Goal: Task Accomplishment & Management: Manage account settings

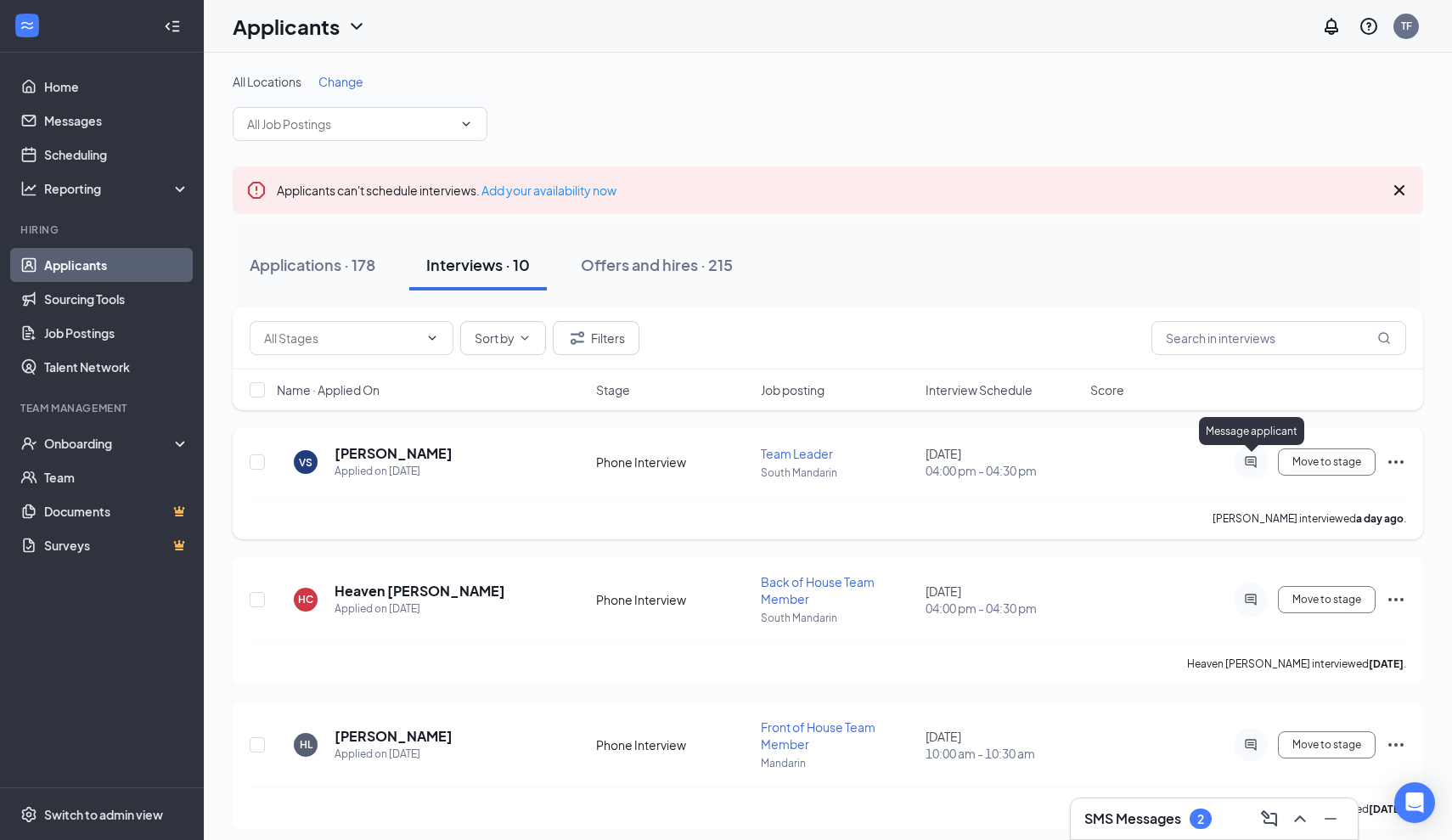
click at [1250, 457] on icon "ActiveChat" at bounding box center [1252, 462] width 21 height 13
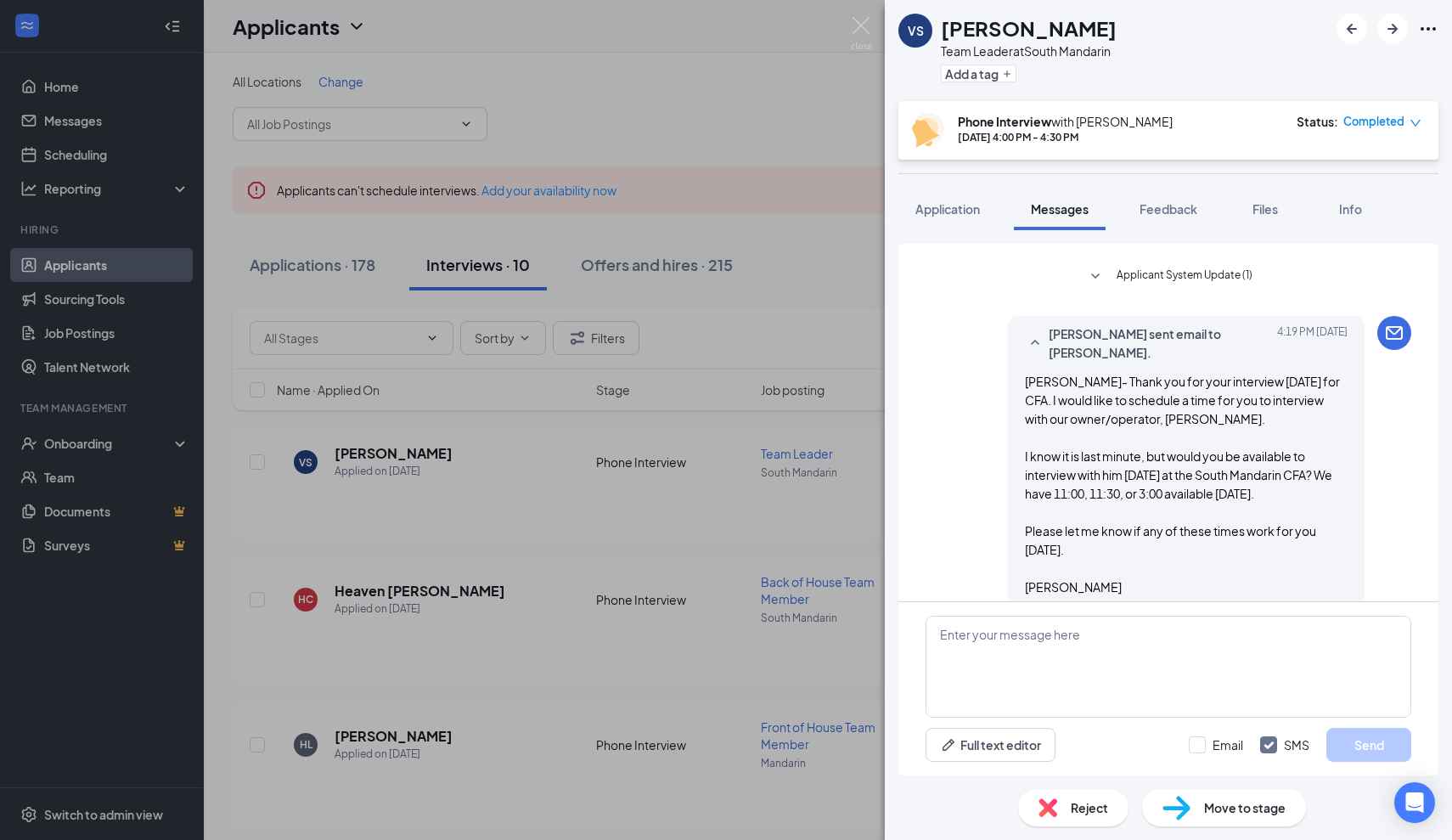
scroll to position [999, 0]
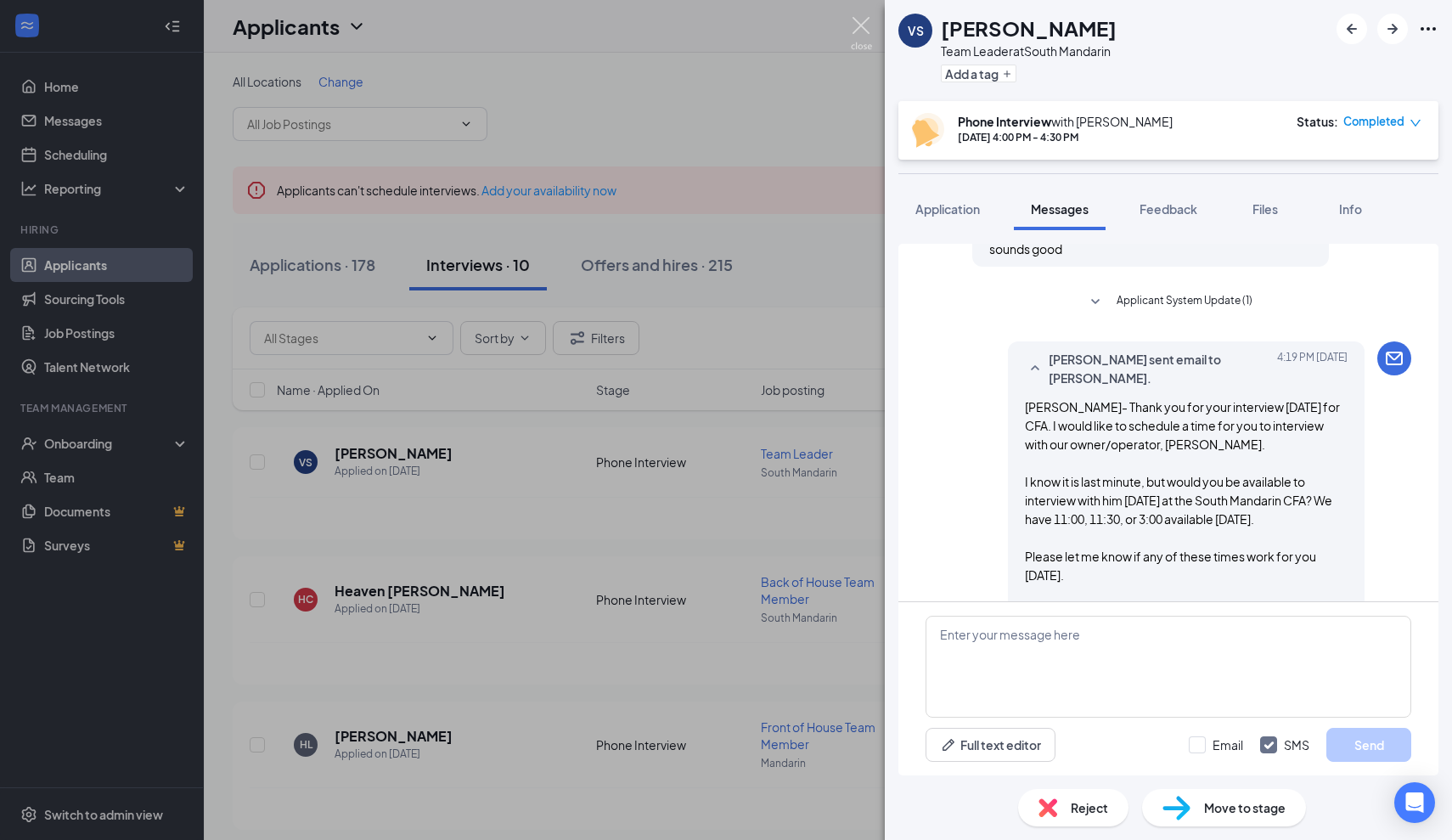
click at [868, 27] on img at bounding box center [861, 33] width 21 height 33
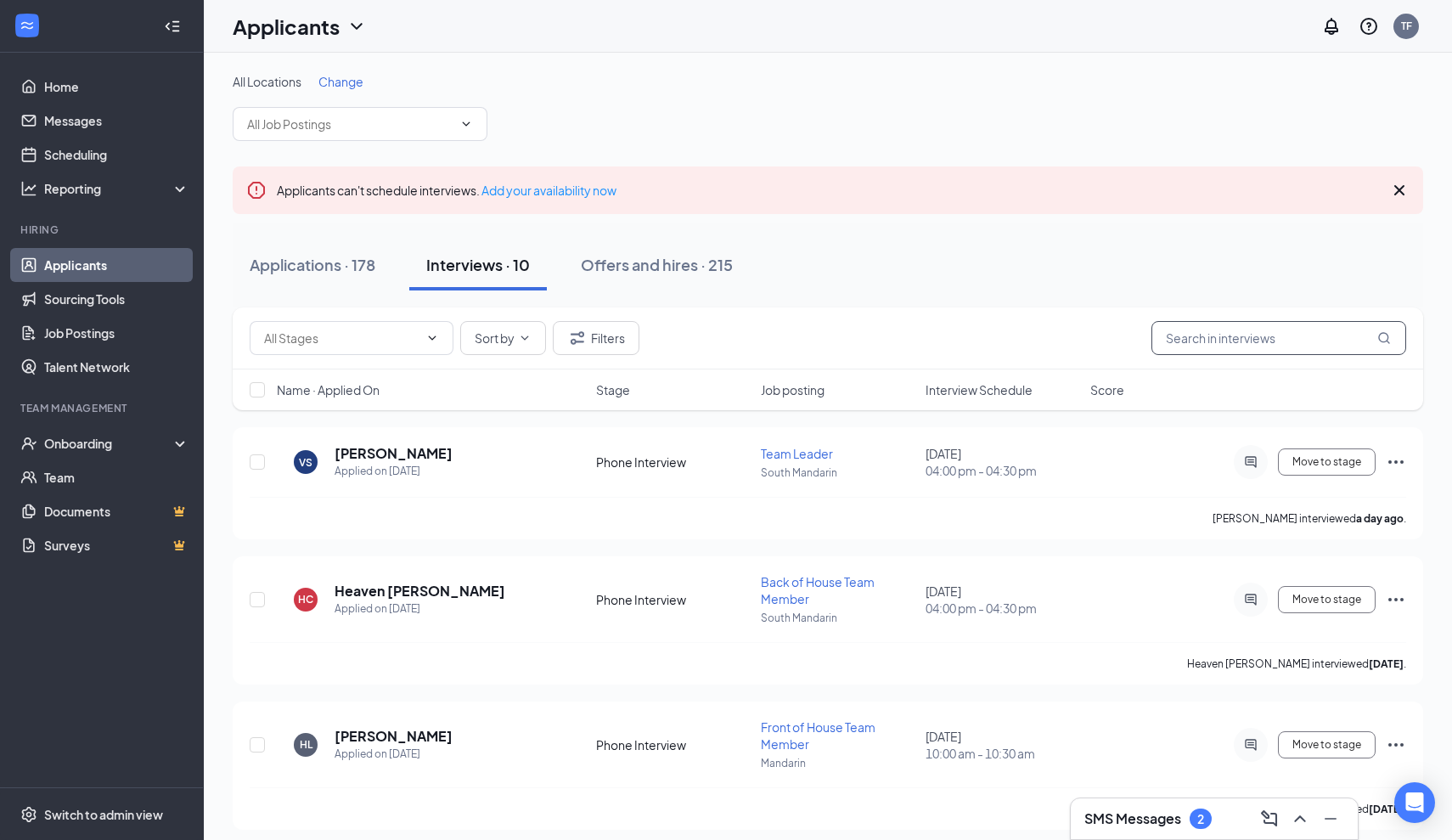
click at [1209, 342] on input "text" at bounding box center [1279, 338] width 255 height 34
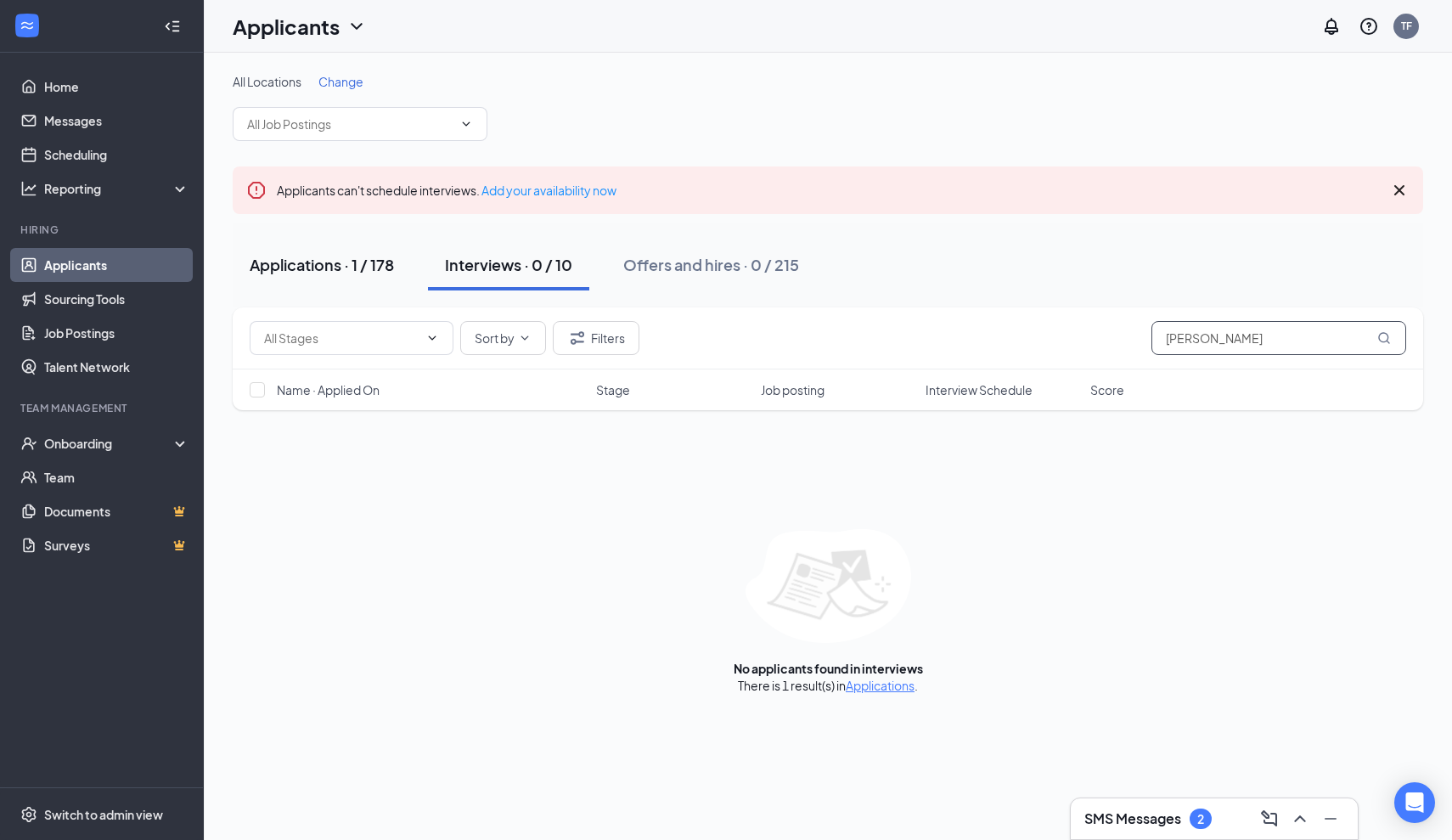
type input "[PERSON_NAME]"
click at [322, 250] on button "Applications · 1 / 178" at bounding box center [321, 265] width 179 height 51
click at [327, 266] on div "Applications · 1 / 178" at bounding box center [321, 265] width 145 height 21
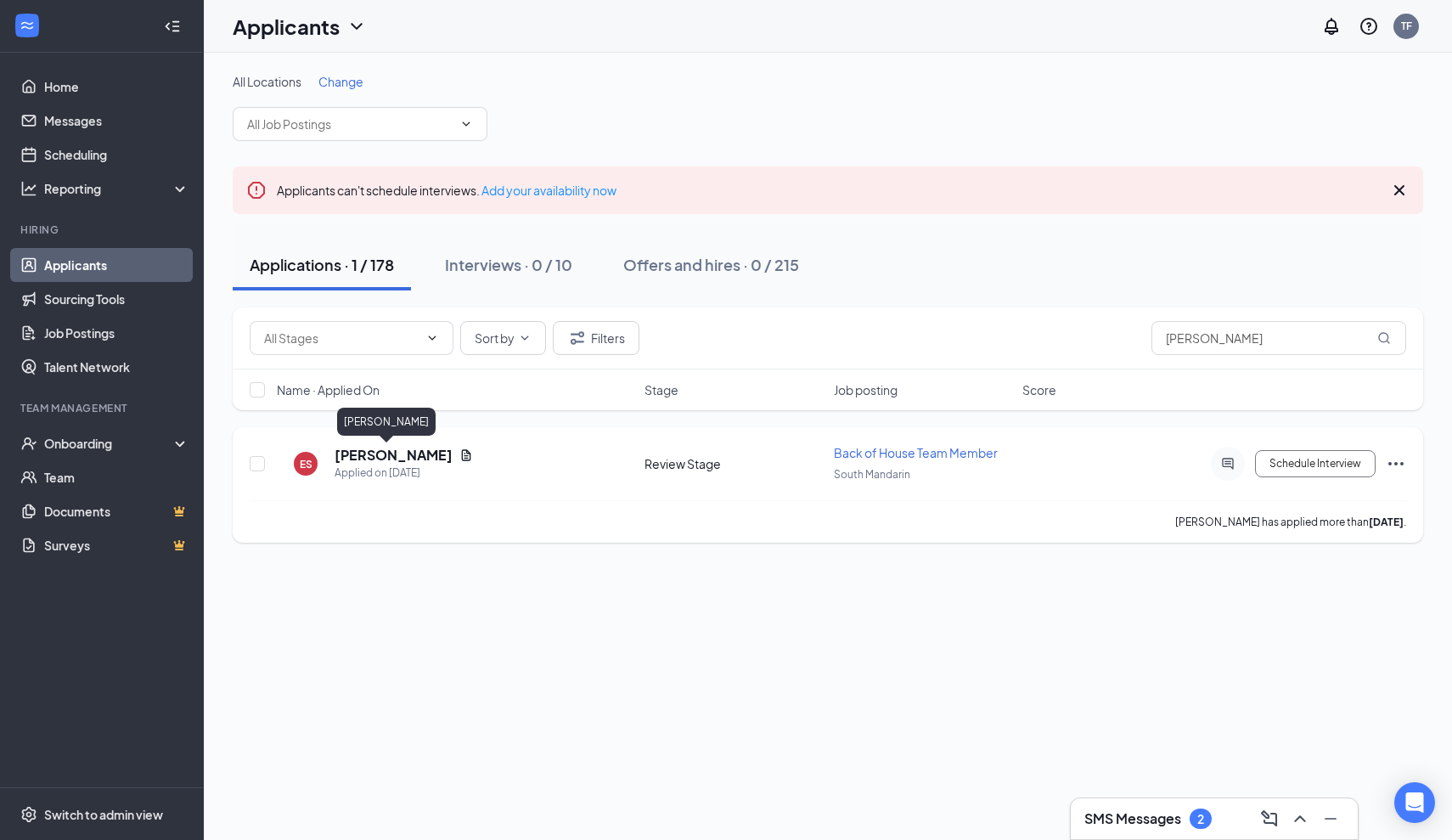
click at [361, 453] on h5 "[PERSON_NAME]" at bounding box center [393, 455] width 118 height 19
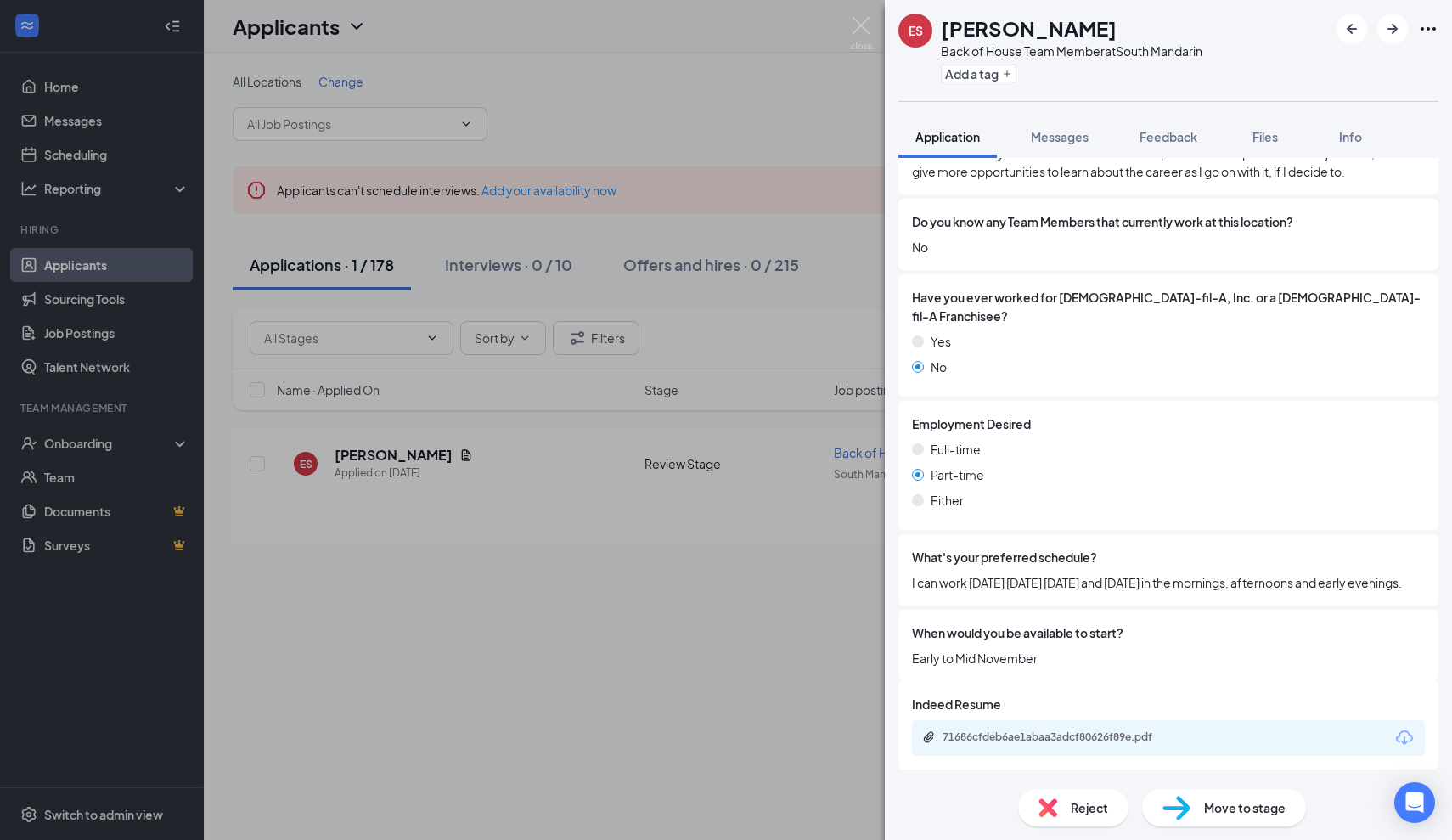
scroll to position [637, 0]
click at [1001, 732] on div "71686cfdeb6ae1abaa3adcf80626f89e.pdf" at bounding box center [1062, 738] width 238 height 13
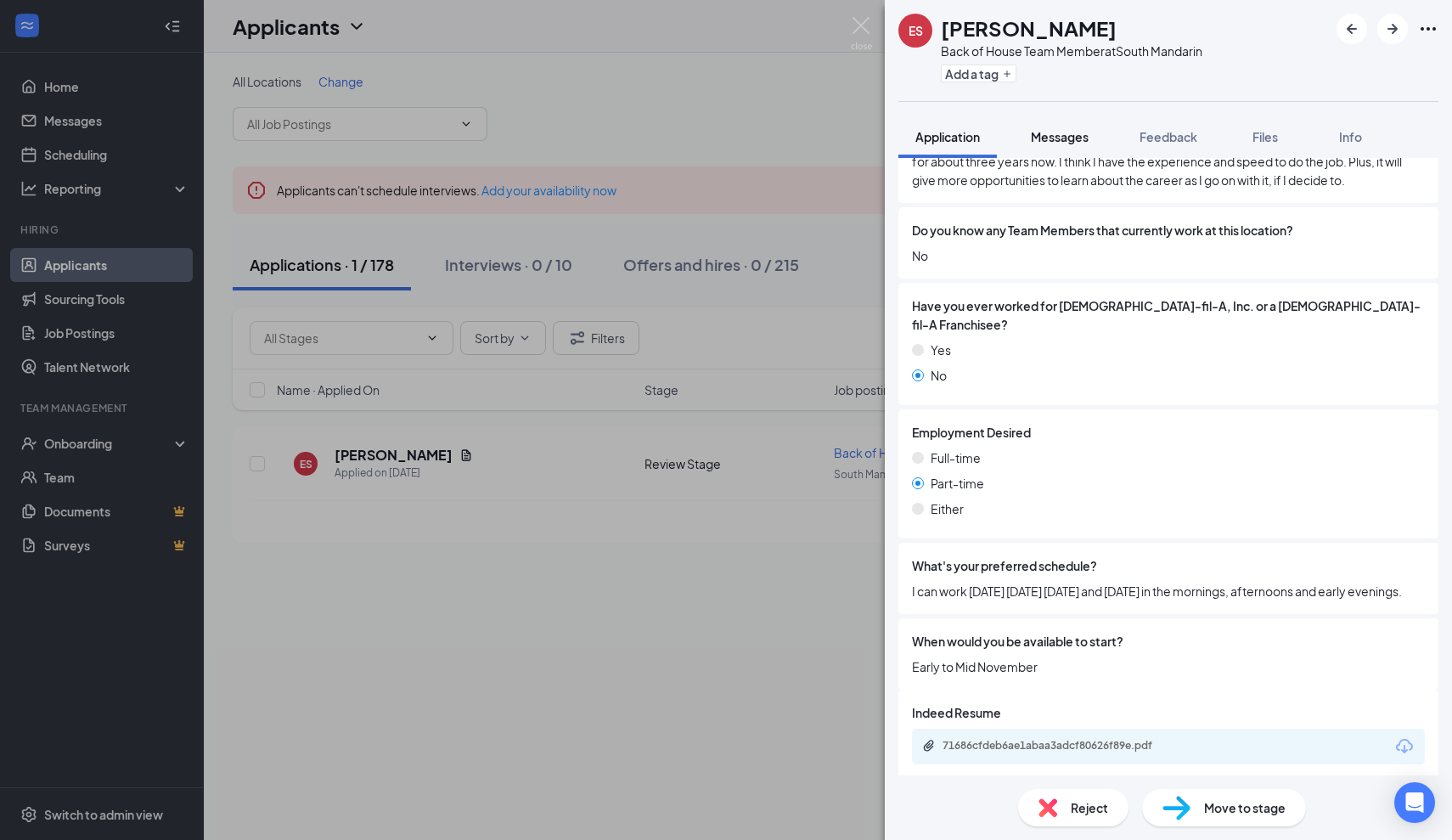
click at [1078, 143] on span "Messages" at bounding box center [1060, 137] width 58 height 15
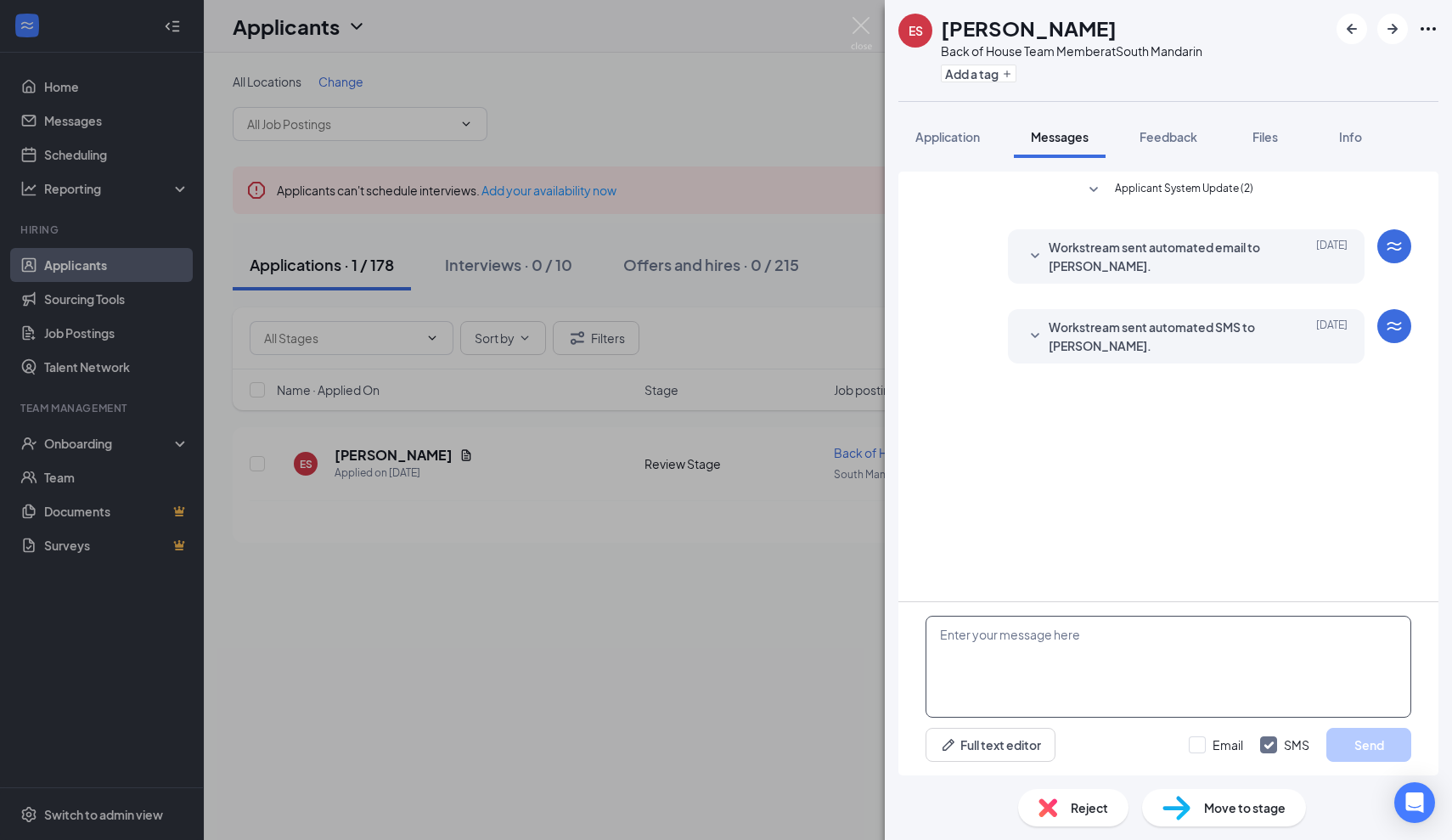
click at [966, 636] on textarea at bounding box center [1168, 666] width 486 height 102
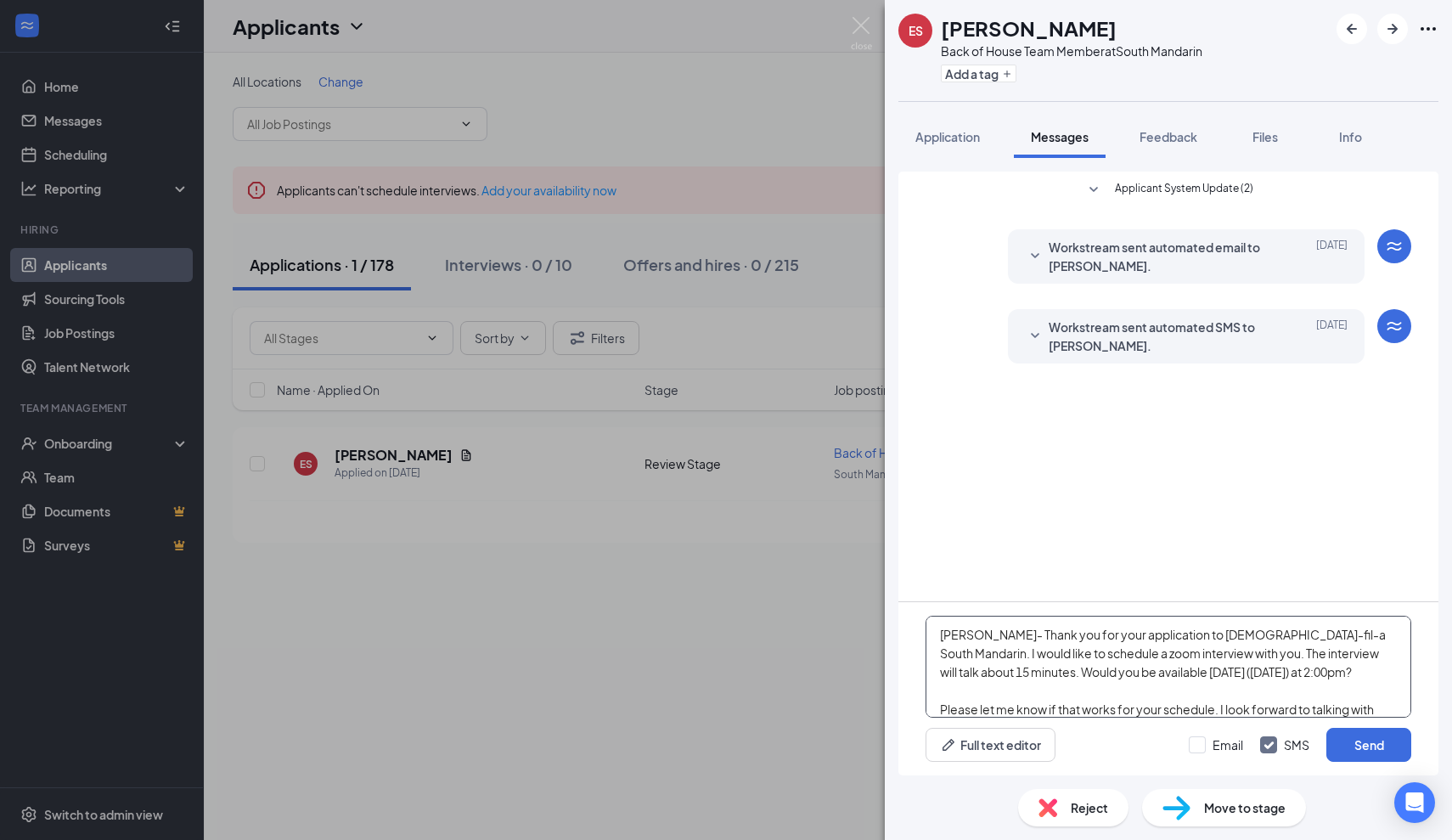
click at [1256, 658] on textarea "[PERSON_NAME]- Thank you for your application to [DEMOGRAPHIC_DATA]-fil-a South…" at bounding box center [1168, 666] width 486 height 102
drag, startPoint x: 1256, startPoint y: 658, endPoint x: 1317, endPoint y: 683, distance: 65.9
click at [1317, 683] on textarea "[PERSON_NAME]- Thank you for your application to [DEMOGRAPHIC_DATA]-fil-a South…" at bounding box center [1168, 666] width 486 height 102
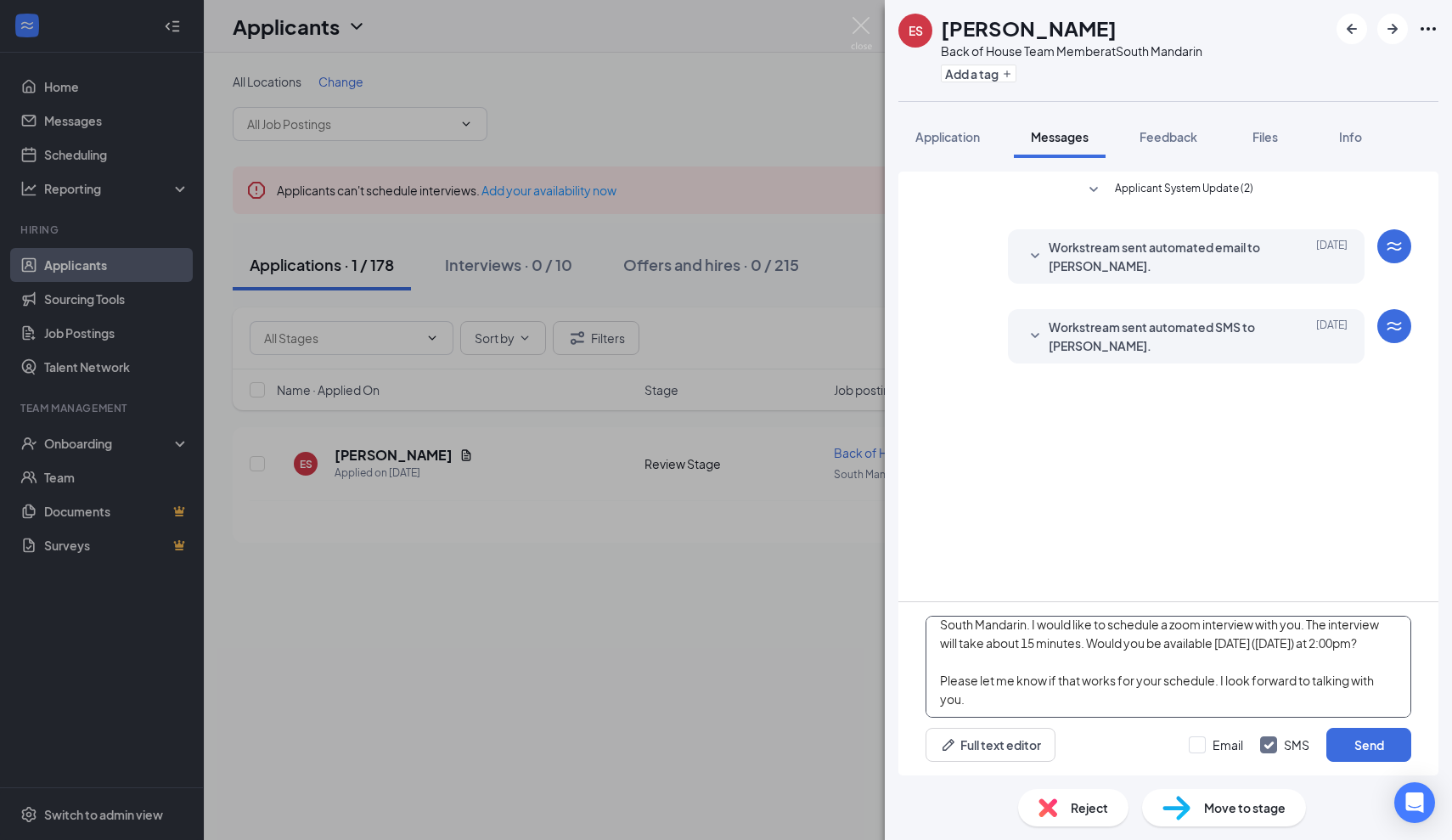
scroll to position [29, 0]
click at [1252, 697] on textarea "[PERSON_NAME]- Thank you for your application to [DEMOGRAPHIC_DATA]-fil-a South…" at bounding box center [1168, 666] width 486 height 102
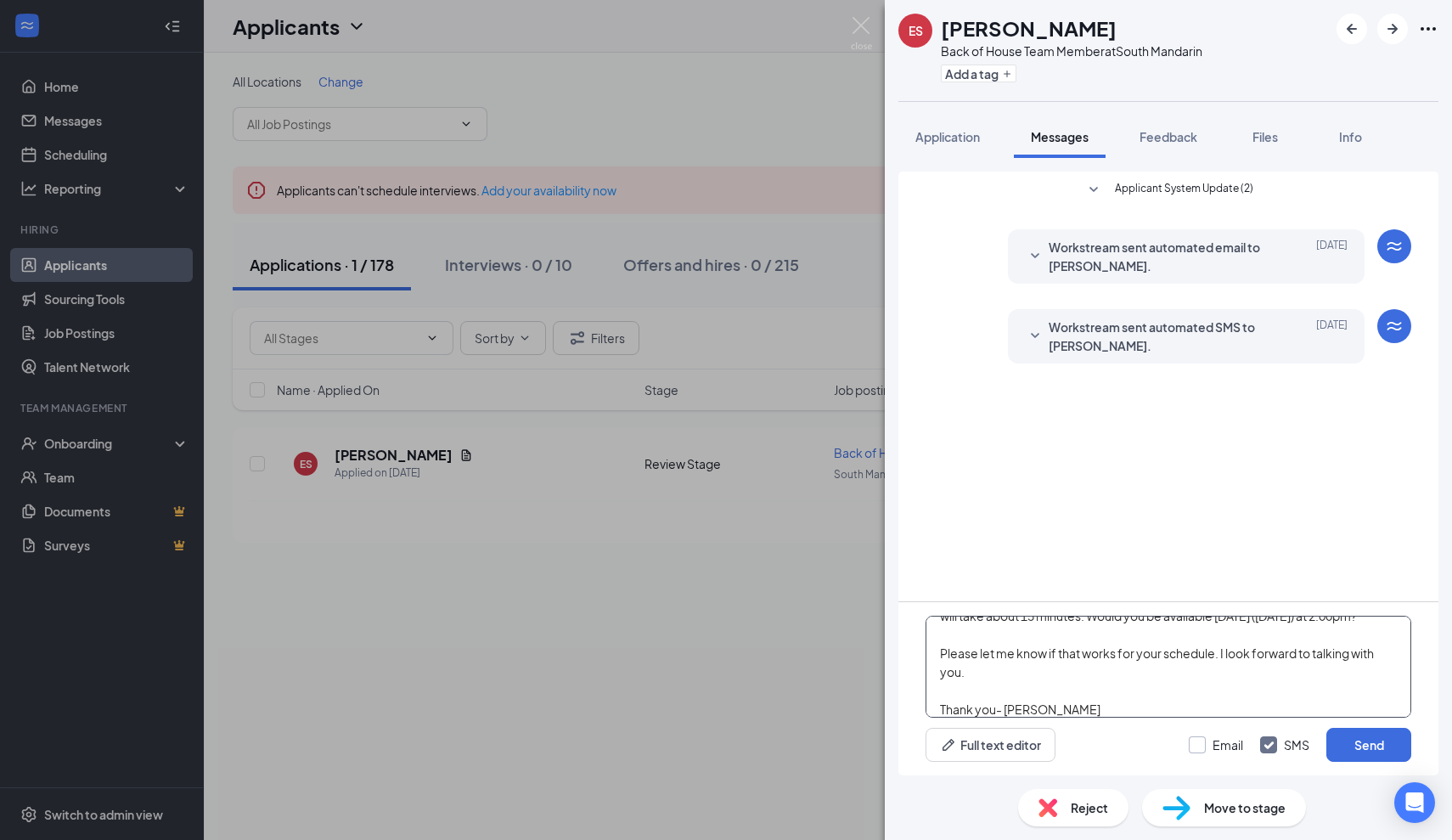
type textarea "[PERSON_NAME]- Thank you for your application to [DEMOGRAPHIC_DATA]-fil-a South…"
click at [1205, 740] on div at bounding box center [1198, 745] width 17 height 17
click at [1205, 740] on input "Email" at bounding box center [1216, 745] width 54 height 17
checkbox input "true"
click at [1372, 729] on button "Send" at bounding box center [1369, 745] width 85 height 34
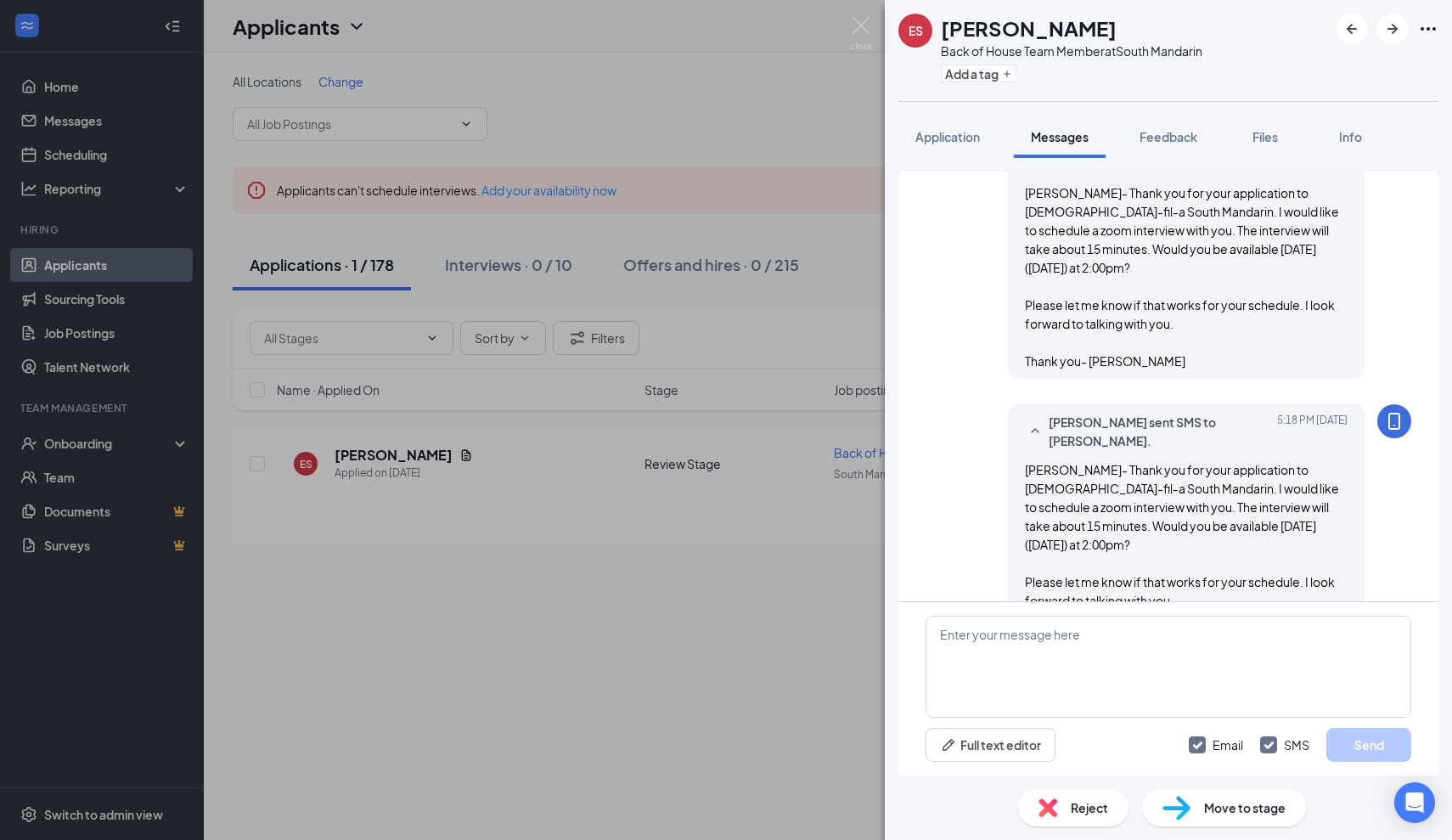
scroll to position [0, 0]
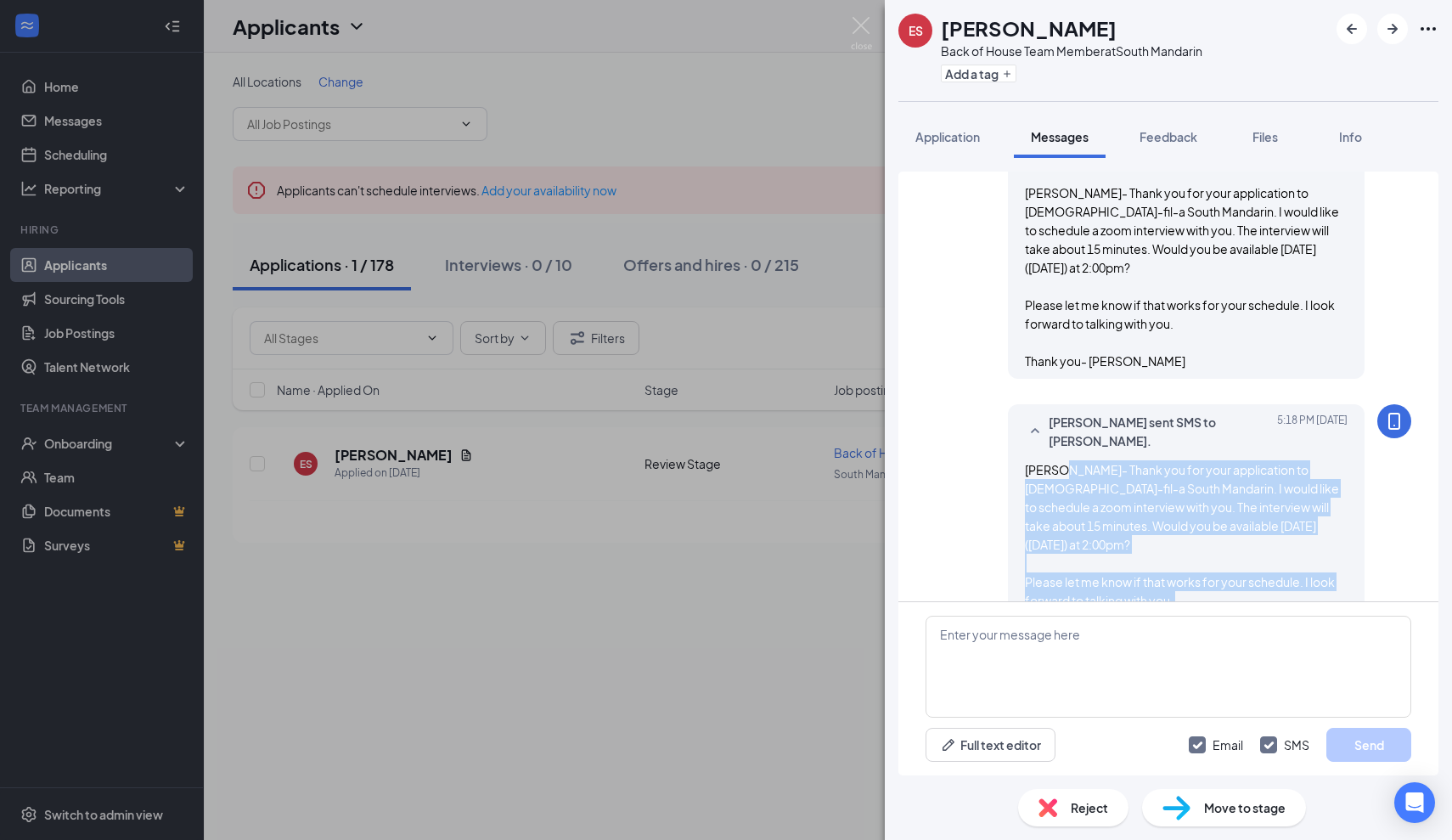
drag, startPoint x: 1052, startPoint y: 419, endPoint x: 1179, endPoint y: 577, distance: 202.7
click at [1179, 579] on div "[PERSON_NAME] sent SMS to [PERSON_NAME]. [DATE] 5:18 PM [PERSON_NAME]- Thank yo…" at bounding box center [1185, 530] width 356 height 251
copy span "Thank you for your application to [DEMOGRAPHIC_DATA]-fil-a South Mandarin. I wo…"
click at [863, 29] on img at bounding box center [861, 33] width 21 height 33
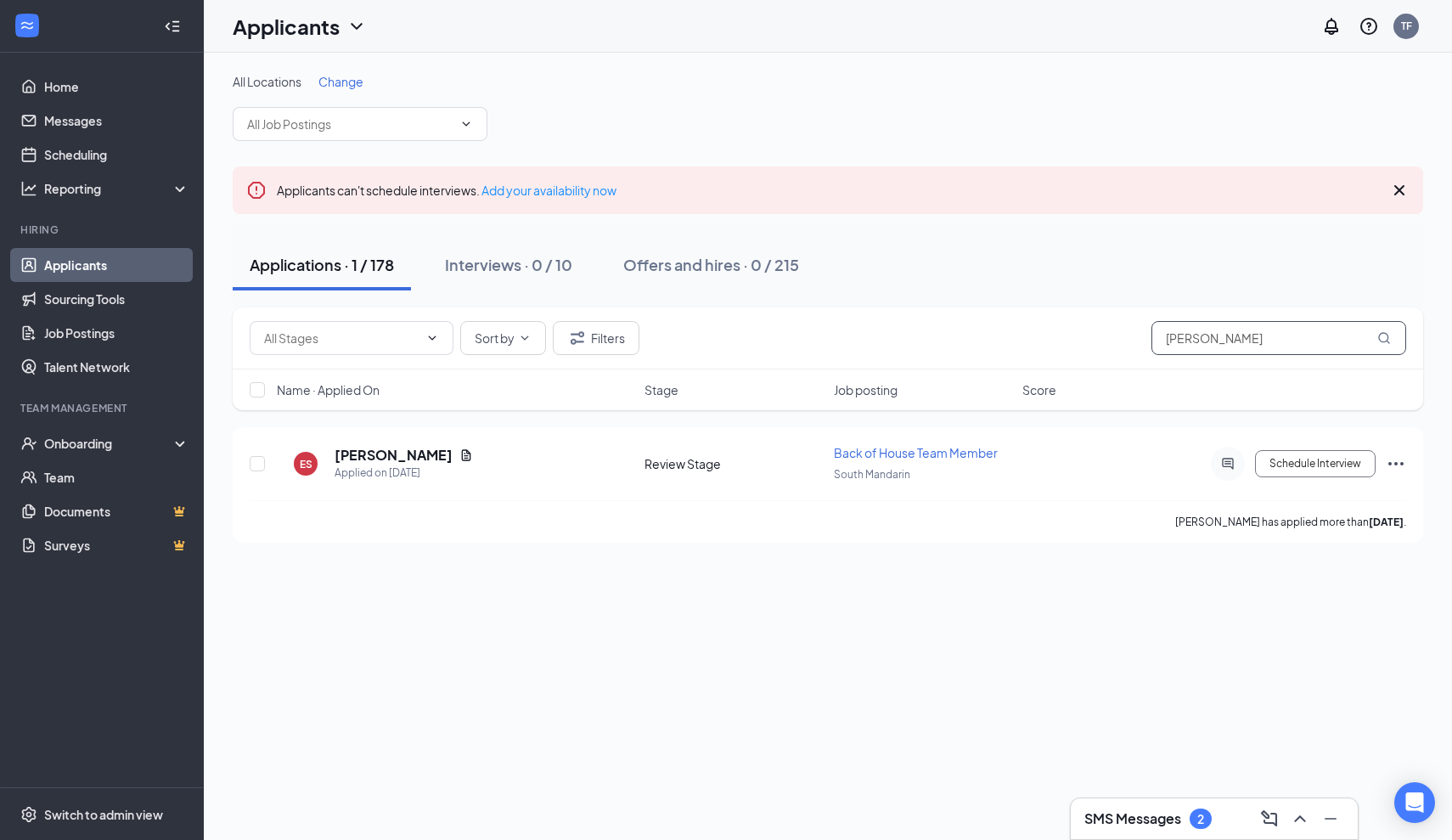
click at [1249, 339] on input "[PERSON_NAME]" at bounding box center [1279, 338] width 255 height 34
type input "E"
type input "[PERSON_NAME]"
click at [435, 447] on h5 "[PERSON_NAME]" at bounding box center [393, 455] width 118 height 19
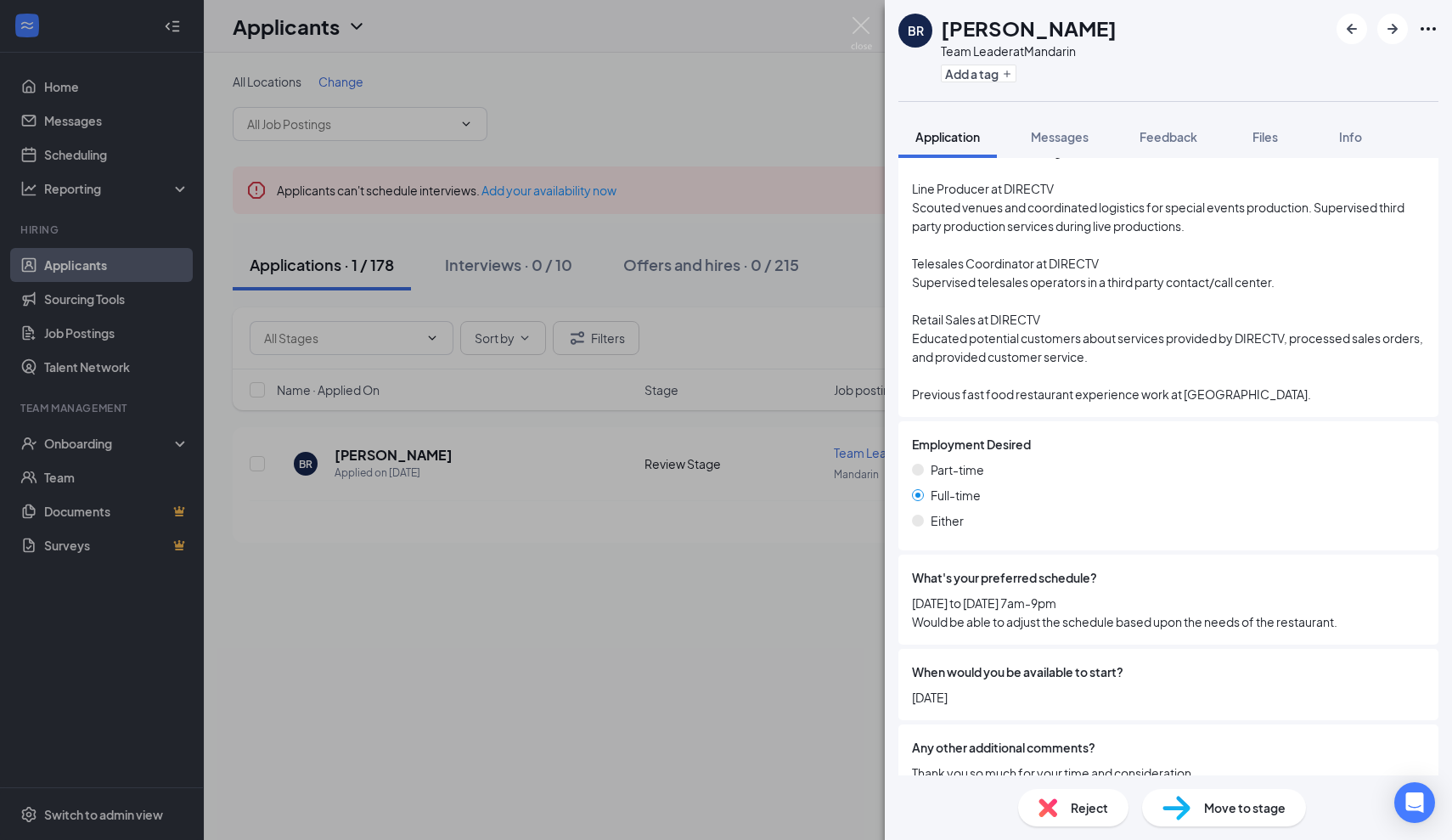
scroll to position [952, 0]
click at [1079, 138] on span "Messages" at bounding box center [1060, 137] width 58 height 15
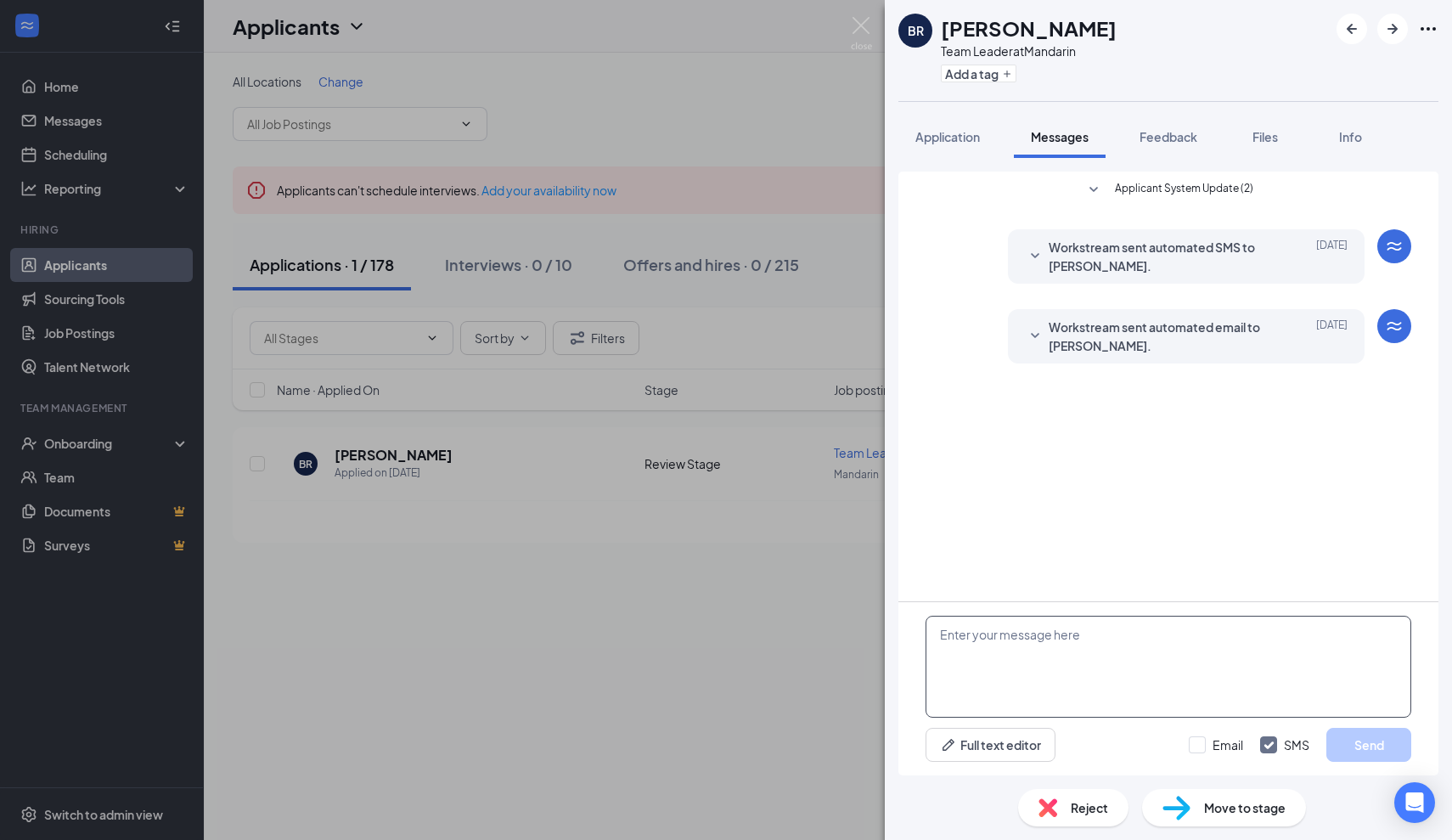
click at [1040, 650] on textarea at bounding box center [1168, 666] width 486 height 102
paste textarea "Thank you for your application to [DEMOGRAPHIC_DATA]-fil-a South Mandarin. I wo…"
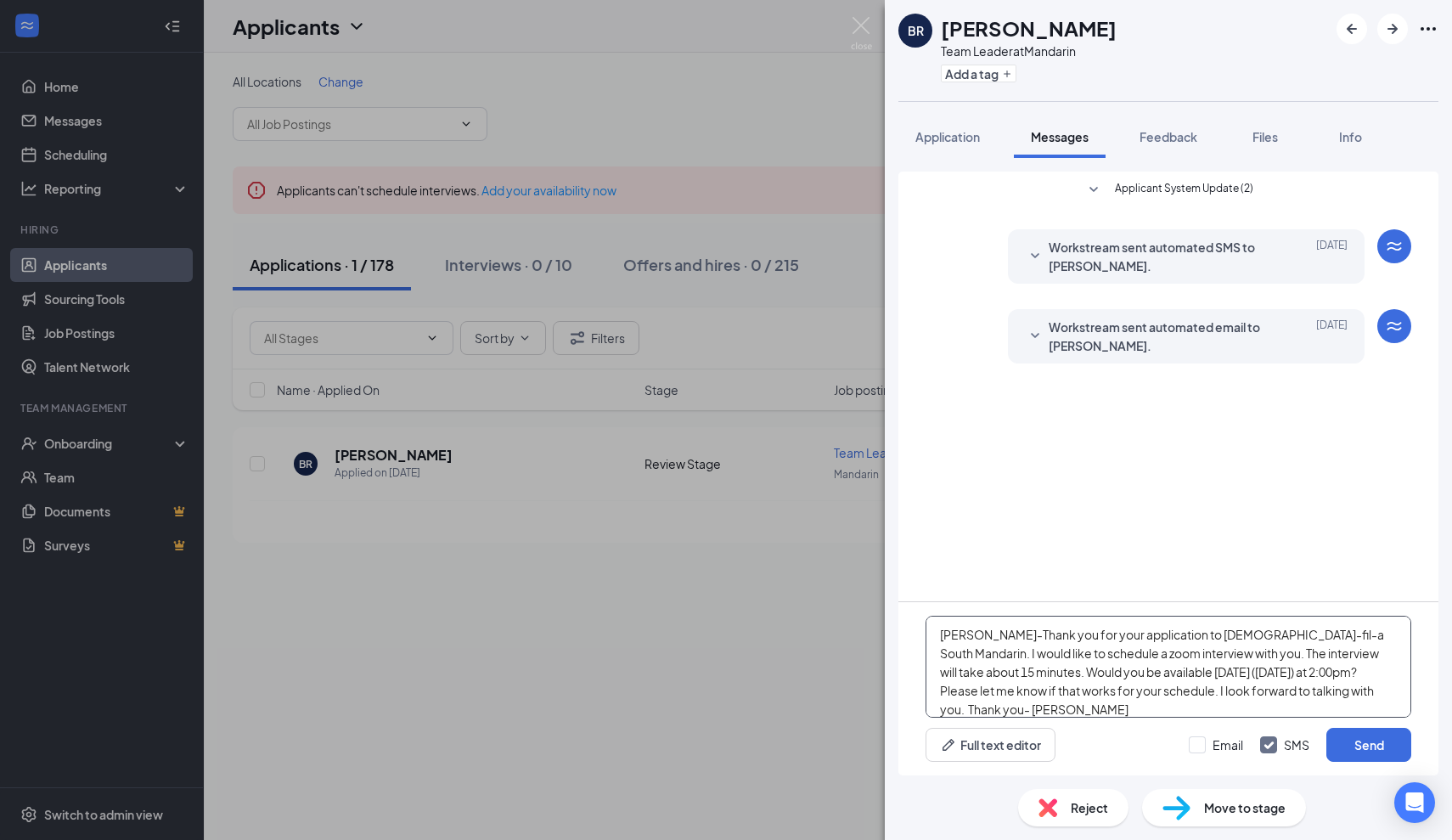
click at [1219, 672] on textarea "[PERSON_NAME]-Thank you for your application to [DEMOGRAPHIC_DATA]-fil-a South …" at bounding box center [1168, 666] width 486 height 102
click at [1254, 673] on textarea "[PERSON_NAME]-Thank you for your application to [DEMOGRAPHIC_DATA]-fil-a South …" at bounding box center [1168, 666] width 486 height 102
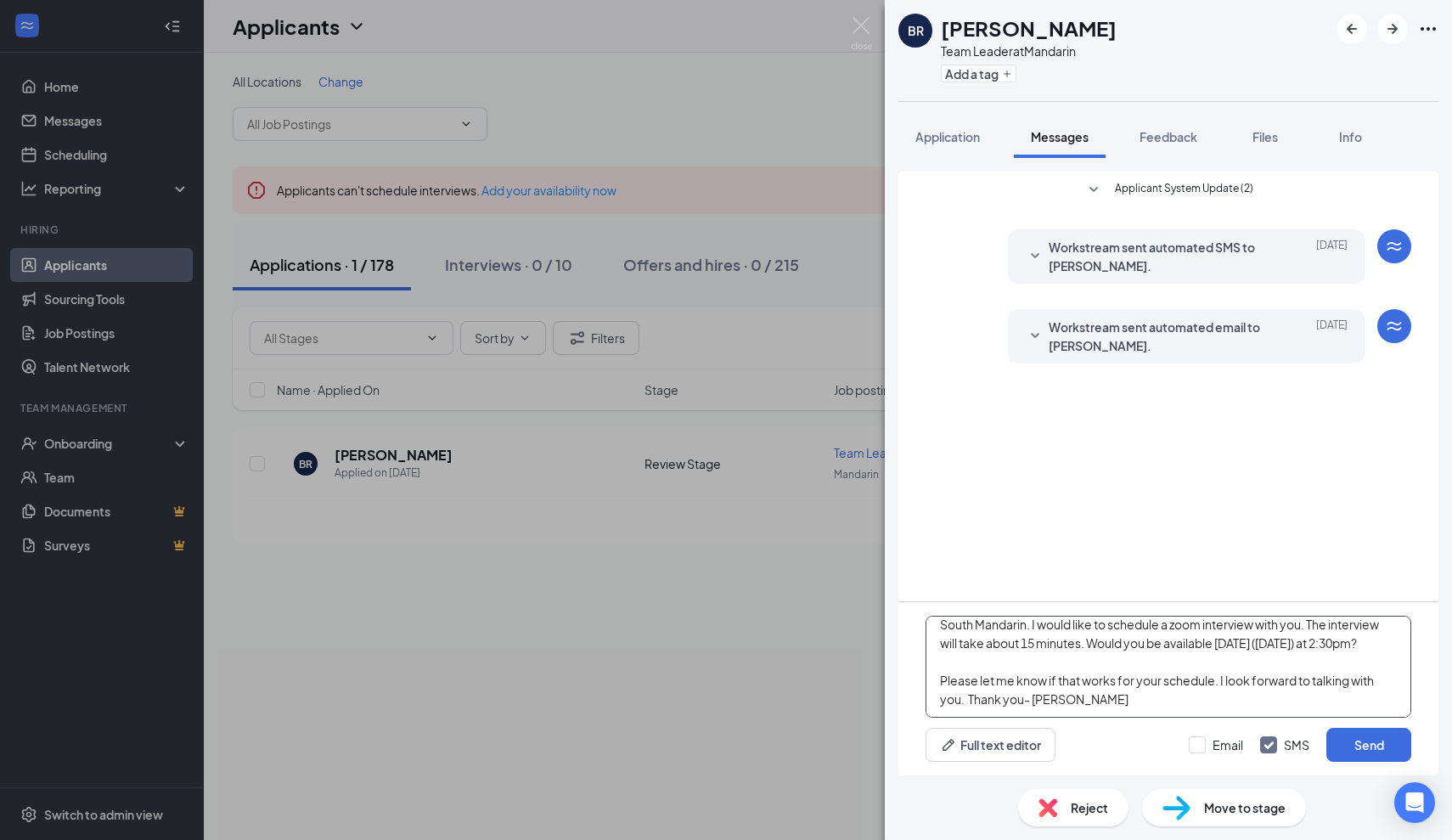
scroll to position [27, 0]
click at [969, 700] on textarea "[PERSON_NAME]-Thank you for your application to [DEMOGRAPHIC_DATA]-fil-a South …" at bounding box center [1168, 666] width 486 height 102
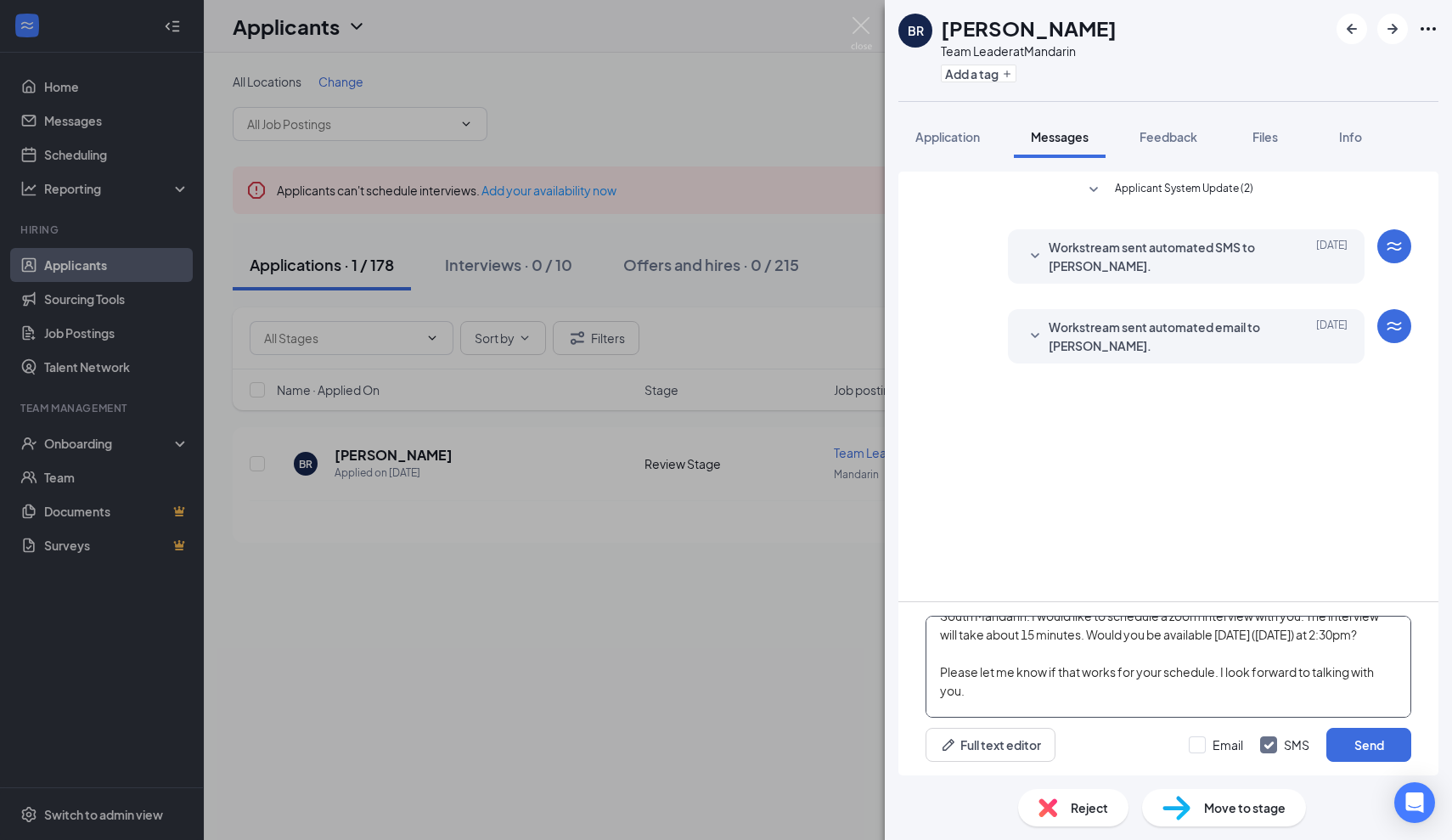
scroll to position [66, 0]
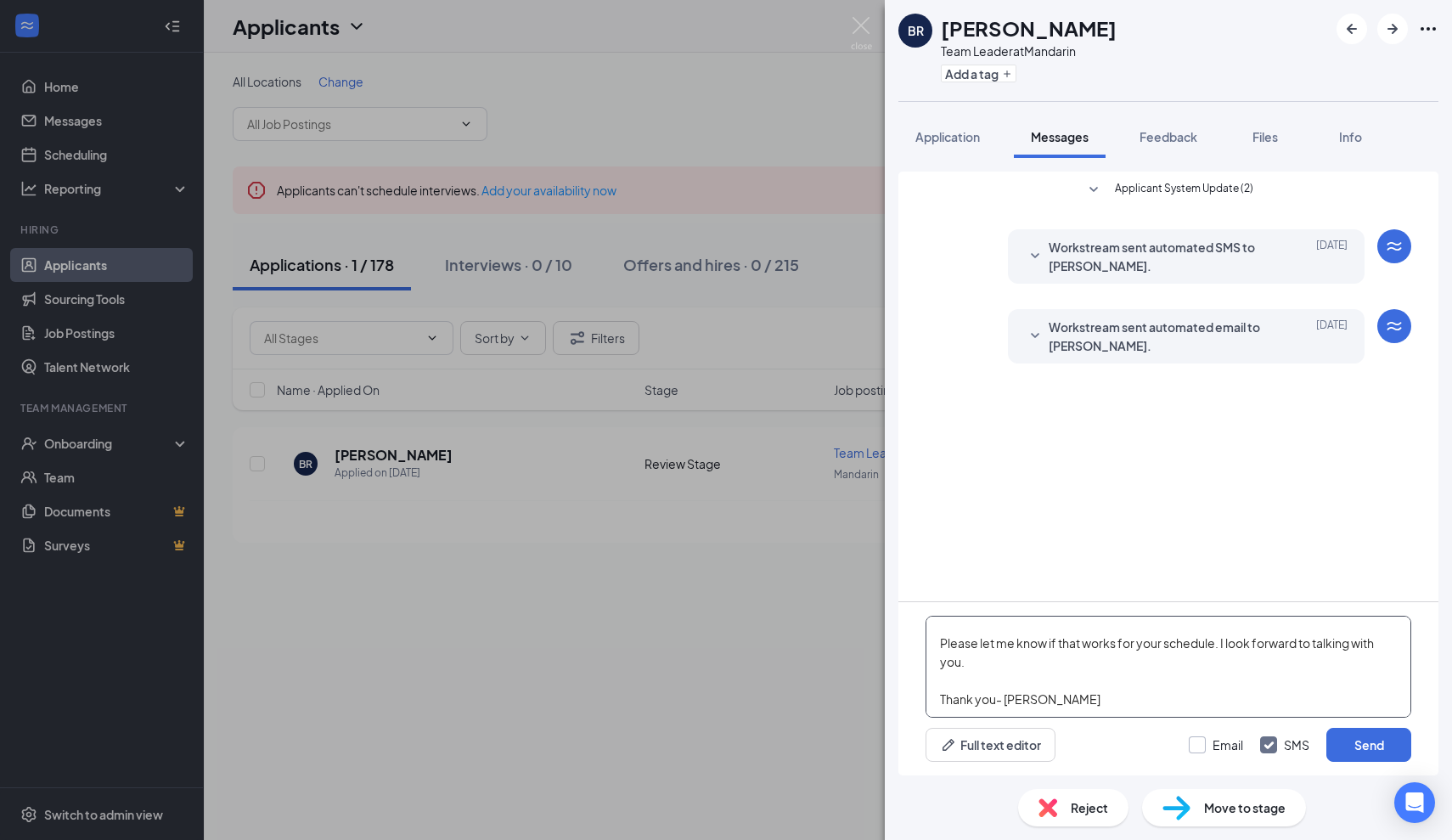
type textarea "[PERSON_NAME]-Thank you for your application to [DEMOGRAPHIC_DATA]-fil-a South …"
click at [1197, 742] on input "Email" at bounding box center [1216, 745] width 54 height 17
checkbox input "true"
click at [1357, 747] on button "Send" at bounding box center [1369, 745] width 85 height 34
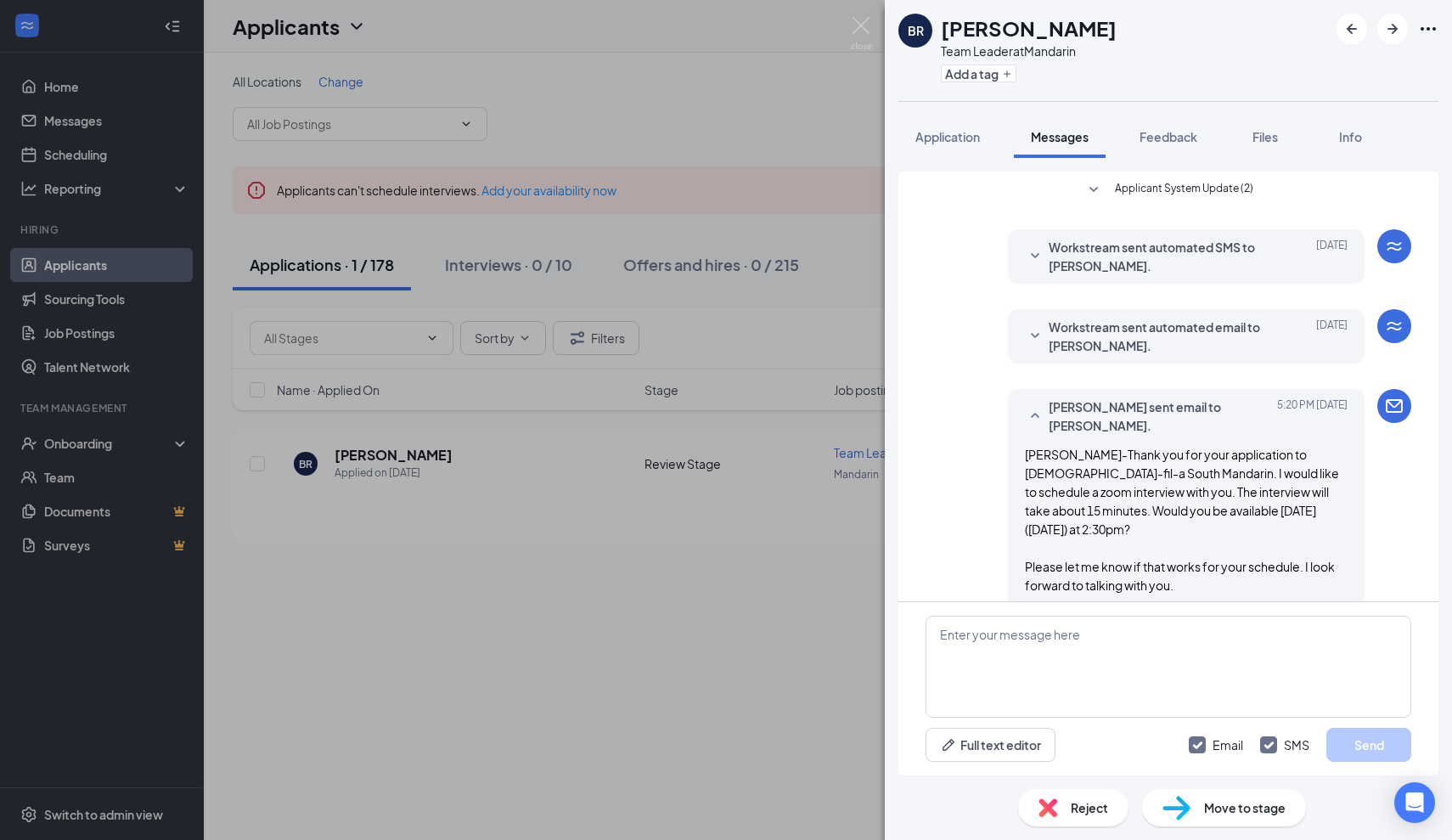
scroll to position [296, 0]
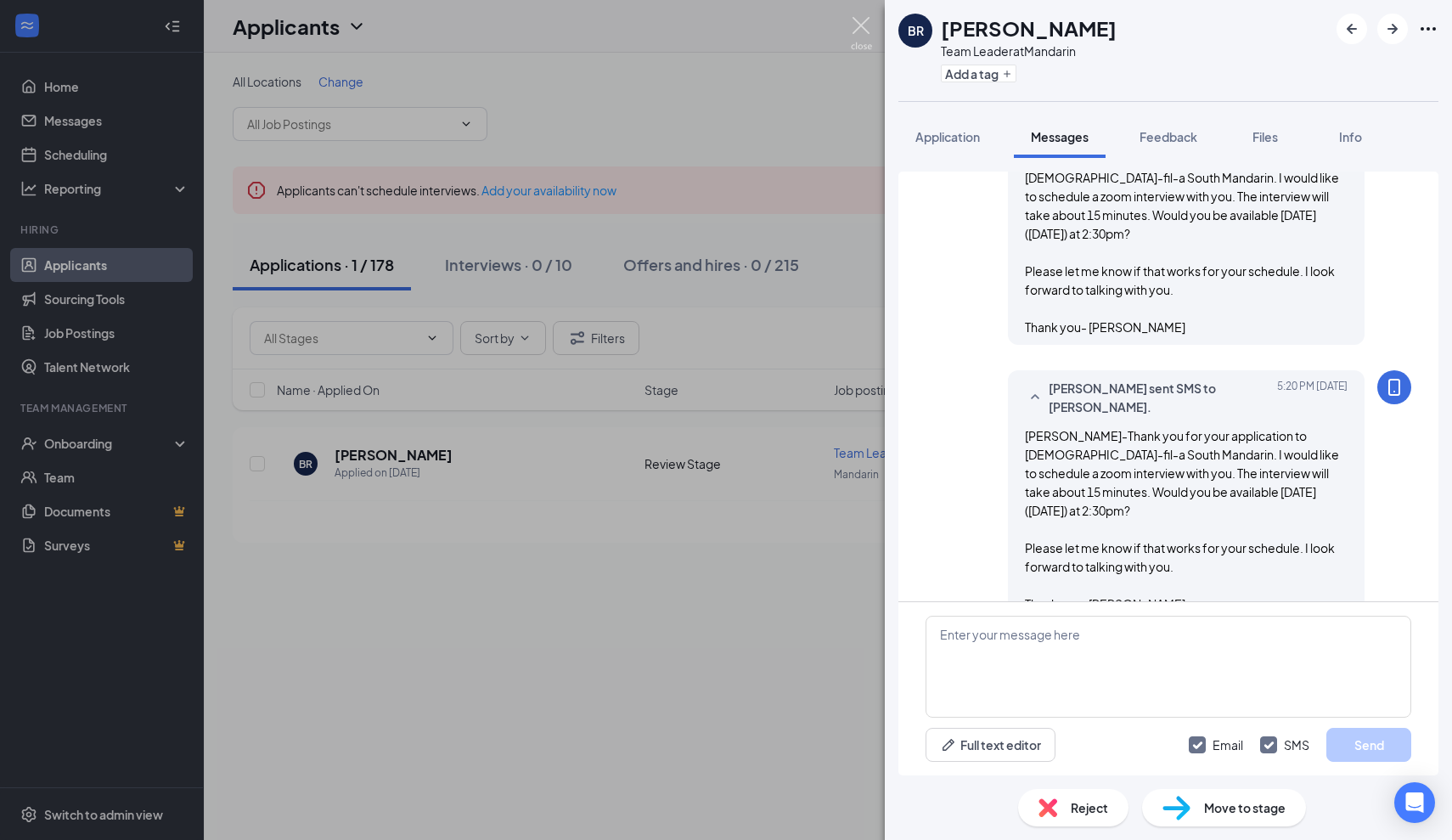
click at [865, 25] on img at bounding box center [861, 33] width 21 height 33
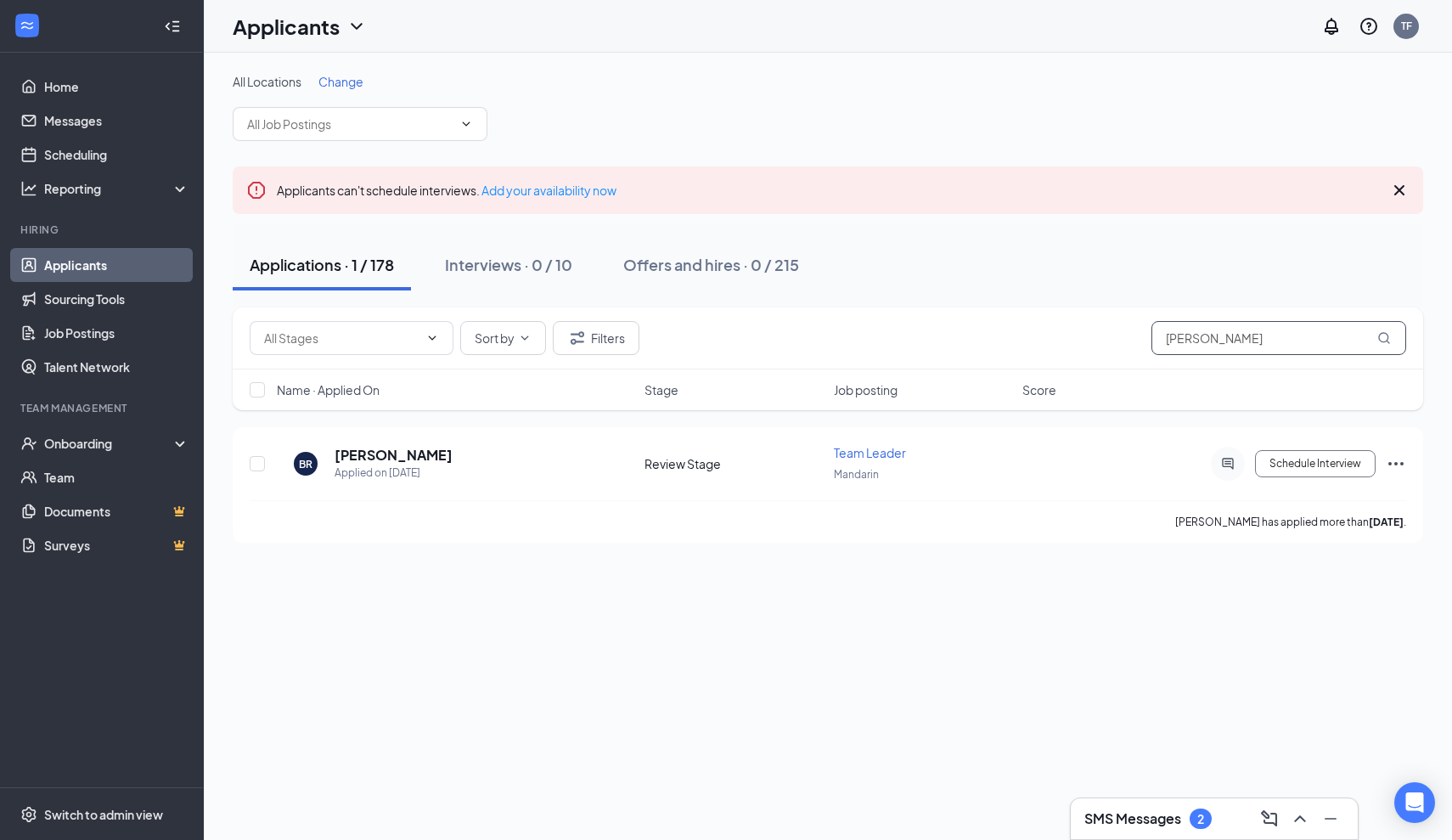
click at [1219, 345] on input "[PERSON_NAME]" at bounding box center [1279, 338] width 255 height 34
type input "b"
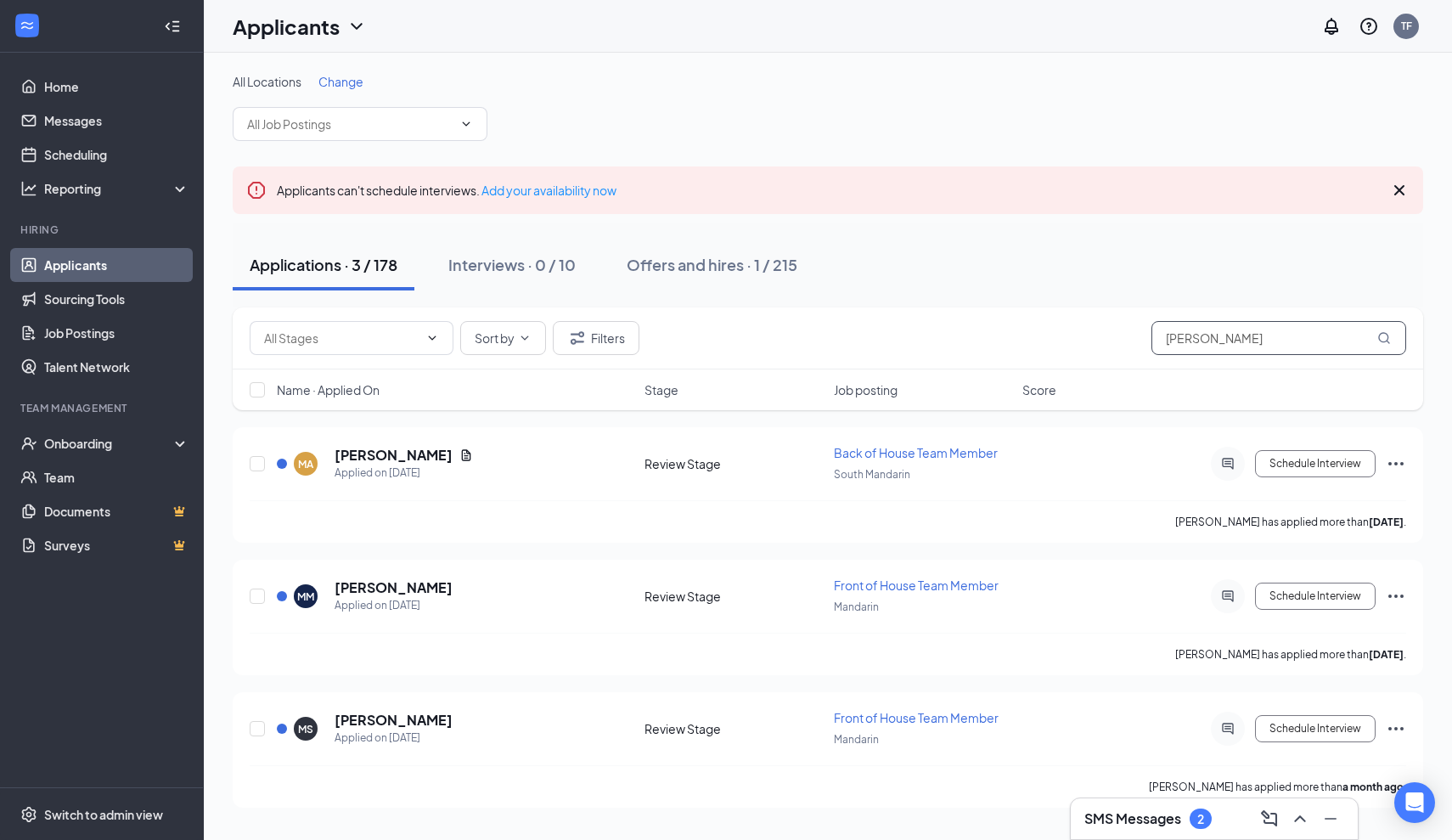
type input "[PERSON_NAME]"
drag, startPoint x: 1219, startPoint y: 315, endPoint x: 390, endPoint y: 454, distance: 840.6
click at [390, 454] on h5 "[PERSON_NAME]" at bounding box center [393, 455] width 118 height 19
click at [371, 456] on h5 "[PERSON_NAME]" at bounding box center [393, 455] width 118 height 19
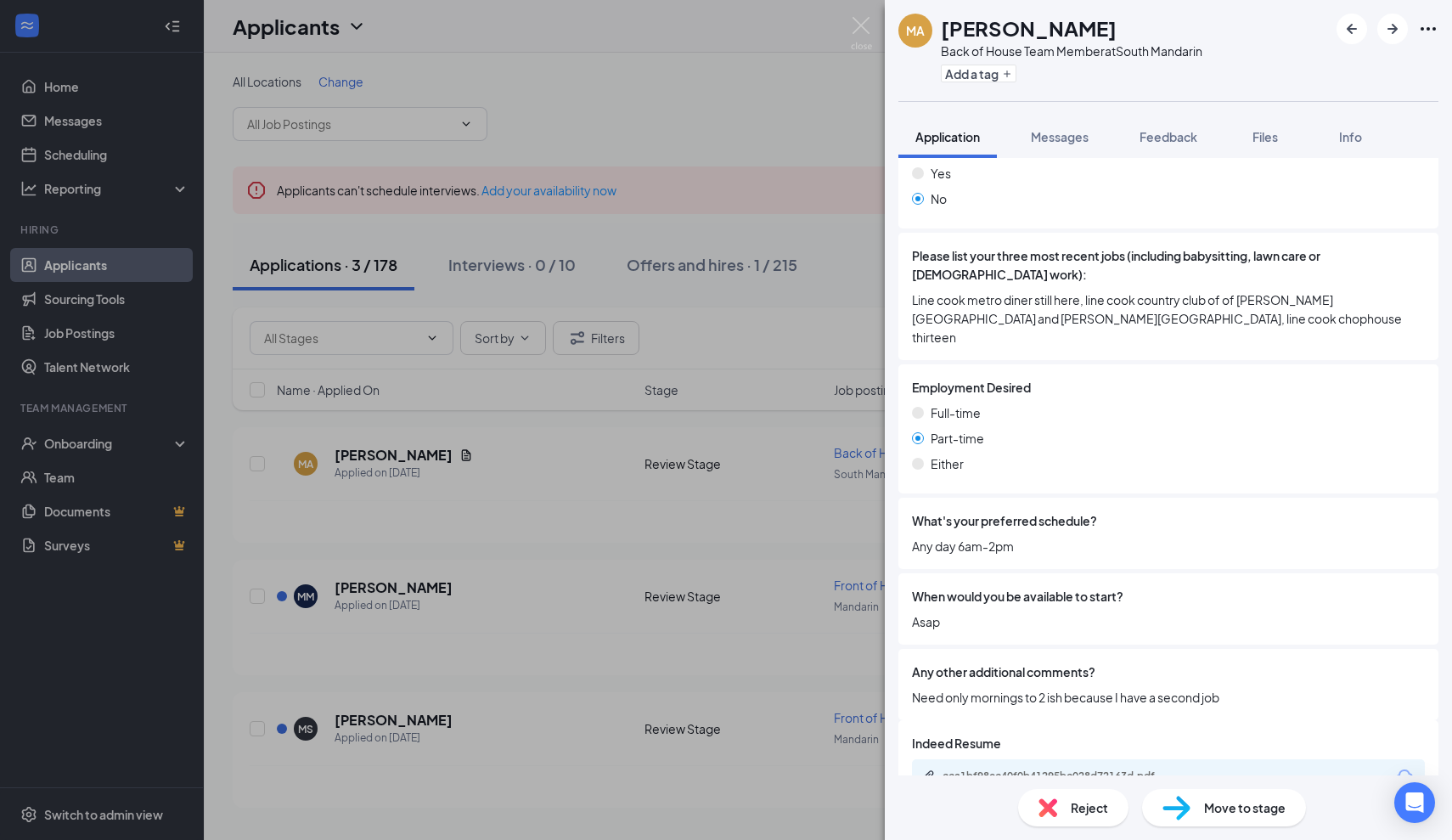
scroll to position [727, 0]
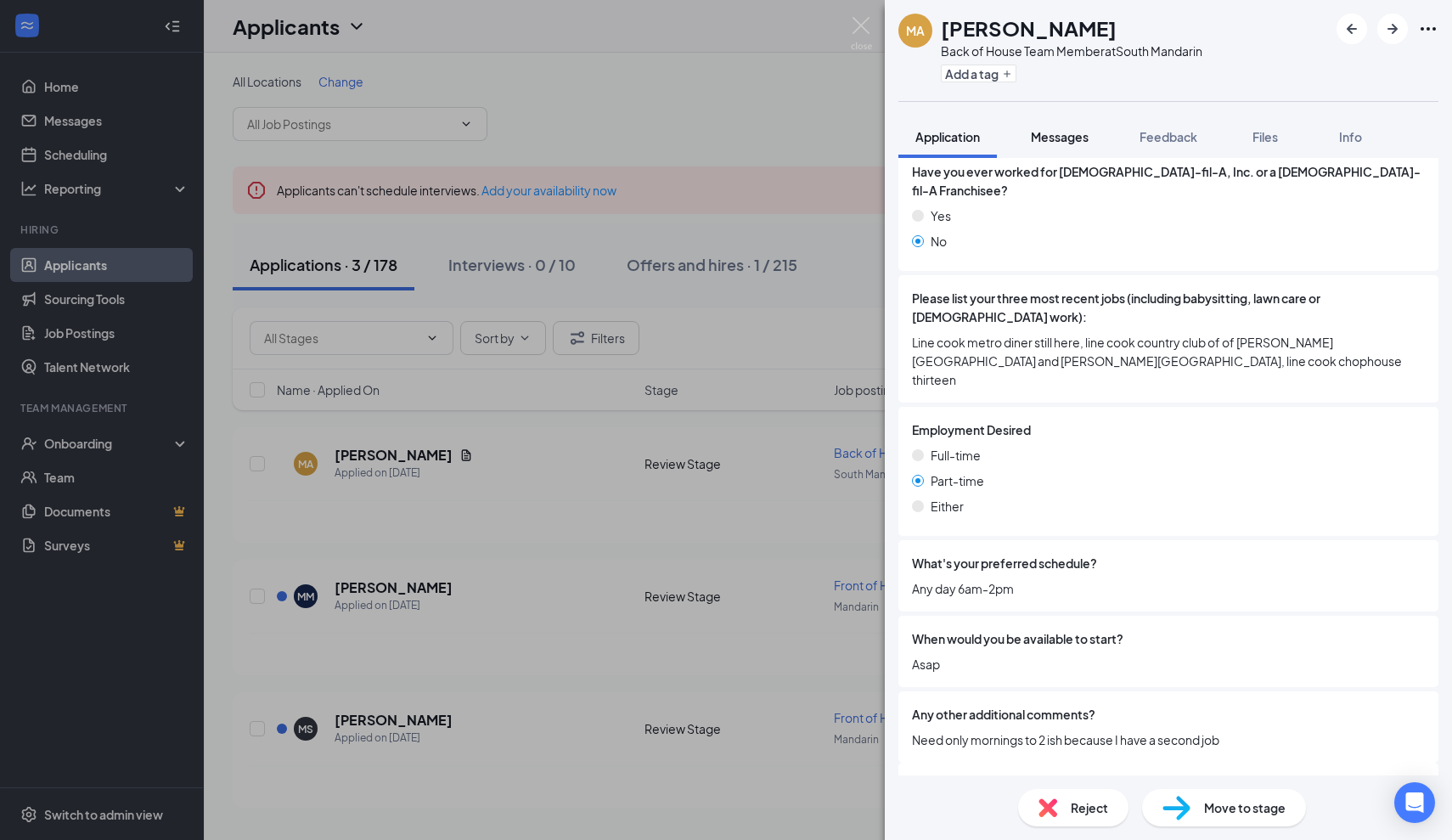
click at [1075, 143] on span "Messages" at bounding box center [1060, 137] width 58 height 15
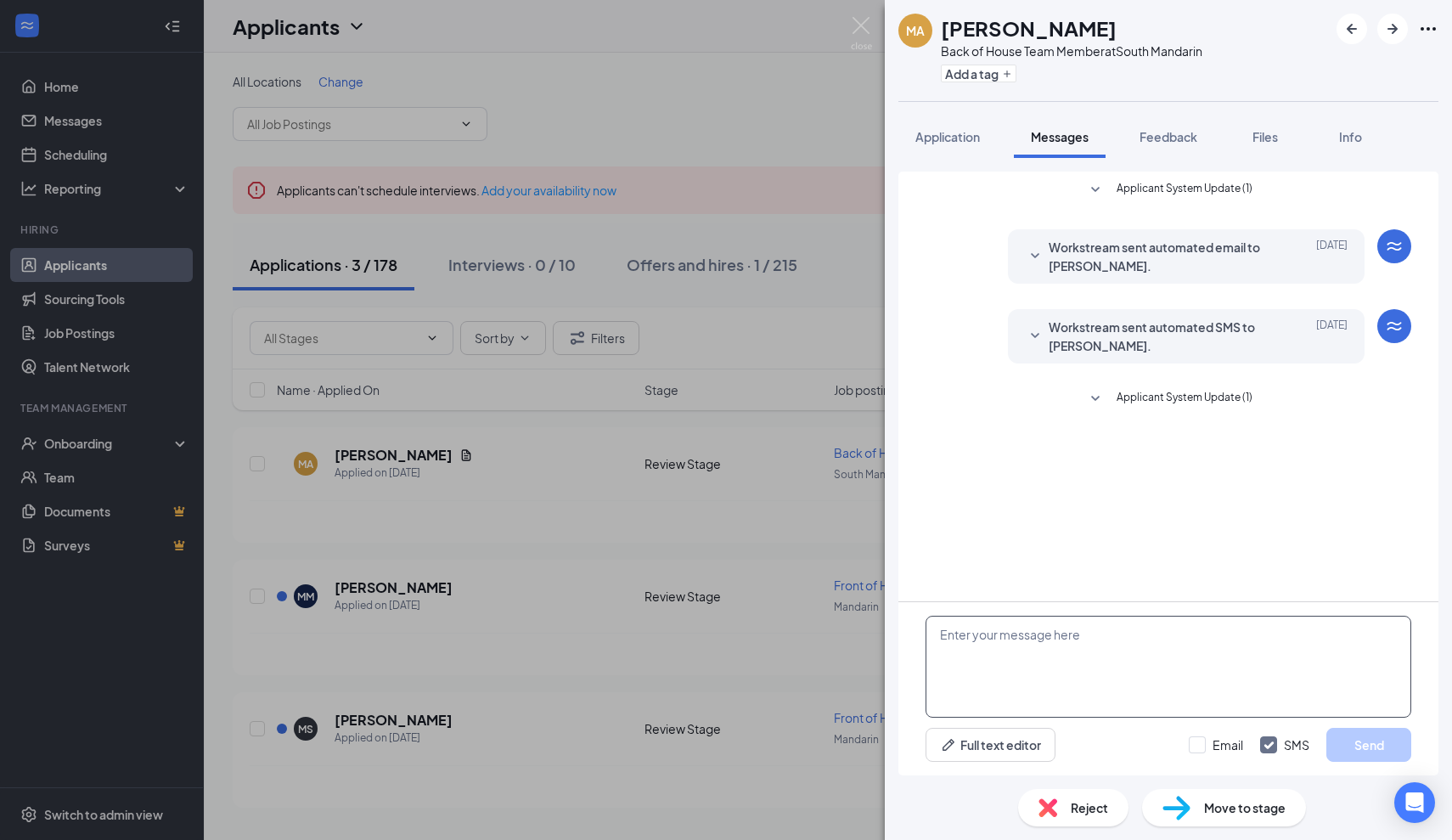
click at [1012, 631] on textarea at bounding box center [1168, 666] width 486 height 102
paste textarea "Thank you for your application to [DEMOGRAPHIC_DATA]-fil-a South Mandarin. I wo…"
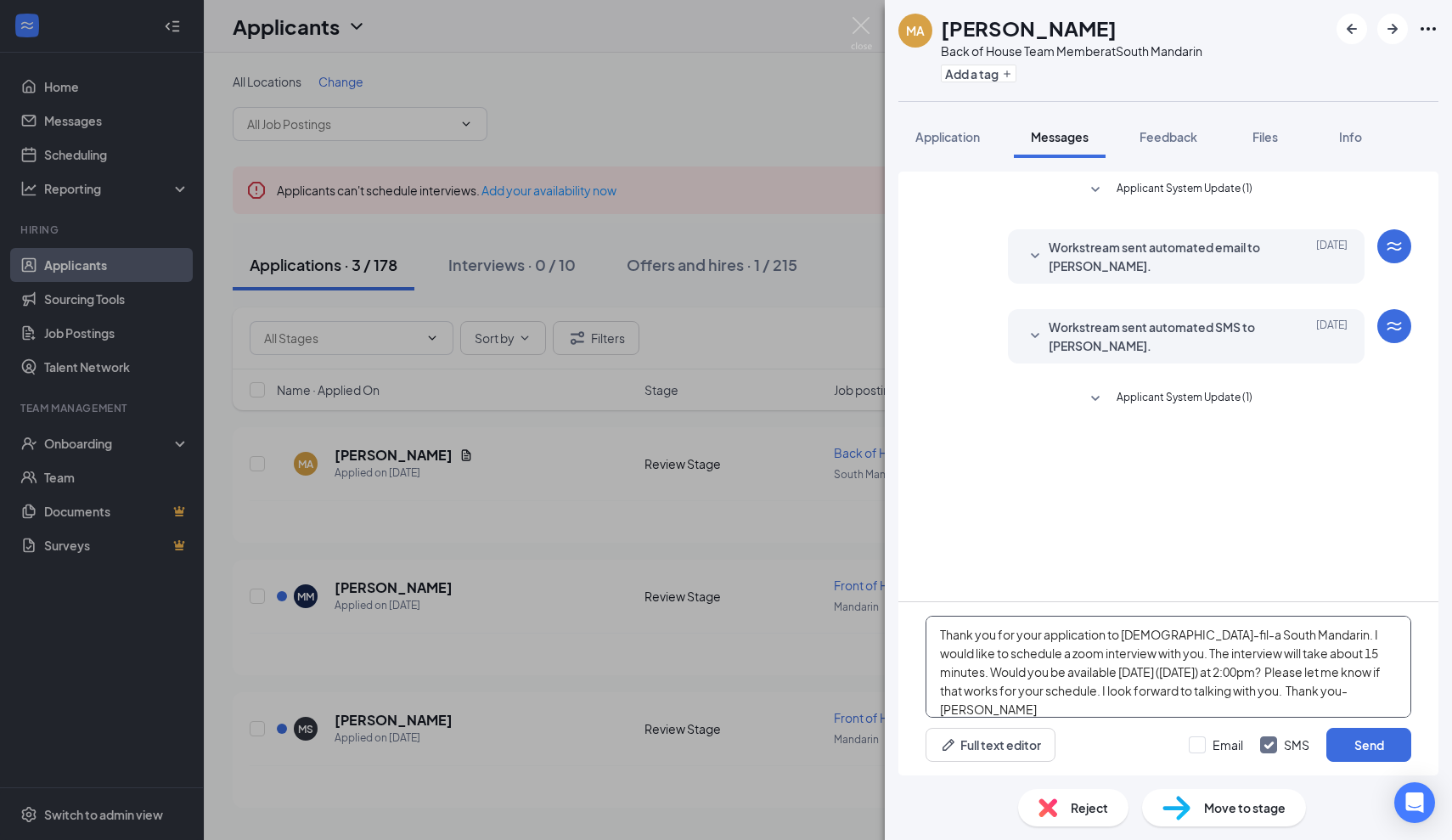
click at [942, 634] on textarea "Thank you for your application to [DEMOGRAPHIC_DATA]-fil-a South Mandarin. I wo…" at bounding box center [1168, 666] width 486 height 102
click at [1235, 674] on textarea "[PERSON_NAME]- Thank you for your application to [DEMOGRAPHIC_DATA]-fil-a South…" at bounding box center [1168, 666] width 486 height 102
click at [1218, 671] on textarea "[PERSON_NAME]- Thank you for your application to [DEMOGRAPHIC_DATA]-fil-a South…" at bounding box center [1168, 666] width 486 height 102
click at [1213, 671] on textarea "[PERSON_NAME]- Thank you for your application to [DEMOGRAPHIC_DATA]-fil-a South…" at bounding box center [1168, 666] width 486 height 102
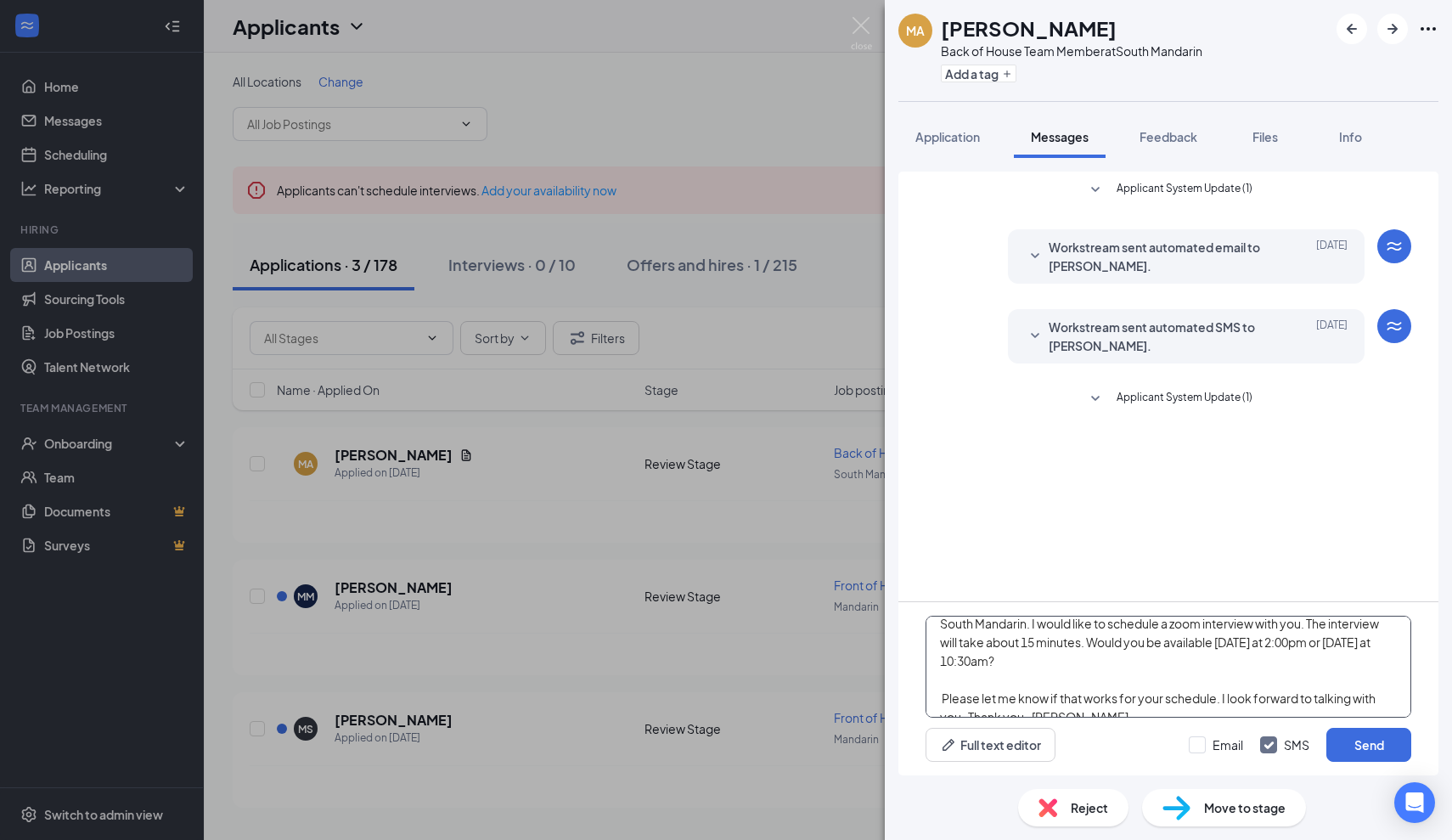
scroll to position [29, 0]
click at [1082, 683] on textarea "[PERSON_NAME]- Thank you for your application to [DEMOGRAPHIC_DATA]-fil-a South…" at bounding box center [1168, 666] width 486 height 102
click at [1219, 682] on textarea "[PERSON_NAME]- Thank you for your application to [DEMOGRAPHIC_DATA]-fil-a South…" at bounding box center [1168, 666] width 486 height 102
click at [970, 700] on textarea "[PERSON_NAME]- Thank you for your application to [DEMOGRAPHIC_DATA]-fil-a South…" at bounding box center [1168, 666] width 486 height 102
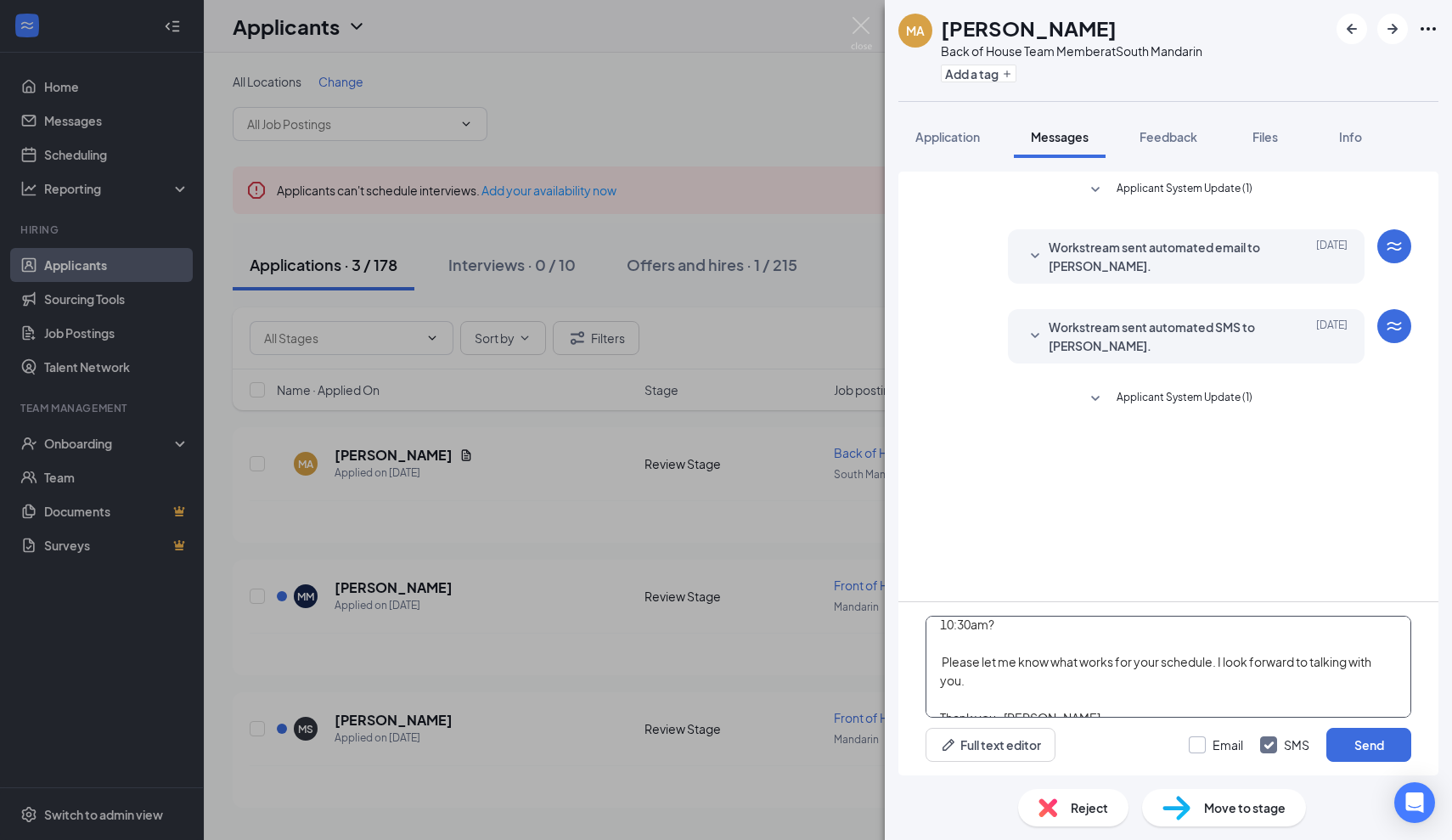
type textarea "[PERSON_NAME]- Thank you for your application to [DEMOGRAPHIC_DATA]-fil-a South…"
click at [1200, 746] on div at bounding box center [1198, 745] width 17 height 17
click at [1200, 746] on input "Email" at bounding box center [1216, 745] width 54 height 17
checkbox input "true"
click at [1357, 744] on button "Send" at bounding box center [1369, 745] width 85 height 34
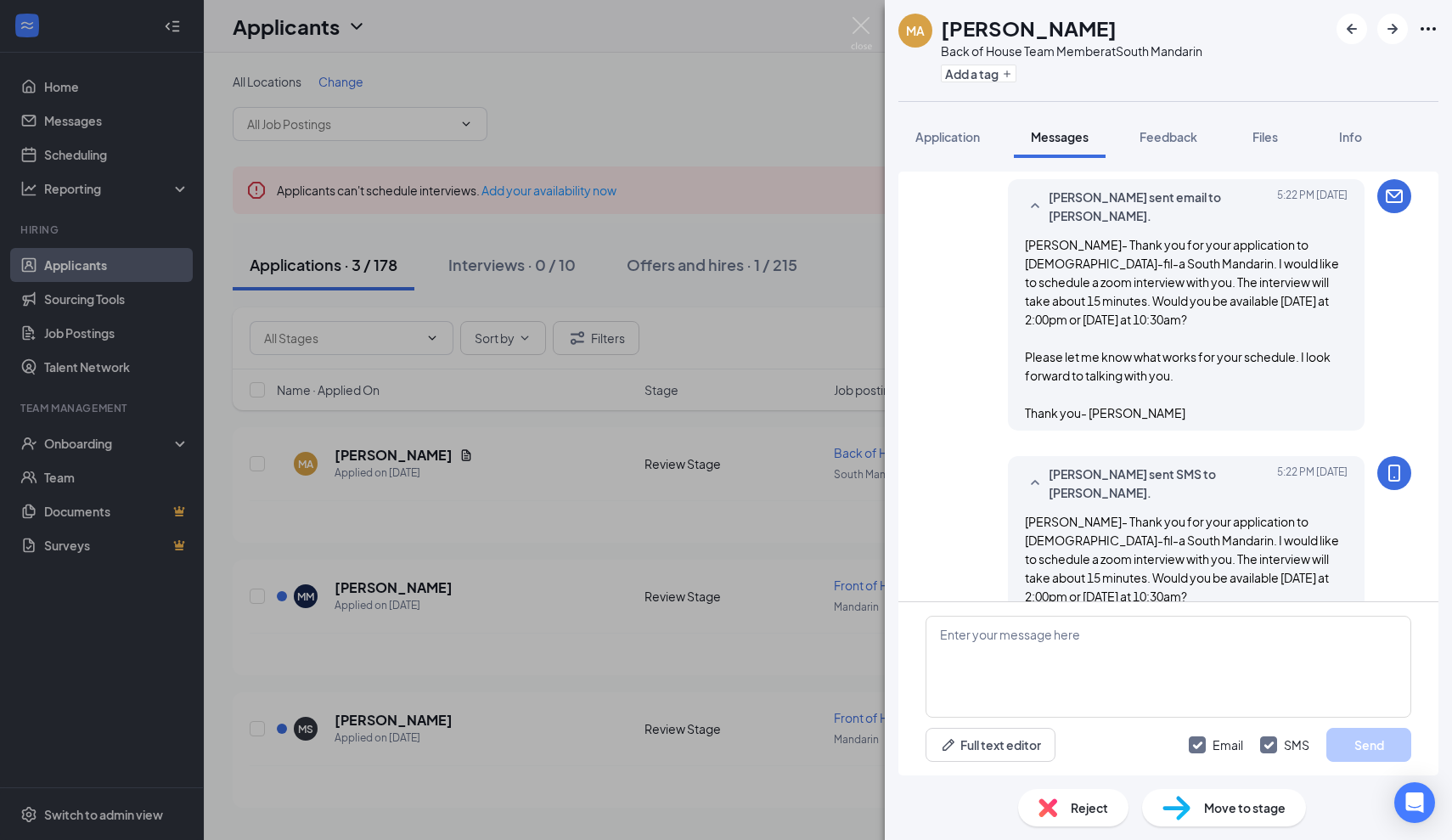
scroll to position [345, 0]
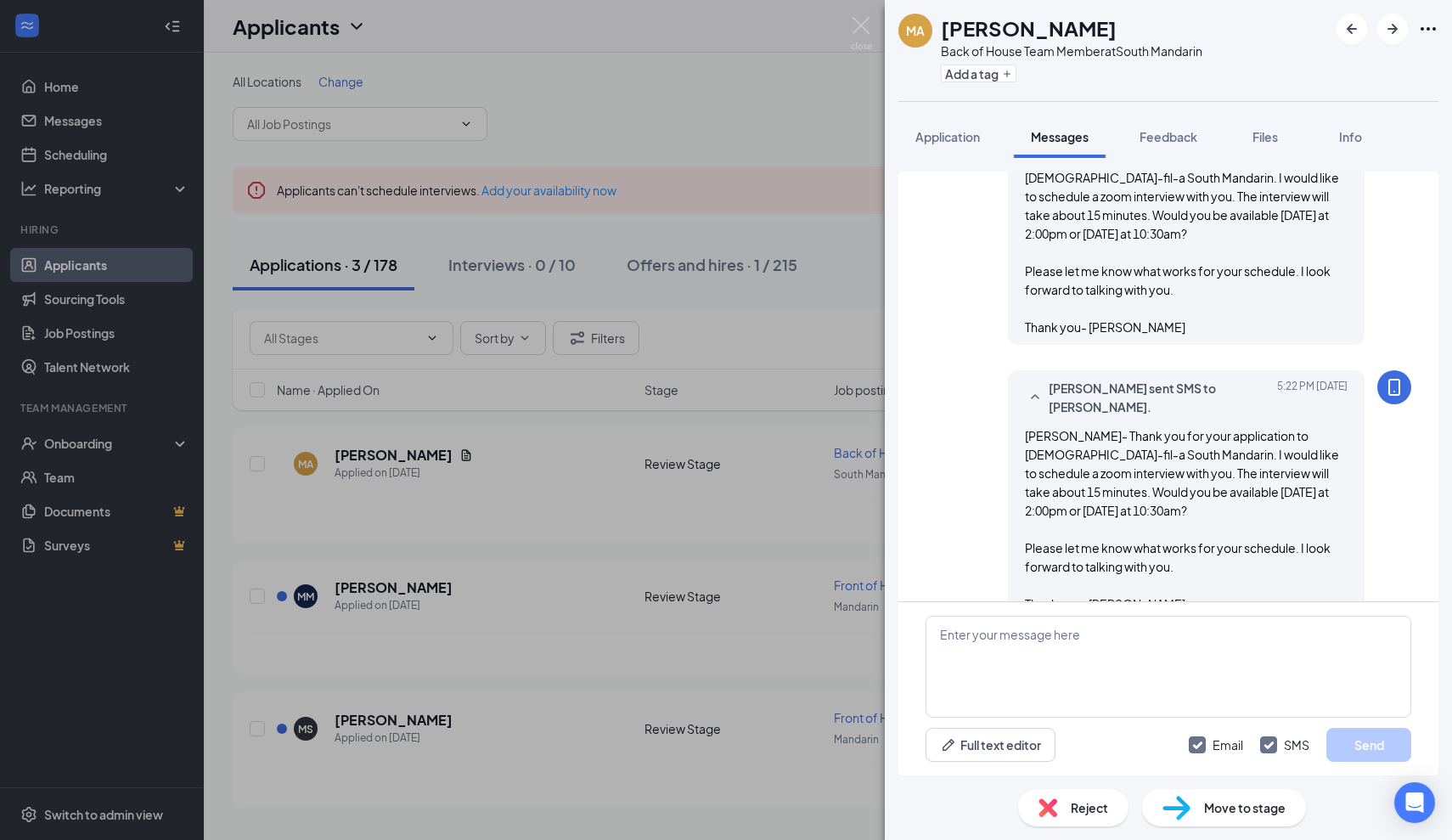
click at [1154, 471] on div "Applicant System Update (1) Workstream sent automated email to [PERSON_NAME]. […" at bounding box center [1168, 472] width 540 height 604
click at [852, 25] on img at bounding box center [861, 33] width 21 height 33
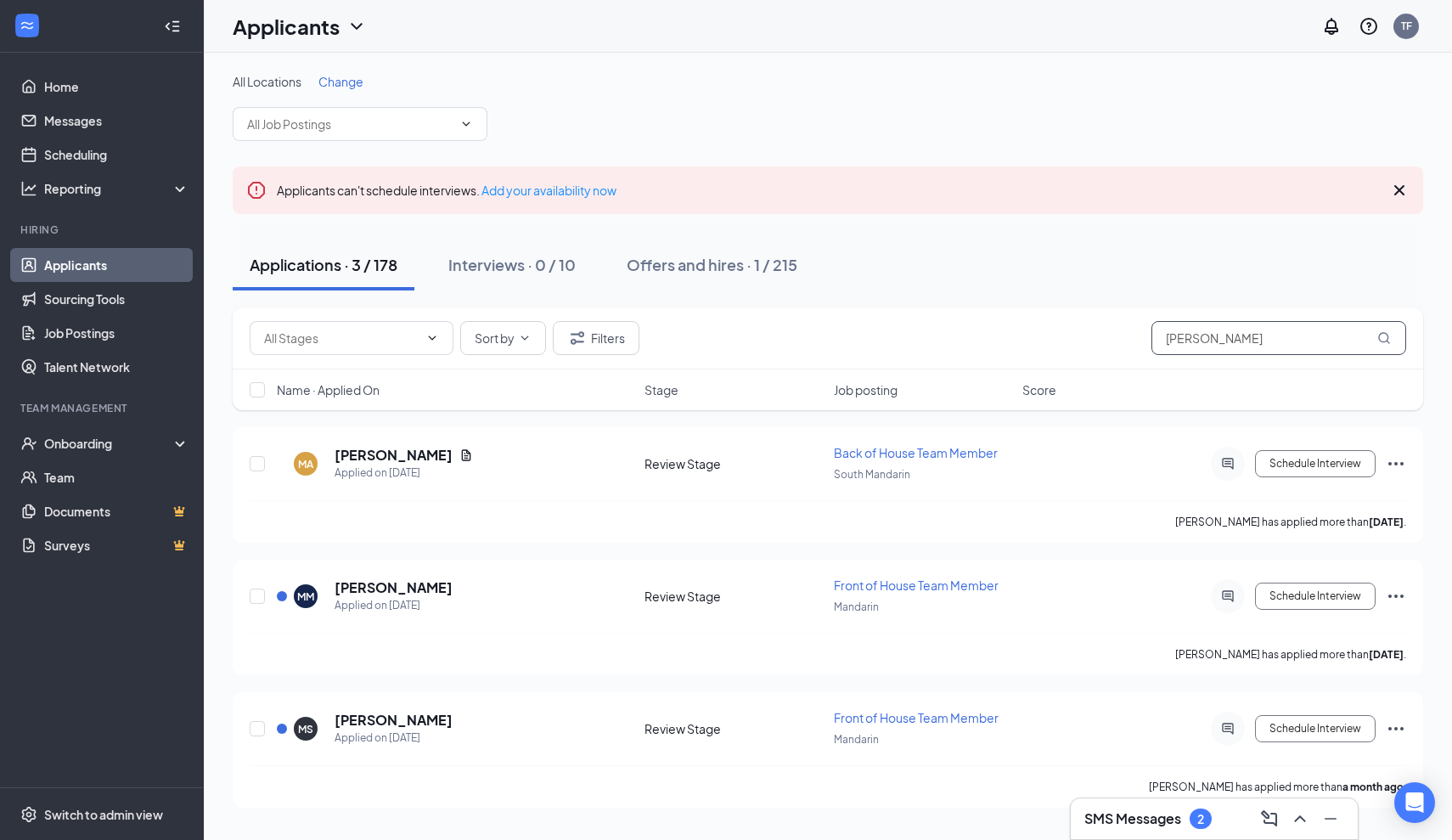
click at [1220, 343] on input "[PERSON_NAME]" at bounding box center [1279, 338] width 255 height 34
type input "M"
type input "[PERSON_NAME]"
click at [399, 454] on h5 "[PERSON_NAME]" at bounding box center [393, 455] width 118 height 19
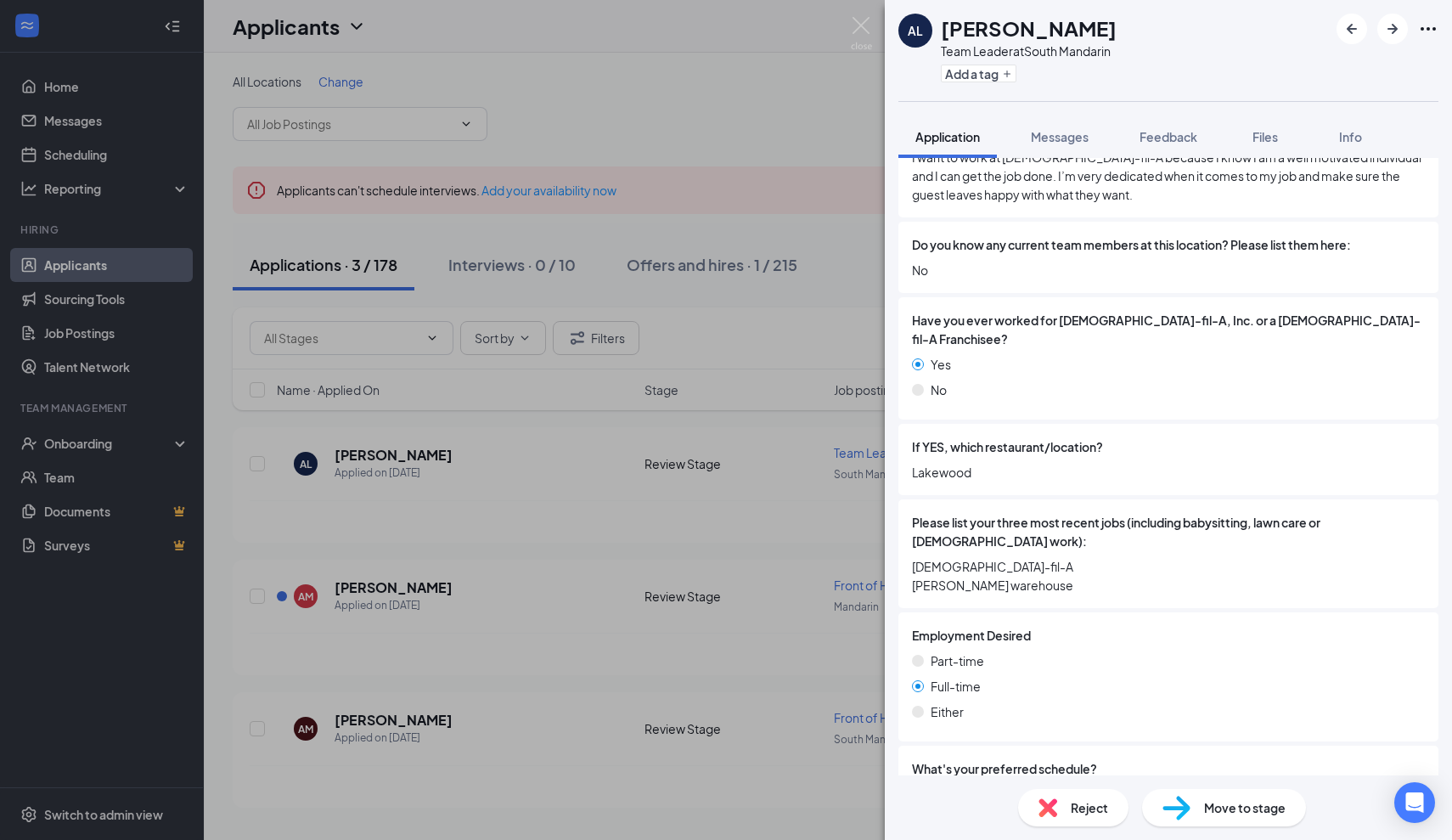
scroll to position [445, 0]
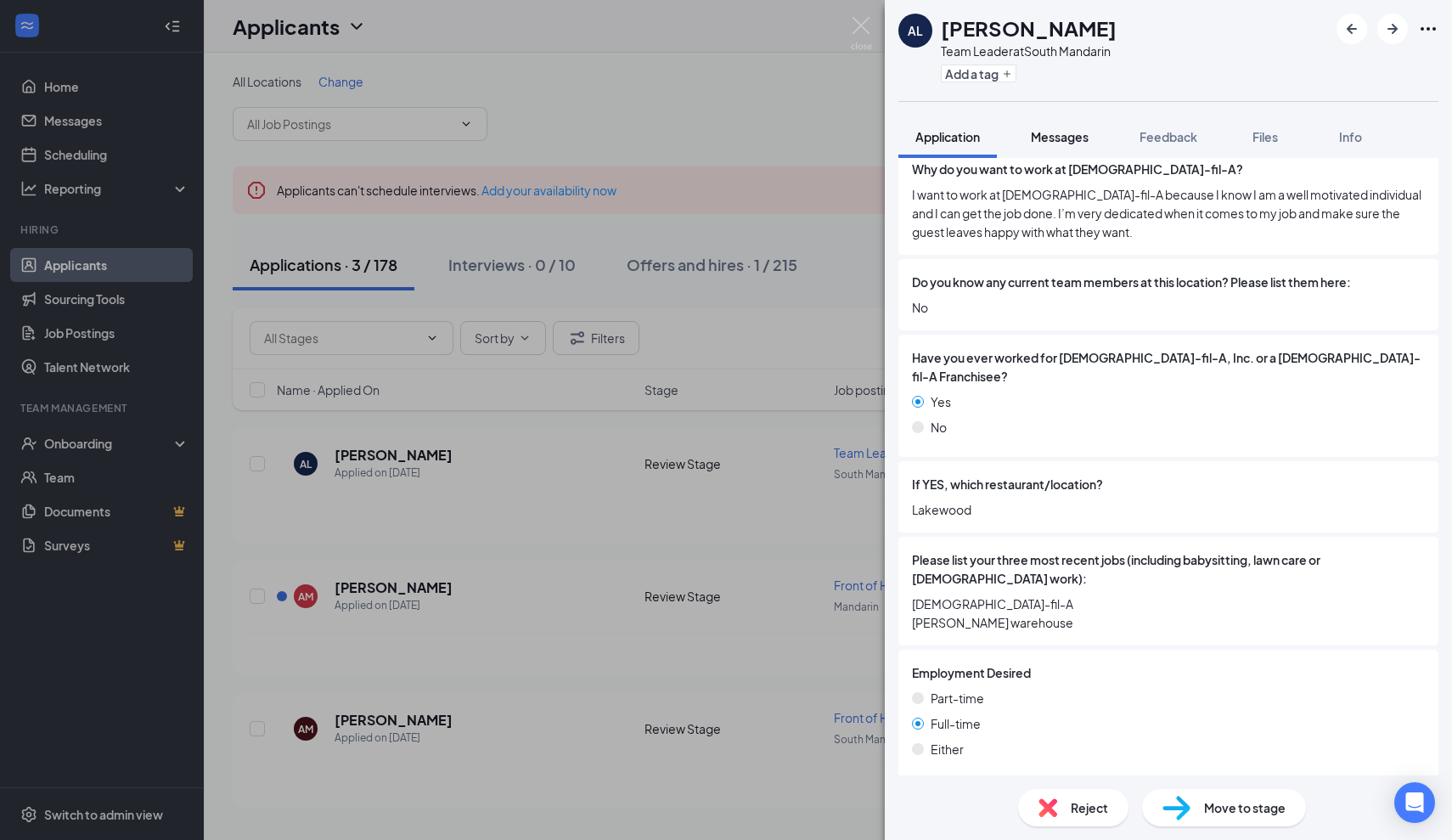
click at [1054, 141] on span "Messages" at bounding box center [1060, 137] width 58 height 15
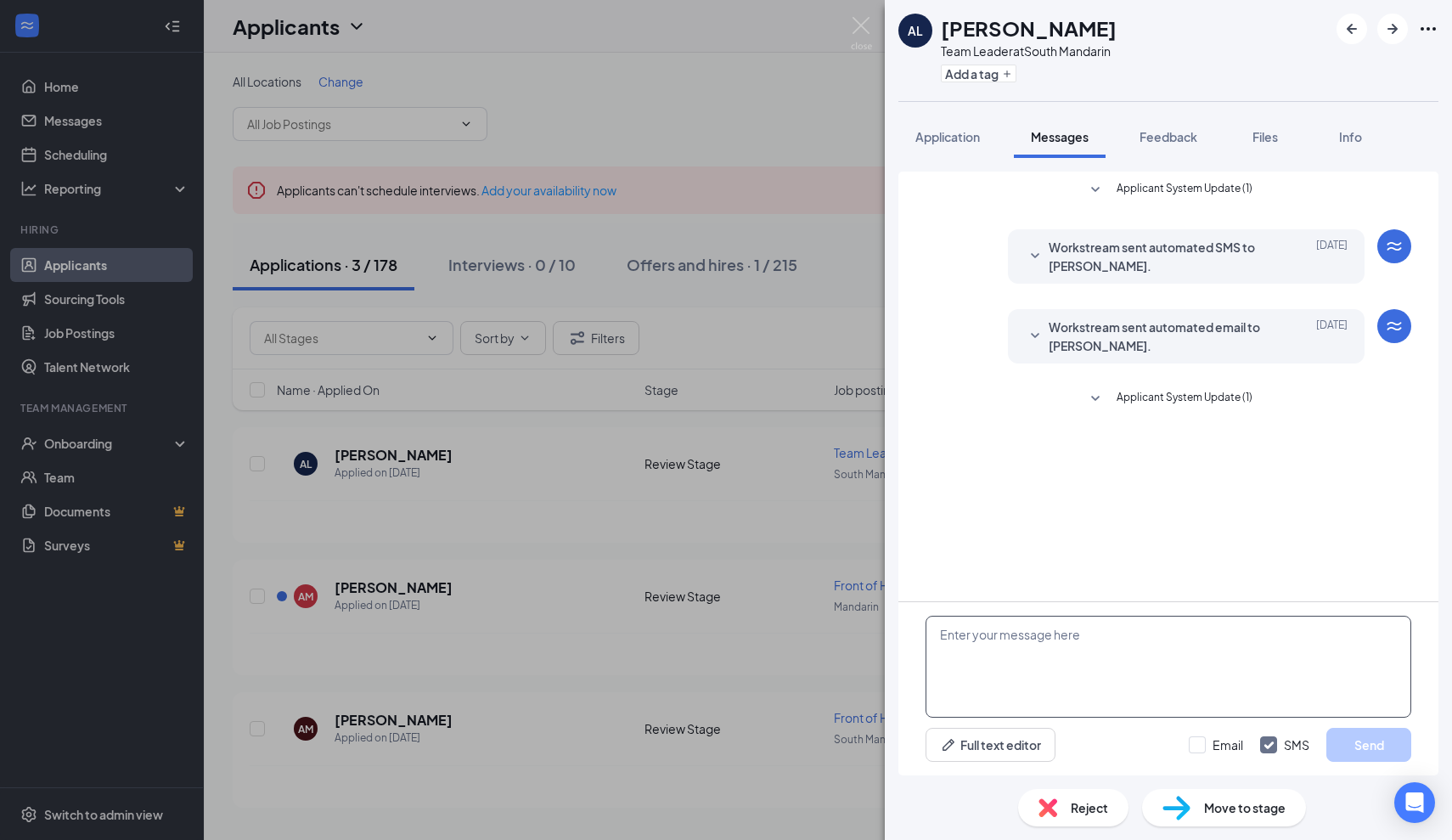
click at [1038, 649] on textarea at bounding box center [1168, 666] width 486 height 102
paste textarea "Thank you for your application to [DEMOGRAPHIC_DATA]-fil-a South Mandarin. I wo…"
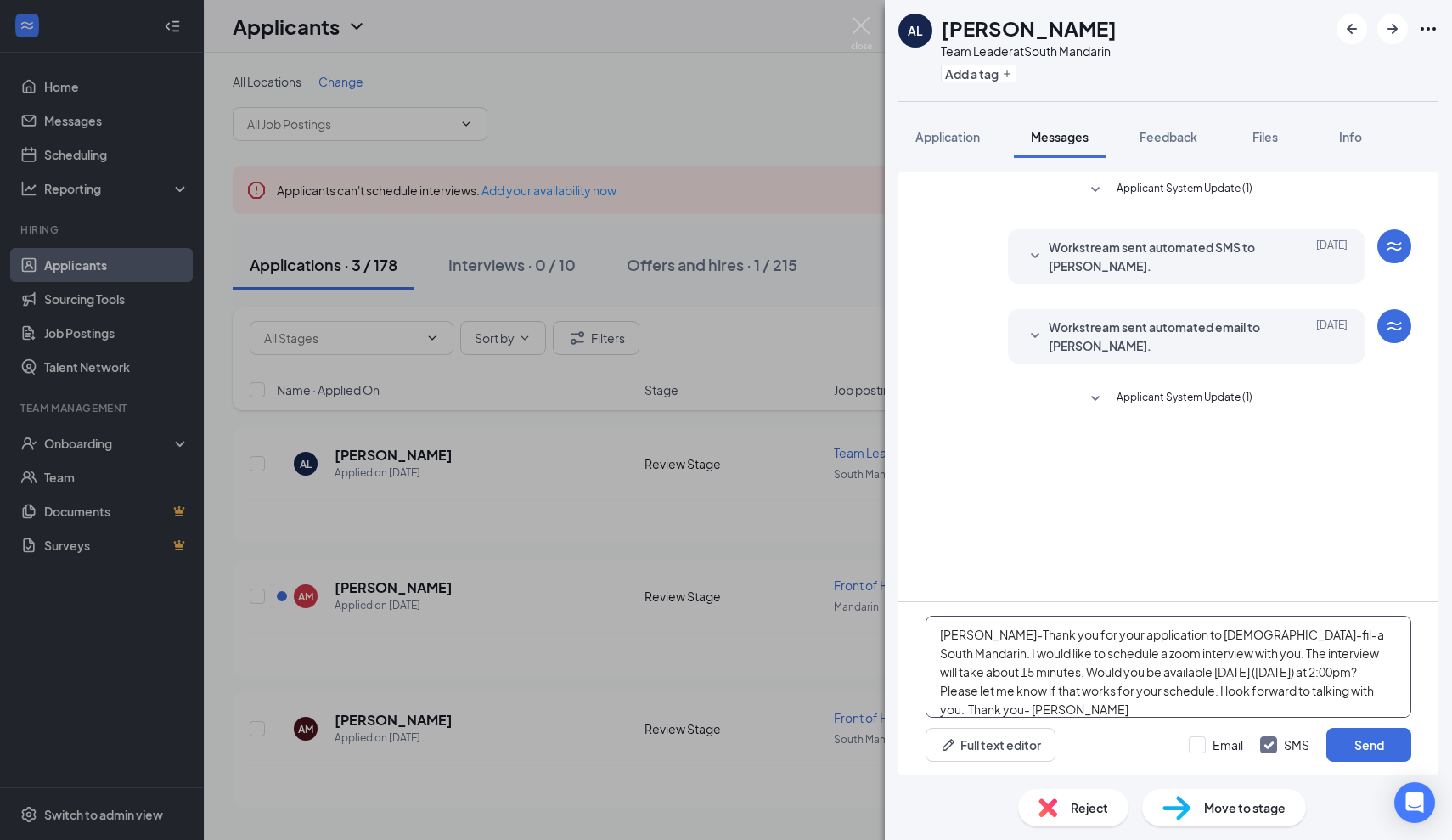
click at [1185, 671] on textarea "[PERSON_NAME]-Thank you for your application to [DEMOGRAPHIC_DATA]-fil-a South …" at bounding box center [1168, 666] width 486 height 102
click at [1141, 673] on textarea "[PERSON_NAME]-Thank you for your application to [DEMOGRAPHIC_DATA]-fil-a South …" at bounding box center [1168, 666] width 486 height 102
click at [1174, 674] on textarea "[PERSON_NAME]-Thank you for your application to [DEMOGRAPHIC_DATA]-fil-a South …" at bounding box center [1168, 666] width 486 height 102
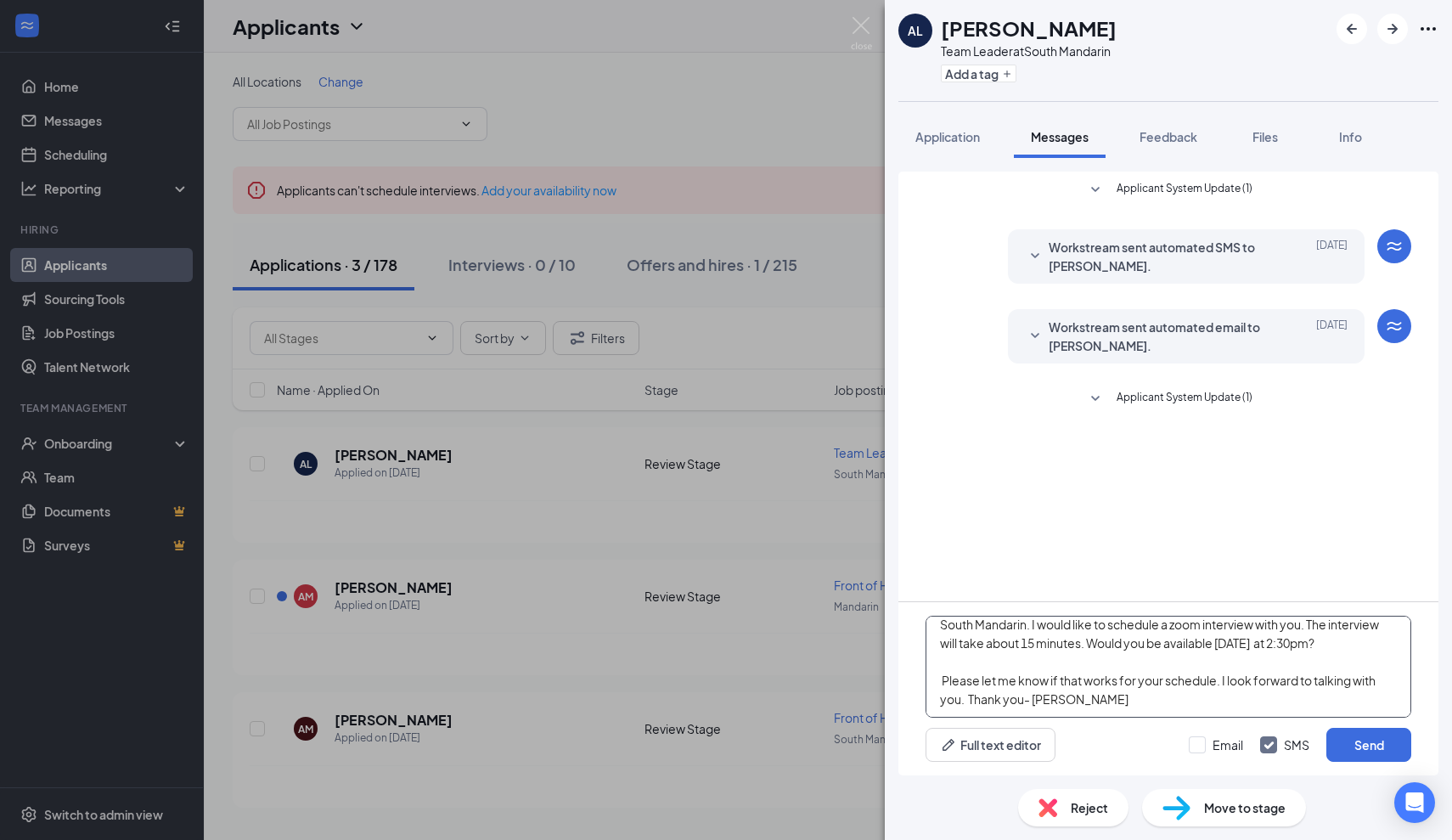
scroll to position [29, 0]
click at [968, 700] on textarea "[PERSON_NAME]-Thank you for your application to [DEMOGRAPHIC_DATA]-fil-a South …" at bounding box center [1168, 666] width 486 height 102
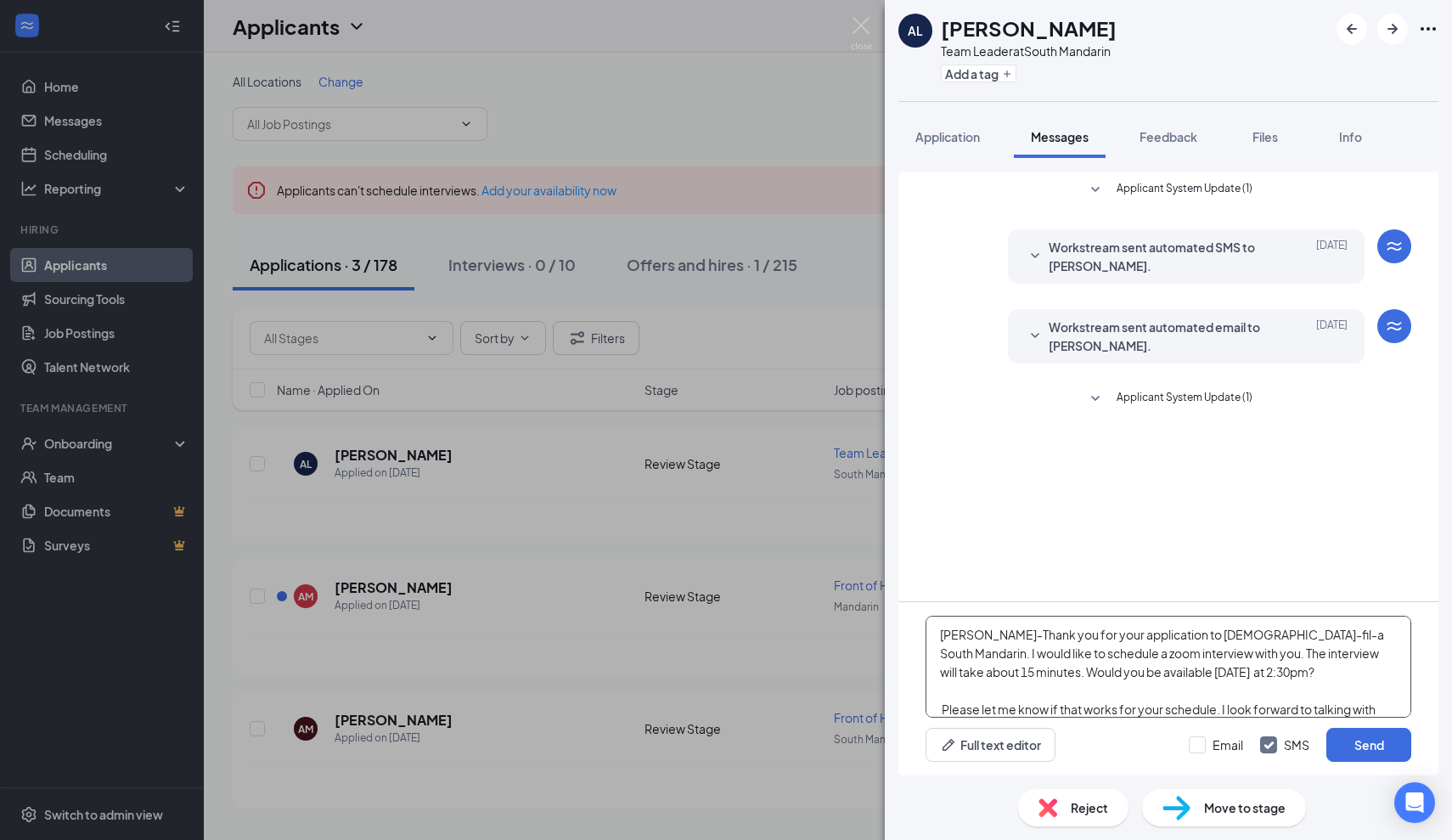
scroll to position [0, 0]
type textarea "[PERSON_NAME]-Thank you for your application to [DEMOGRAPHIC_DATA]-fil-a South …"
click at [1199, 739] on input "Email" at bounding box center [1216, 745] width 54 height 17
checkbox input "true"
click at [1377, 739] on button "Send" at bounding box center [1369, 745] width 85 height 34
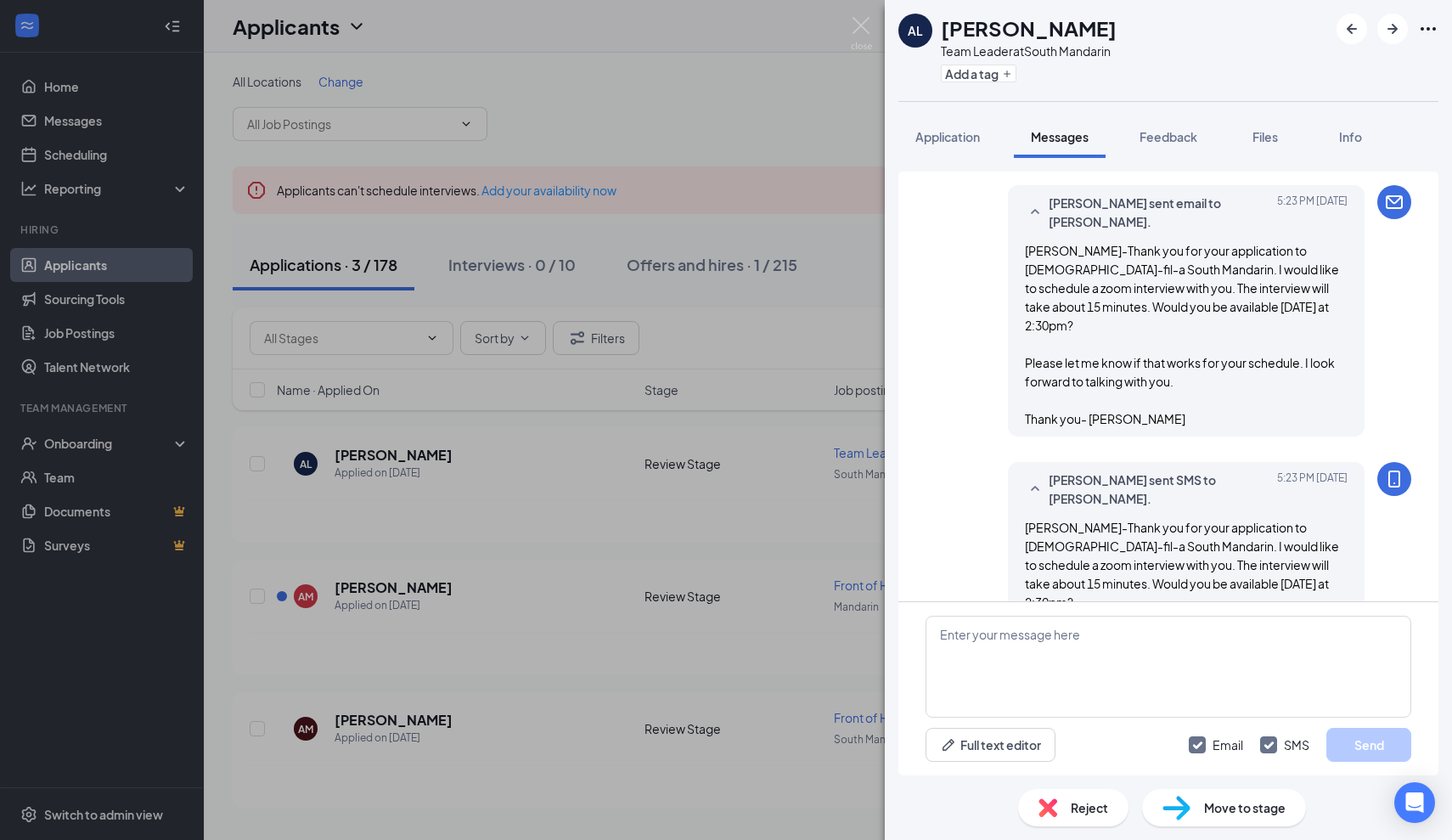
scroll to position [311, 0]
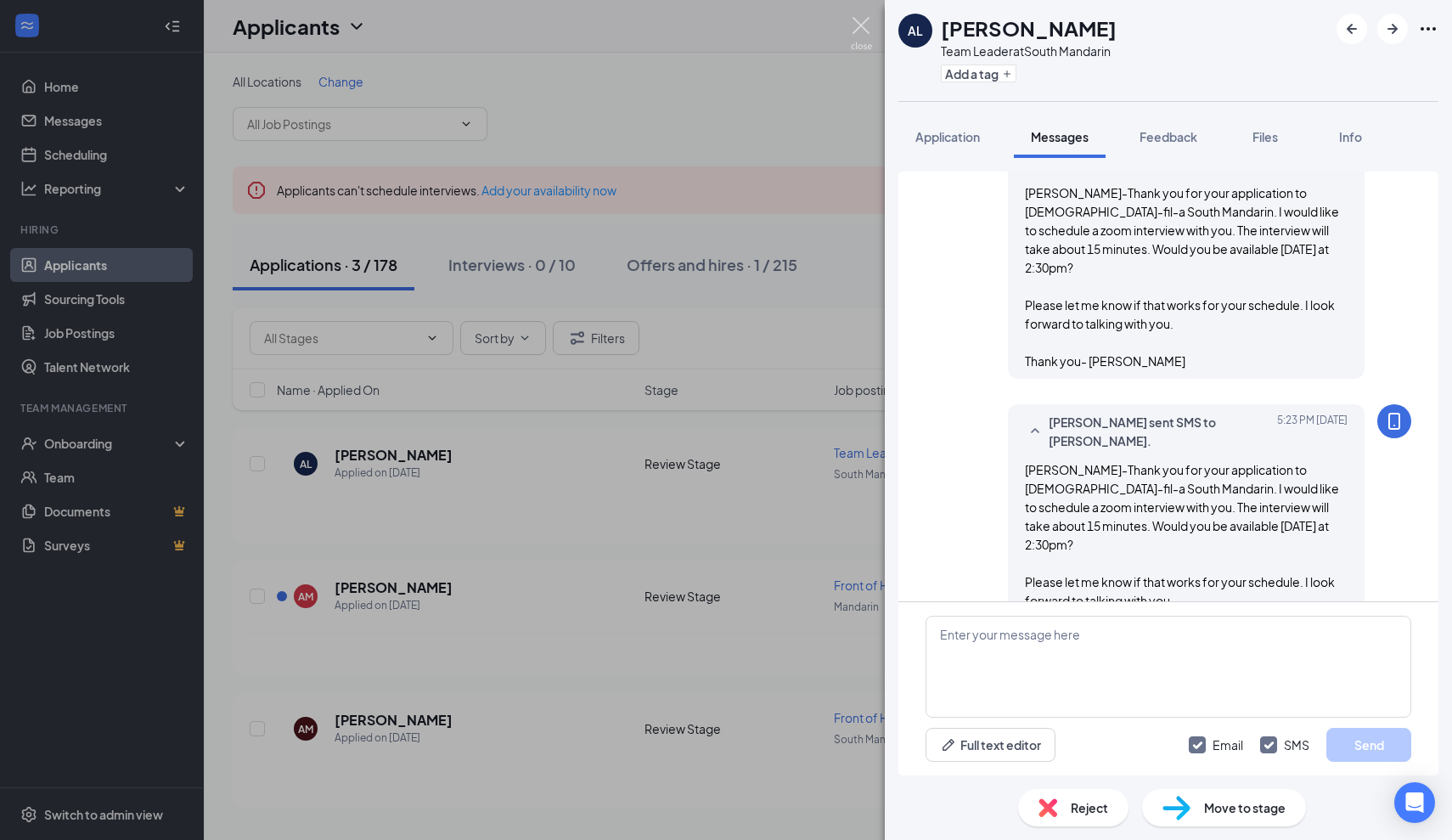
click at [855, 27] on img at bounding box center [861, 33] width 21 height 33
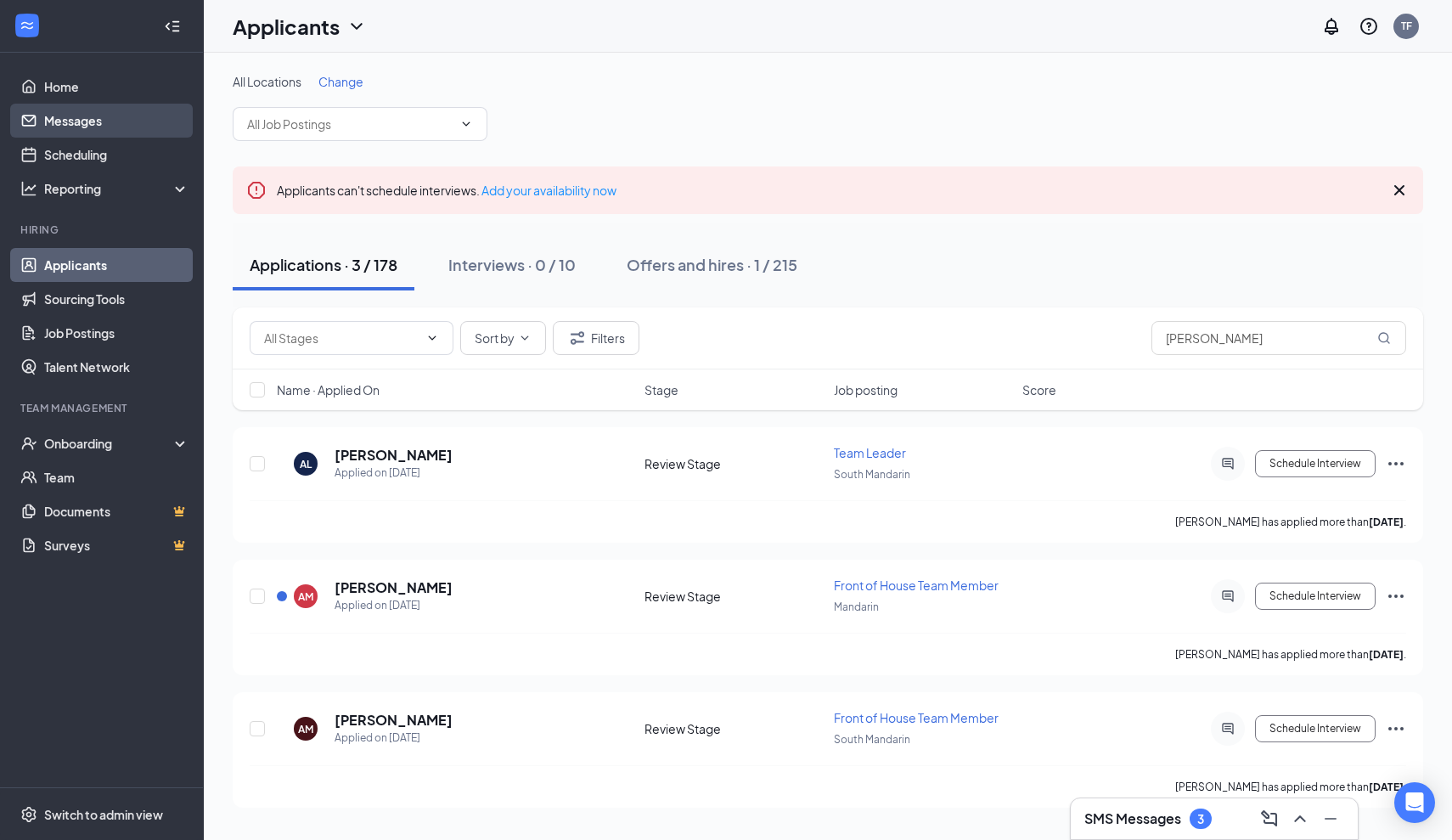
click at [86, 129] on link "Messages" at bounding box center [117, 121] width 146 height 34
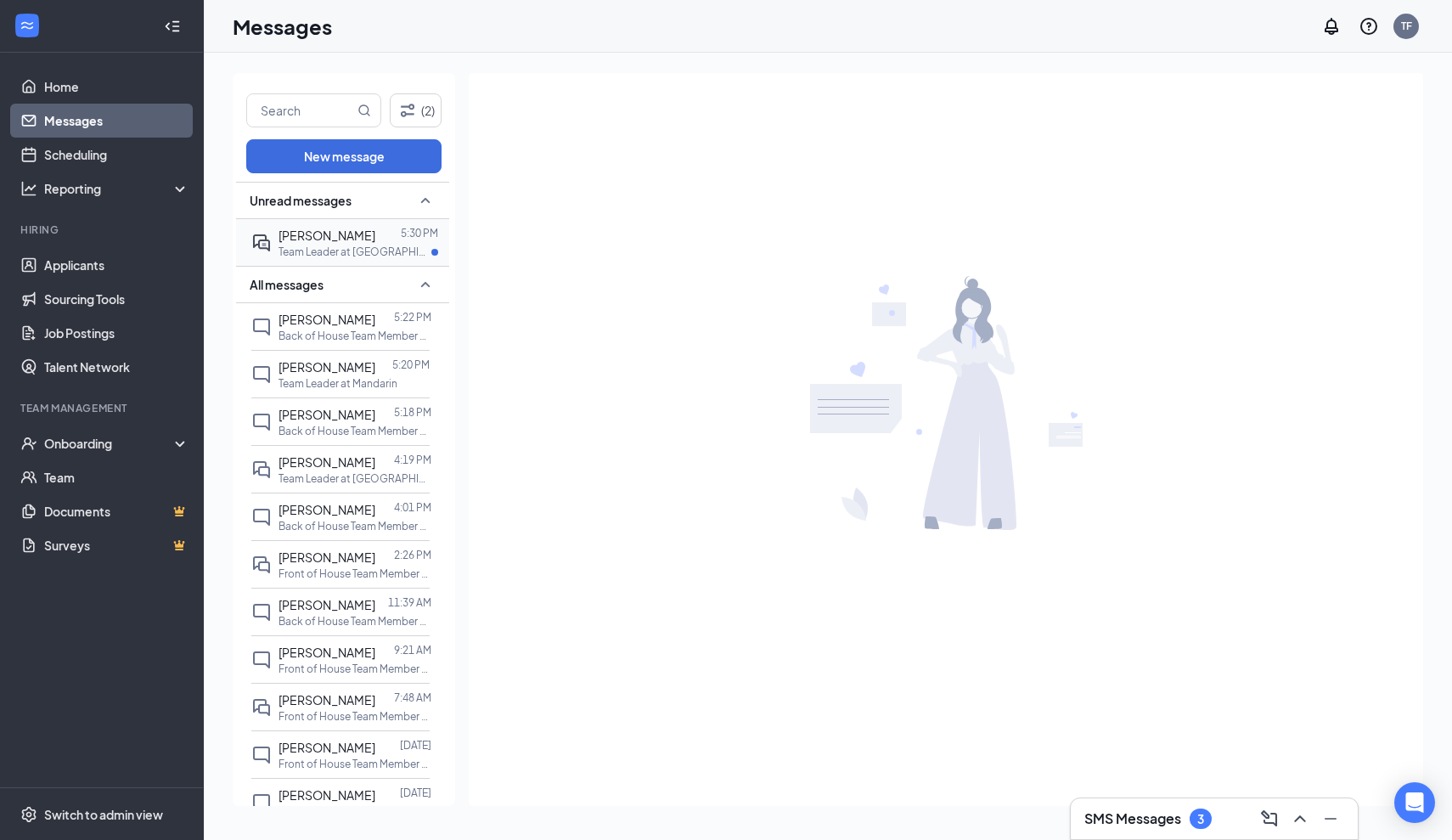
click at [335, 242] on div "[PERSON_NAME]" at bounding box center [327, 235] width 96 height 19
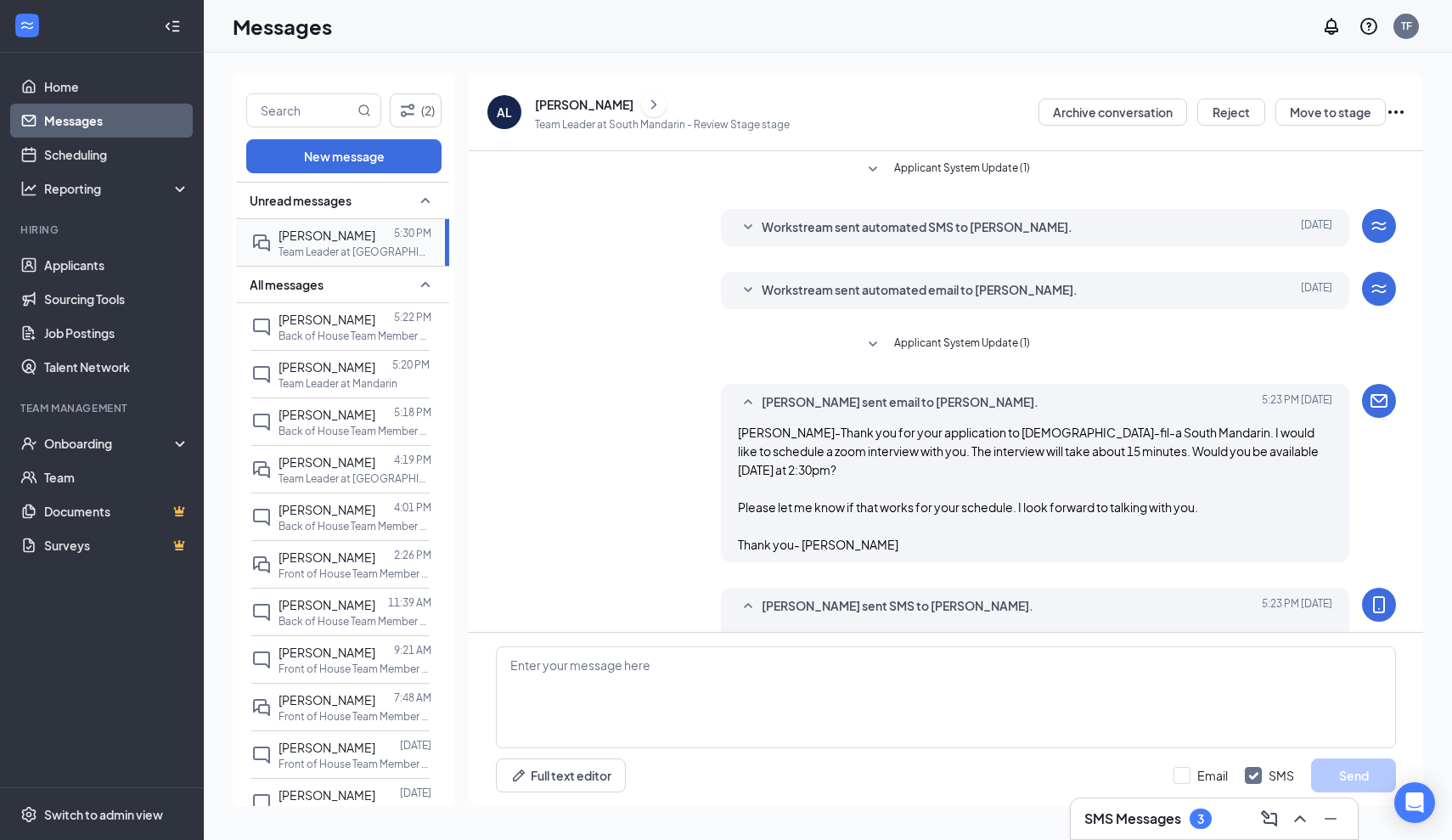
scroll to position [205, 0]
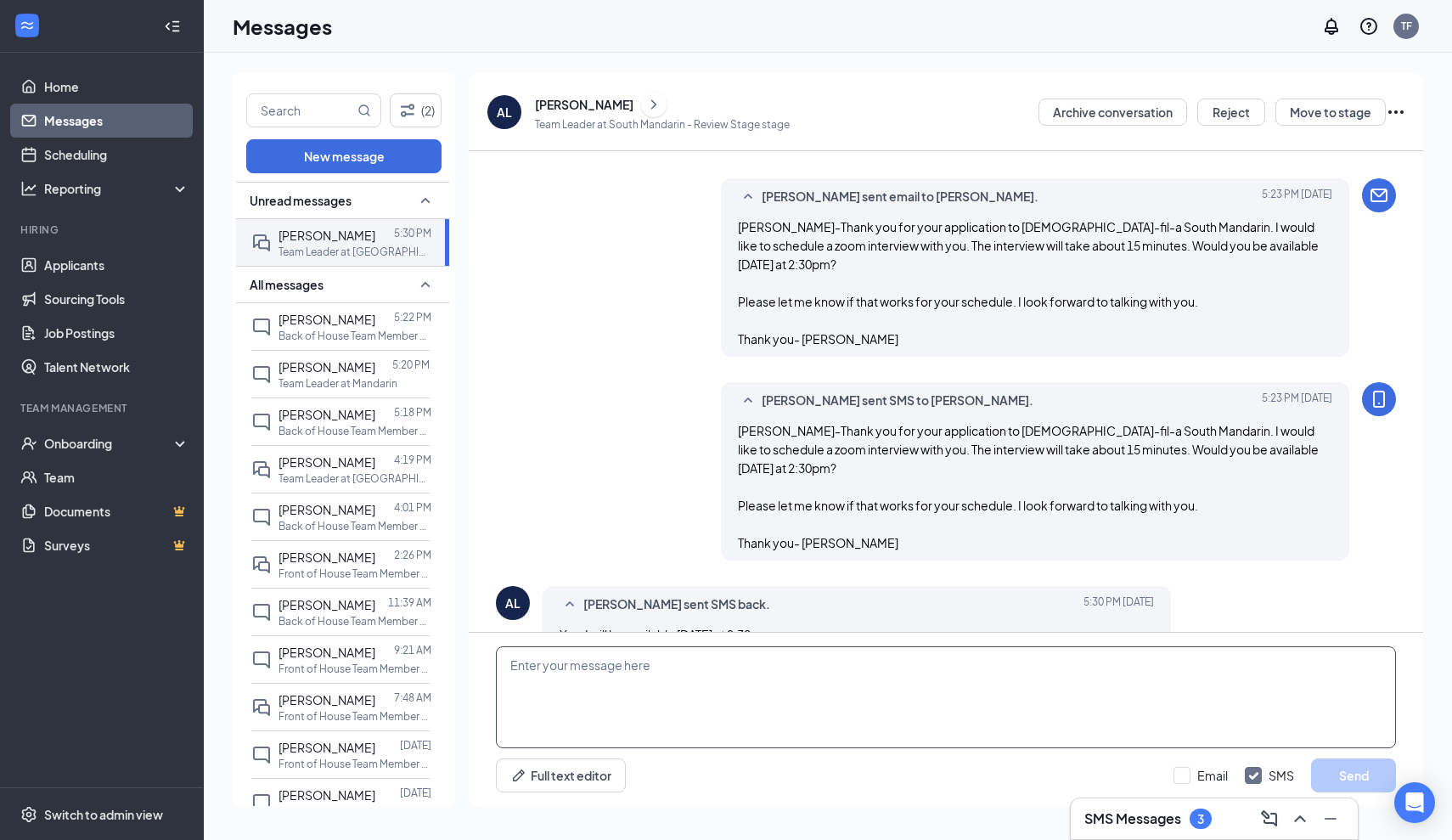
click at [538, 668] on textarea at bounding box center [946, 697] width 900 height 102
paste textarea "[URL][DOMAIN_NAME][SECURITY_DATA] Meeting ID: 985 9512 3279 Passcode: g4N5A4"
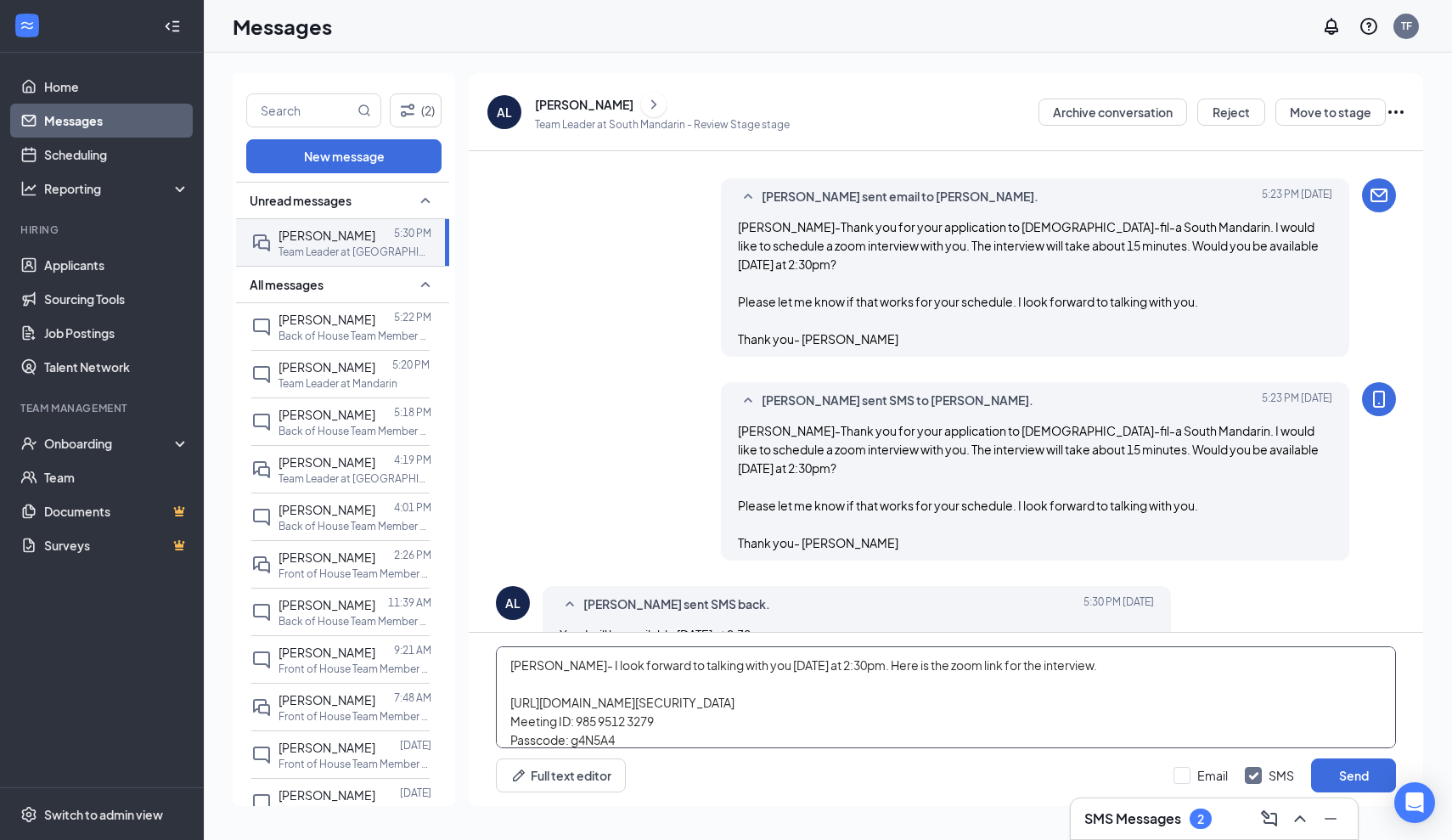
scroll to position [0, 0]
type textarea "[PERSON_NAME]- I look forward to talking with you [DATE] at 2:30pm. Here is the…"
click at [1343, 781] on button "Send" at bounding box center [1354, 775] width 85 height 34
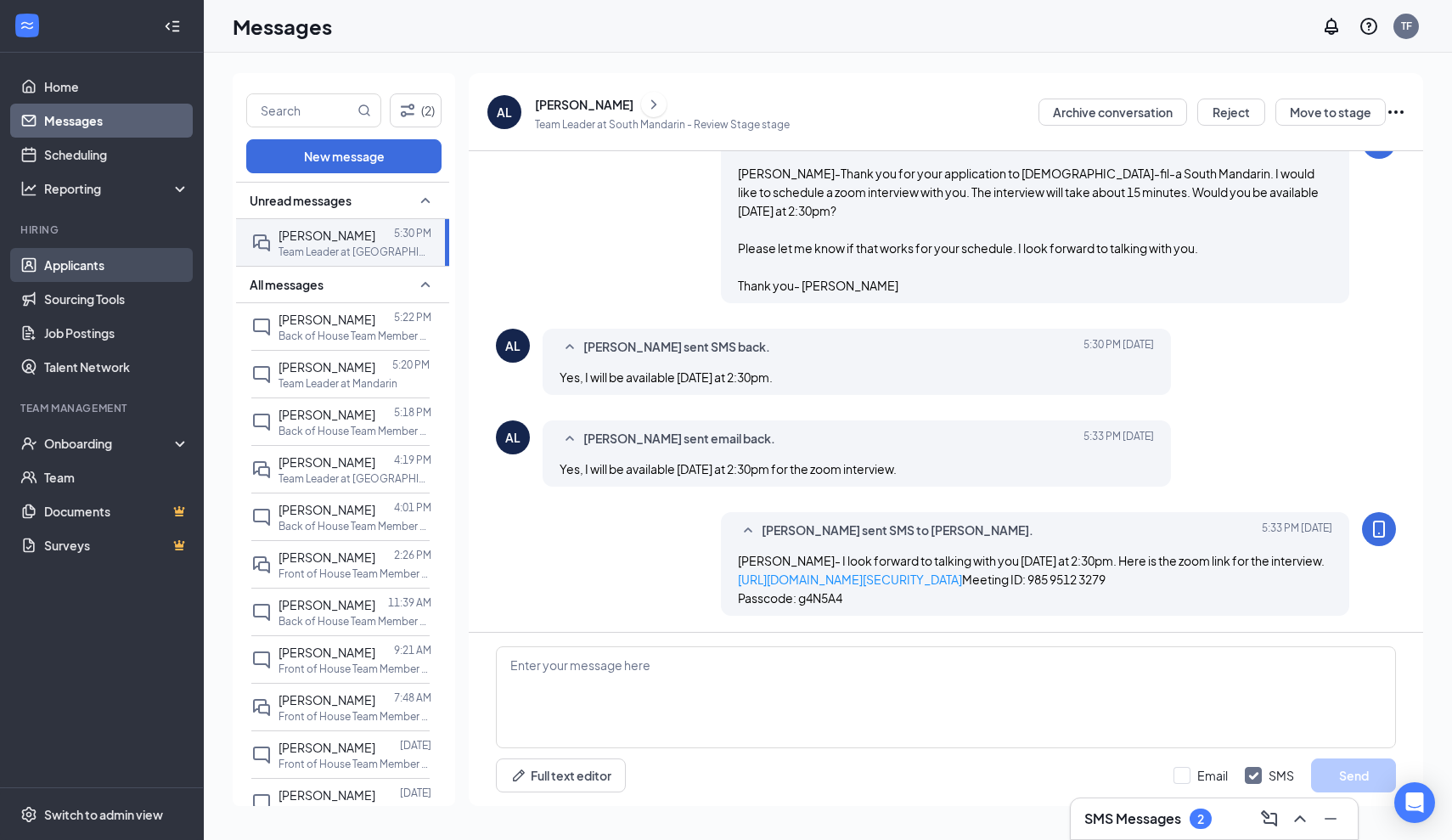
scroll to position [464, 0]
click at [97, 271] on link "Applicants" at bounding box center [117, 265] width 146 height 34
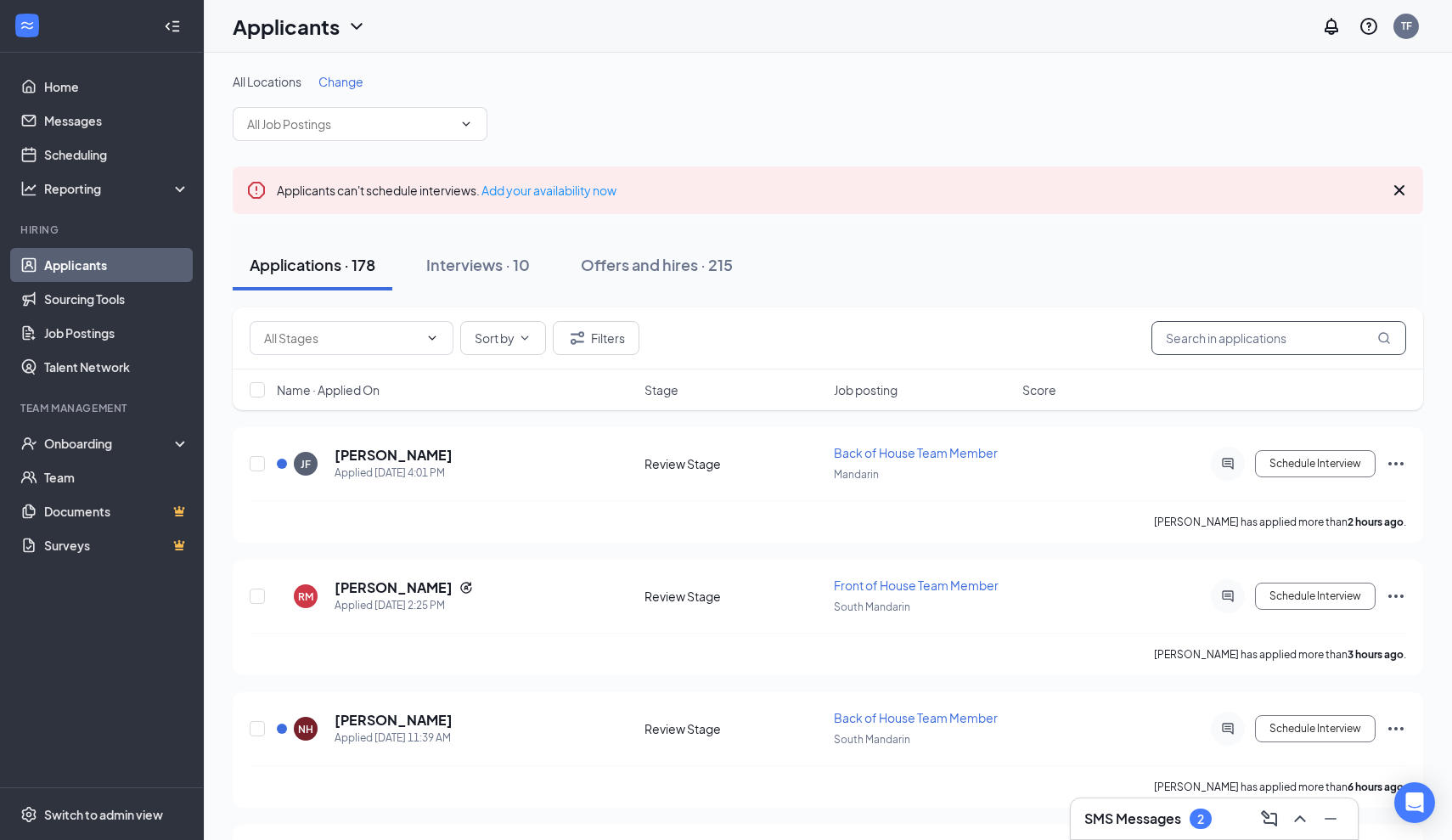
click at [1305, 334] on input "text" at bounding box center [1279, 338] width 255 height 34
type input "s"
type input "[PERSON_NAME]"
drag, startPoint x: 1306, startPoint y: 325, endPoint x: 1399, endPoint y: 467, distance: 169.7
click at [1399, 467] on icon "Ellipses" at bounding box center [1396, 464] width 21 height 21
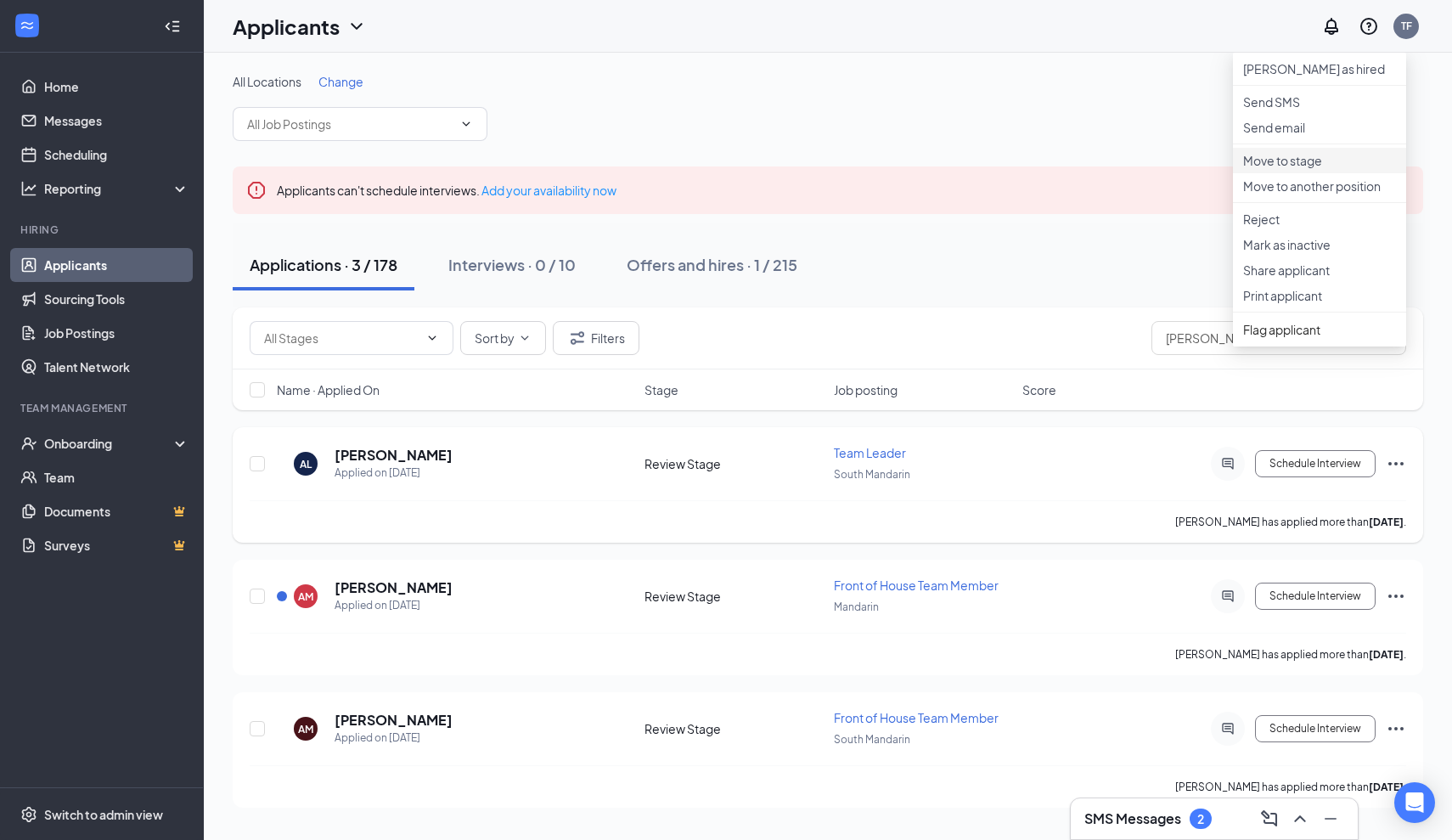
click at [1277, 169] on p "Move to stage" at bounding box center [1320, 161] width 153 height 17
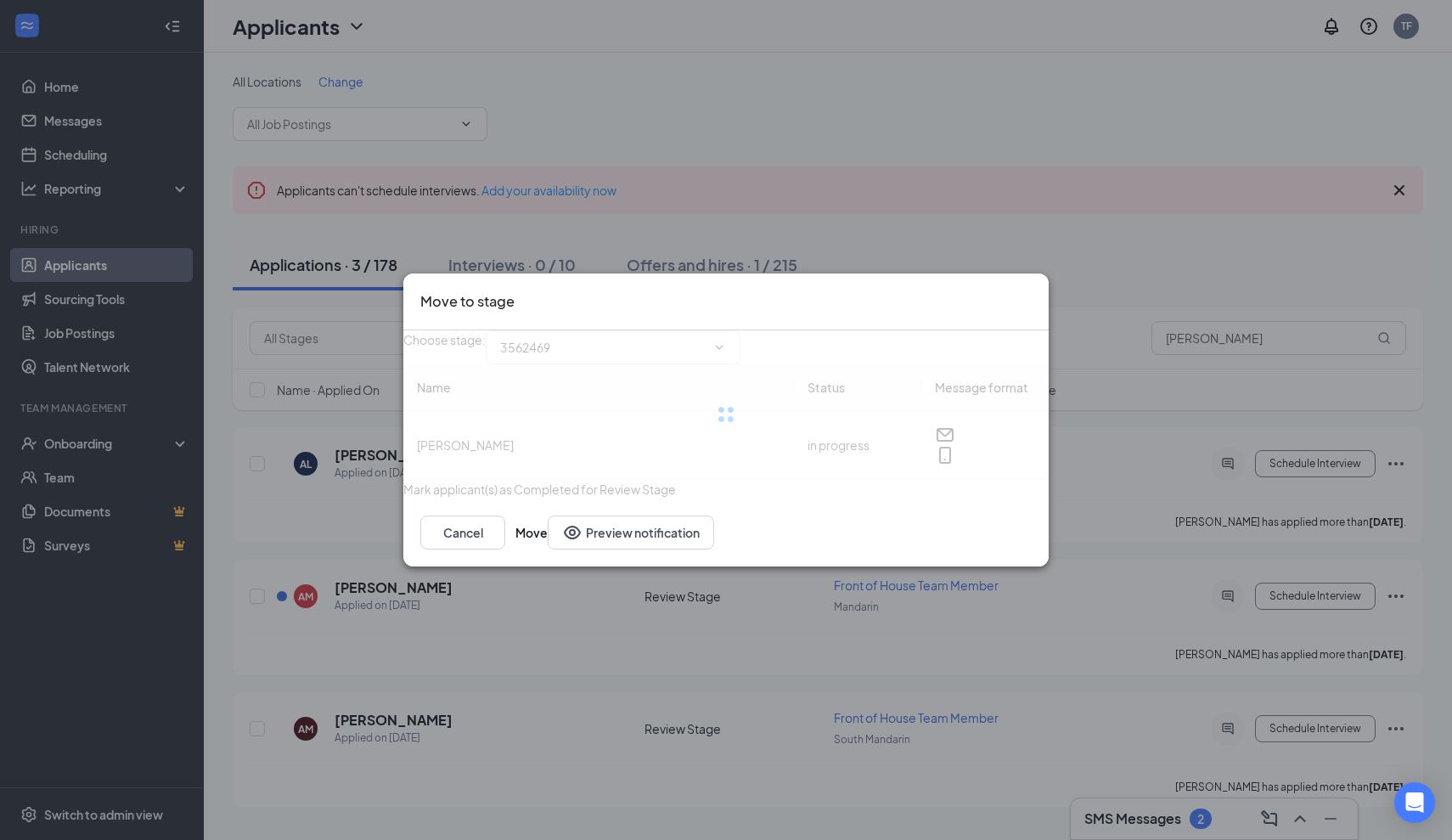
type input "Phone Interview (next stage)"
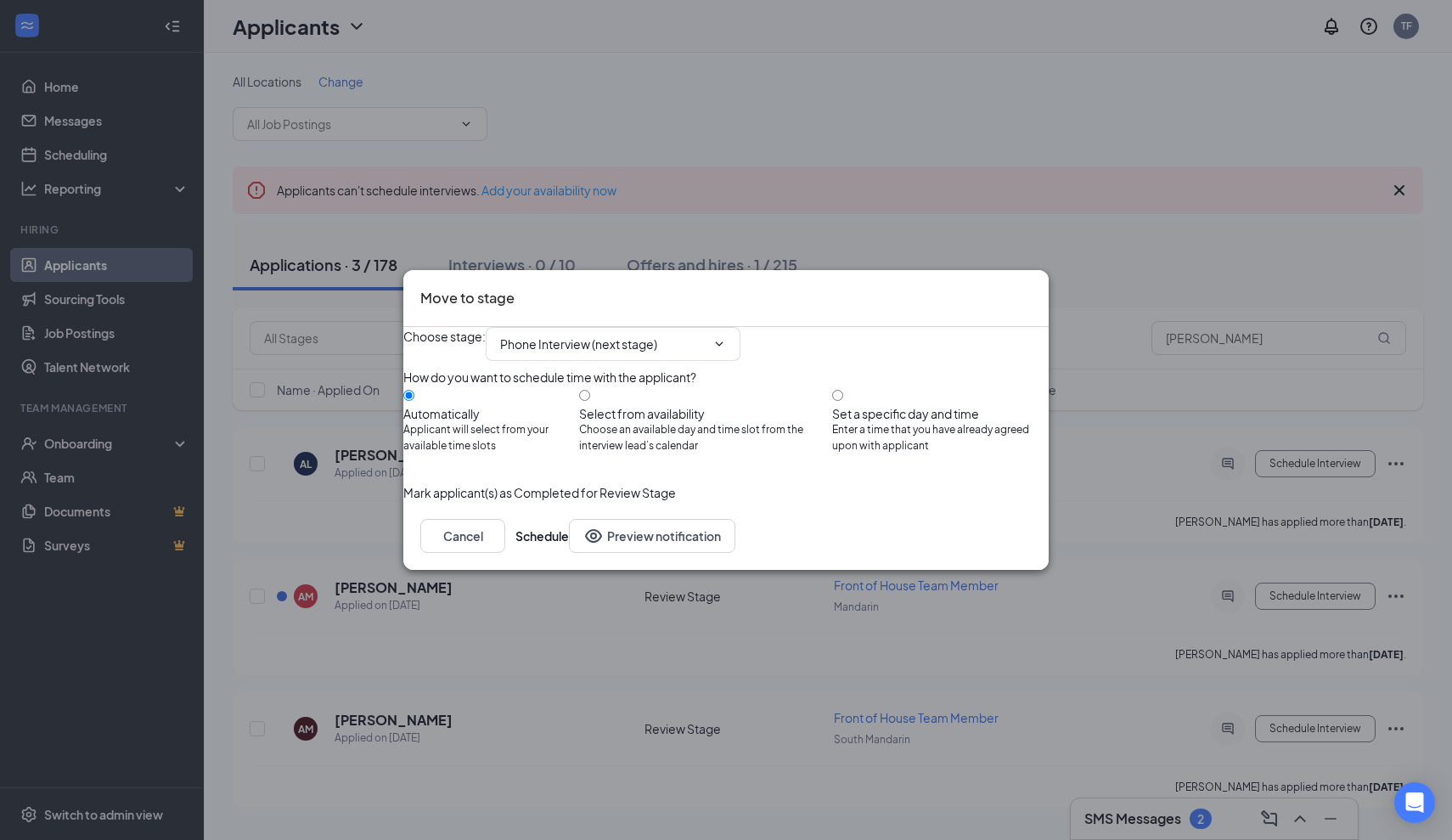
click at [860, 405] on div at bounding box center [940, 405] width 216 height 0
click at [843, 390] on input "Set a specific day and time Enter a time that you have already agreed upon with…" at bounding box center [838, 395] width 11 height 11
radio input "true"
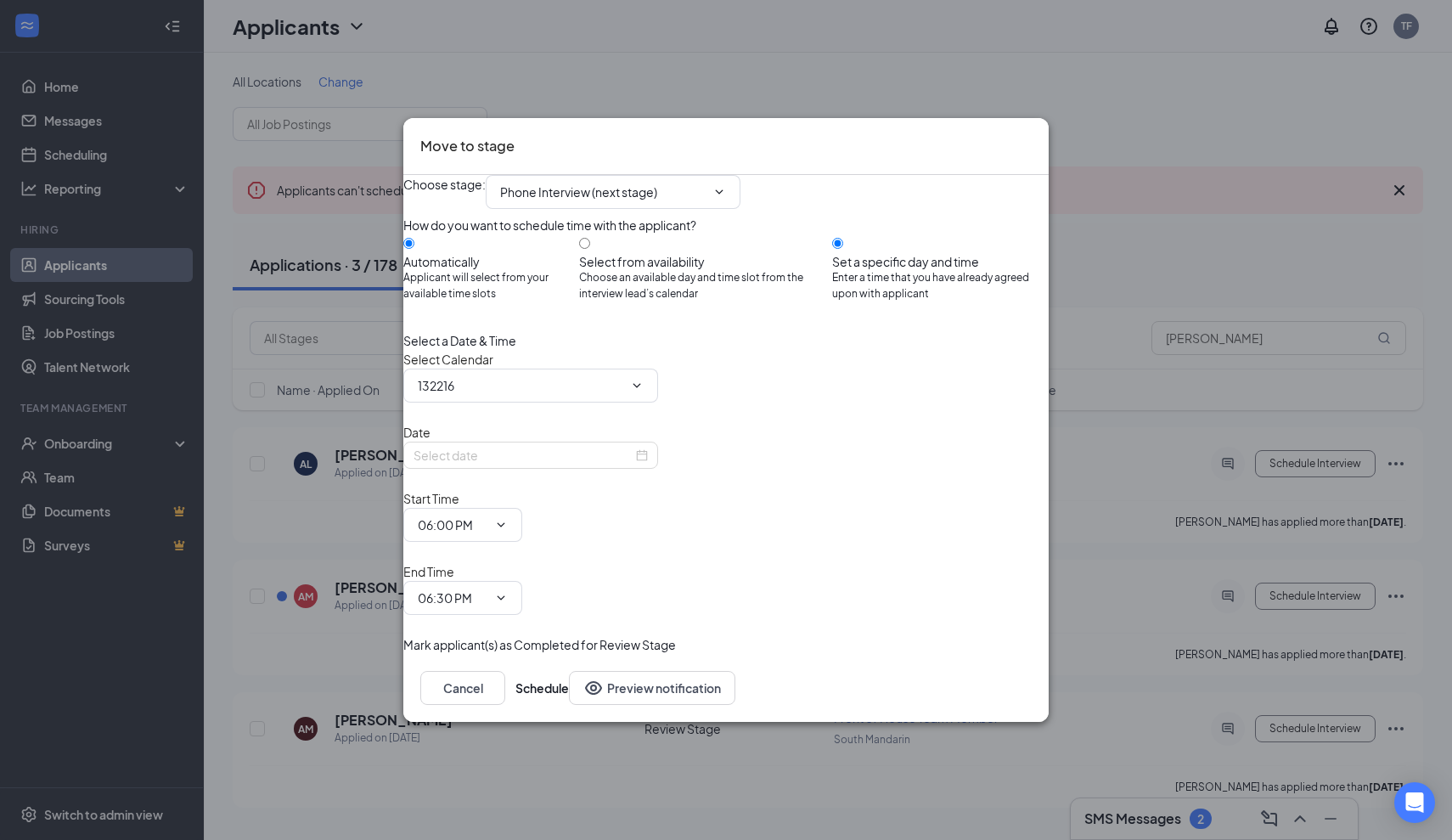
radio input "false"
type input "[PERSON_NAME] Calendar"
click at [612, 464] on input "[DATE]" at bounding box center [524, 455] width 219 height 19
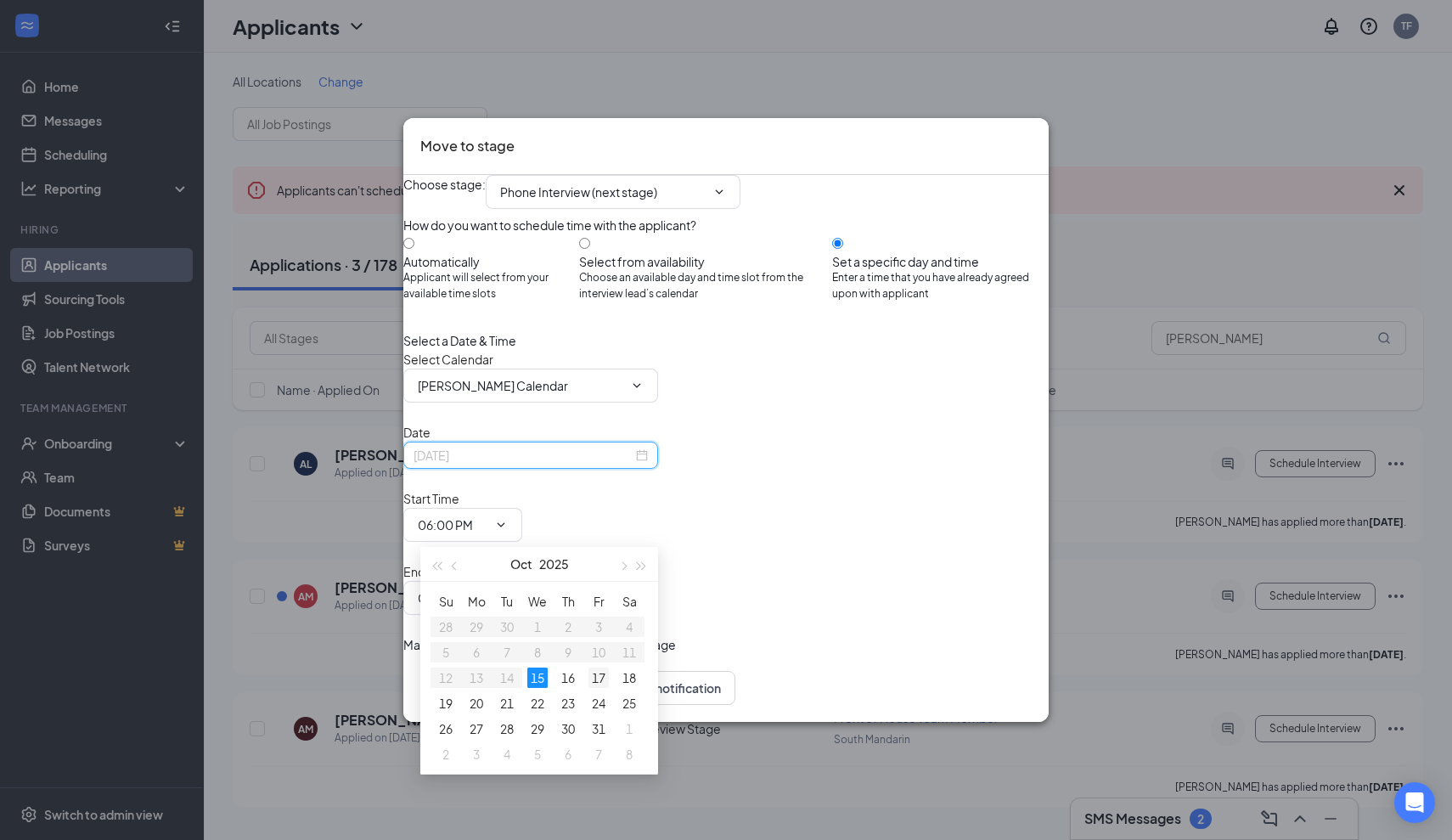
type input "[DATE]"
click at [601, 679] on div "17" at bounding box center [599, 677] width 21 height 21
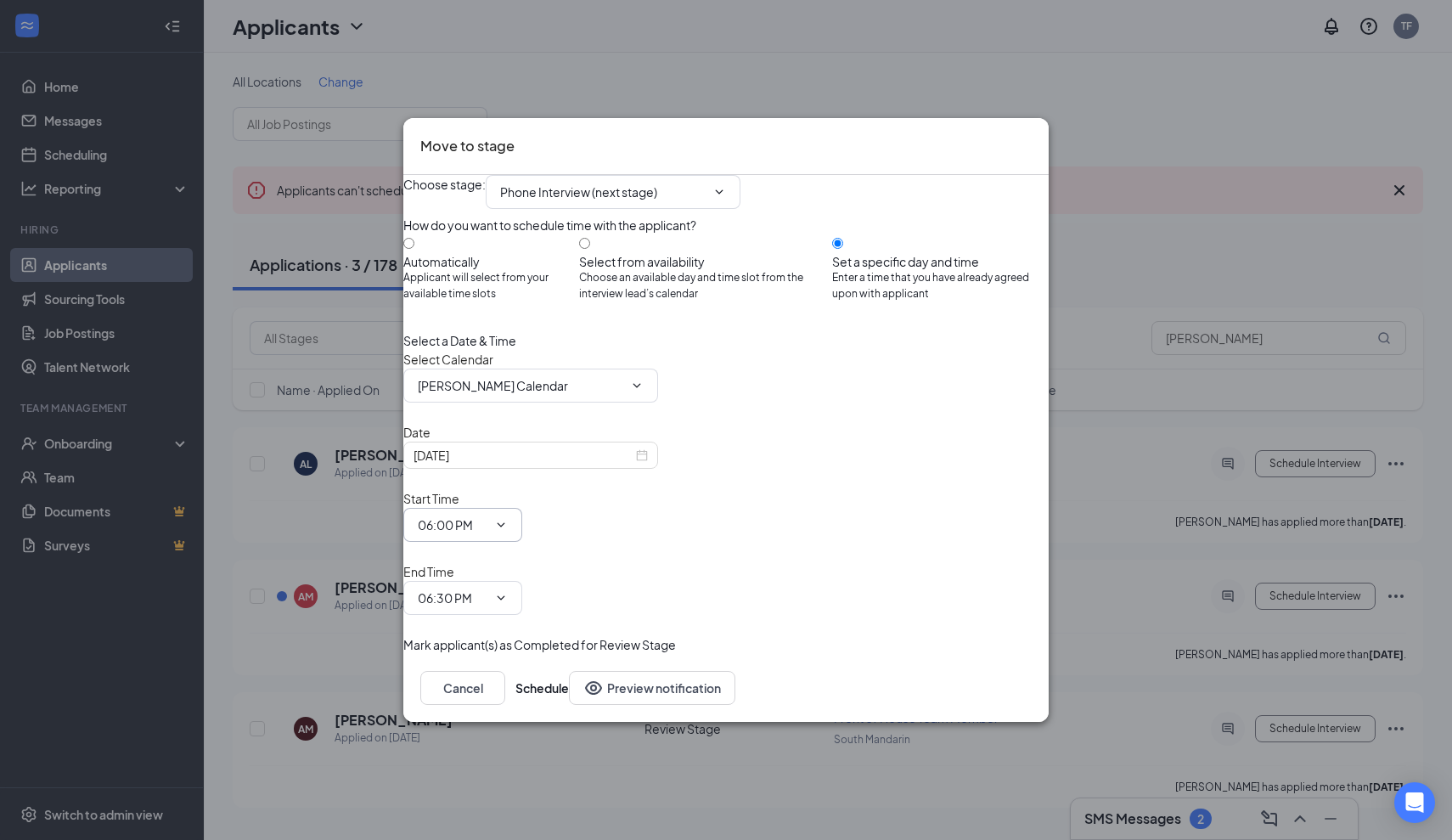
click at [508, 529] on icon "ChevronDown" at bounding box center [501, 524] width 13 height 13
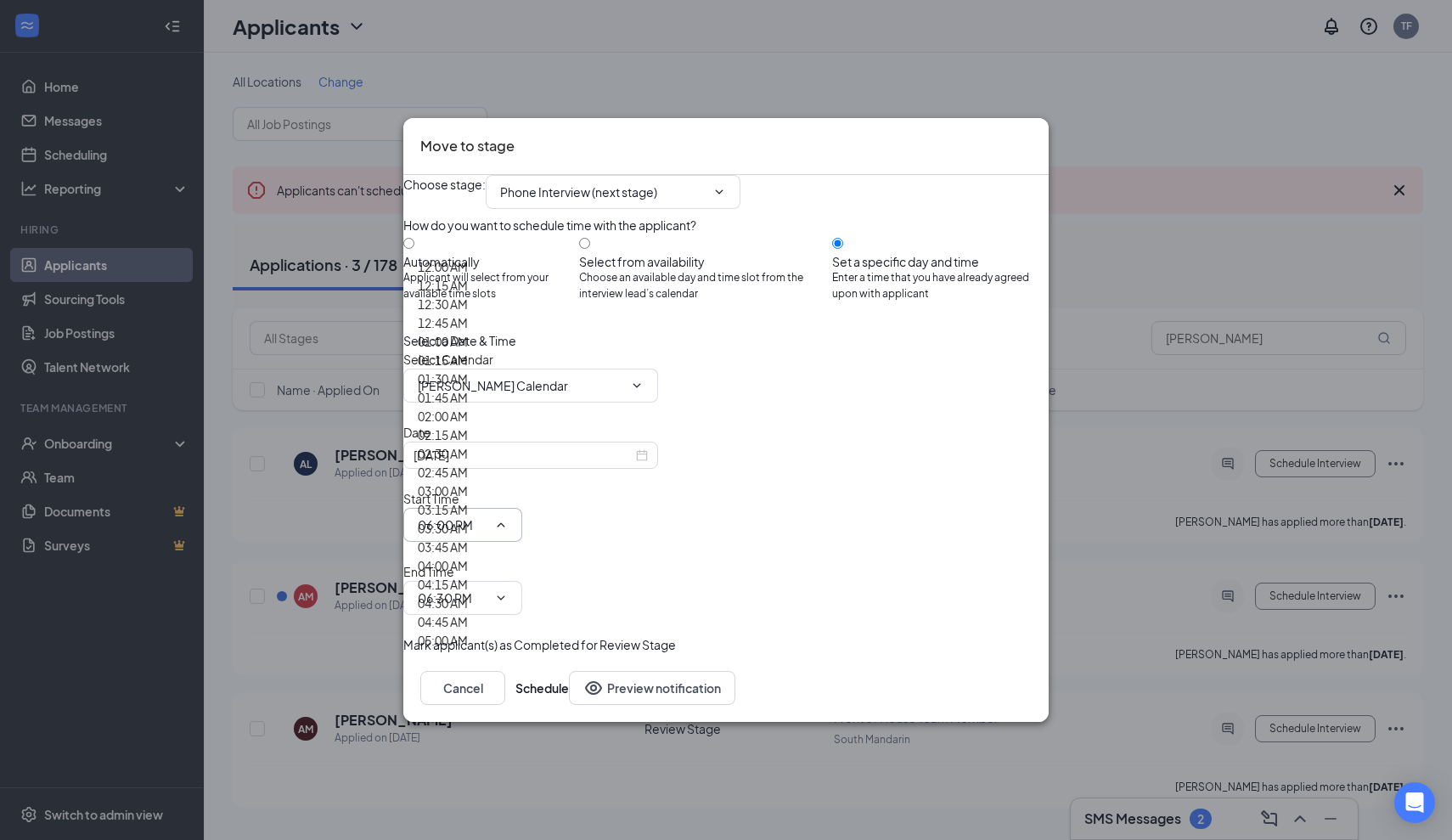
scroll to position [2086, 0]
type input "02:30 PM"
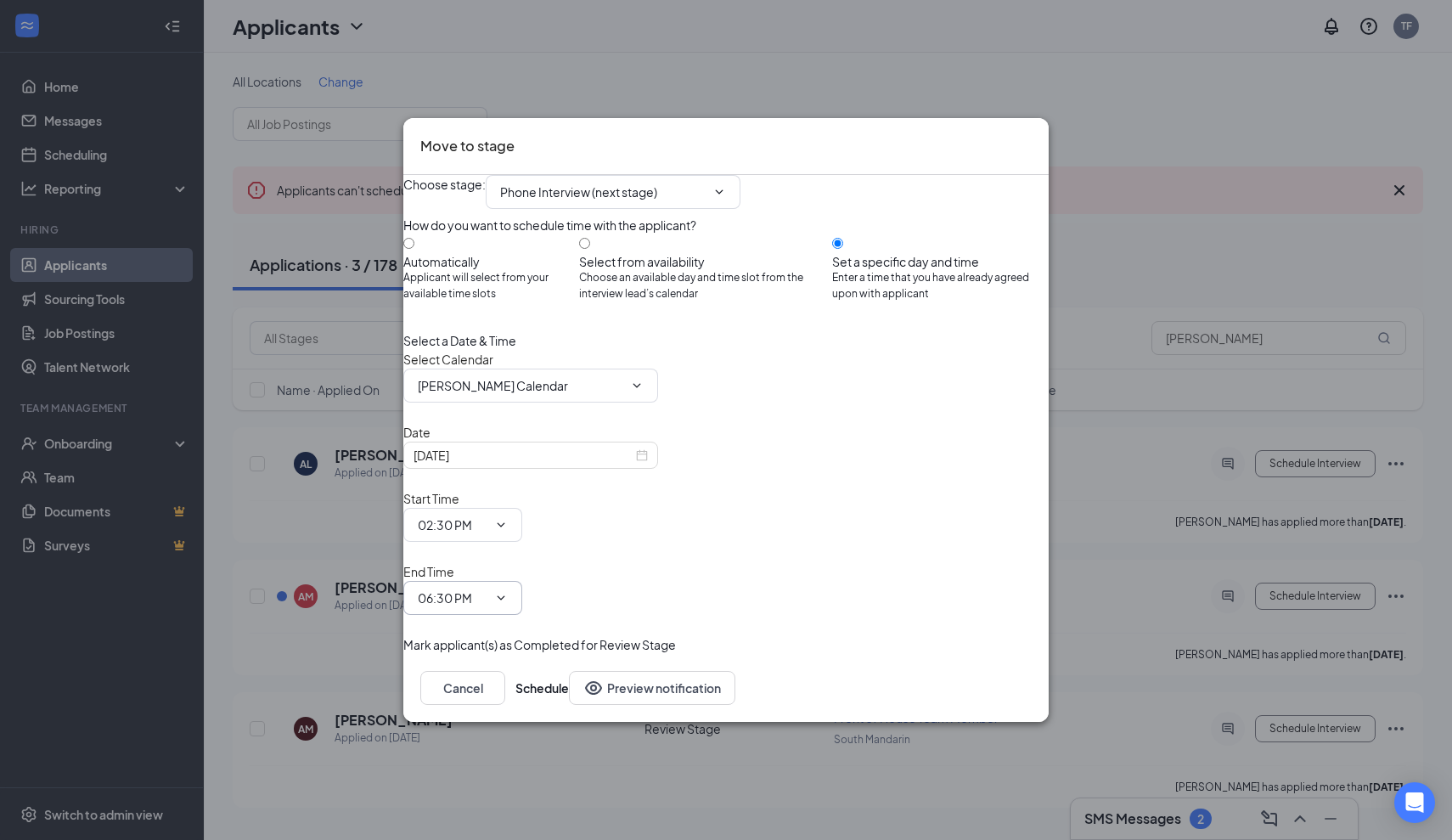
click at [508, 591] on icon "ChevronDown" at bounding box center [501, 597] width 13 height 13
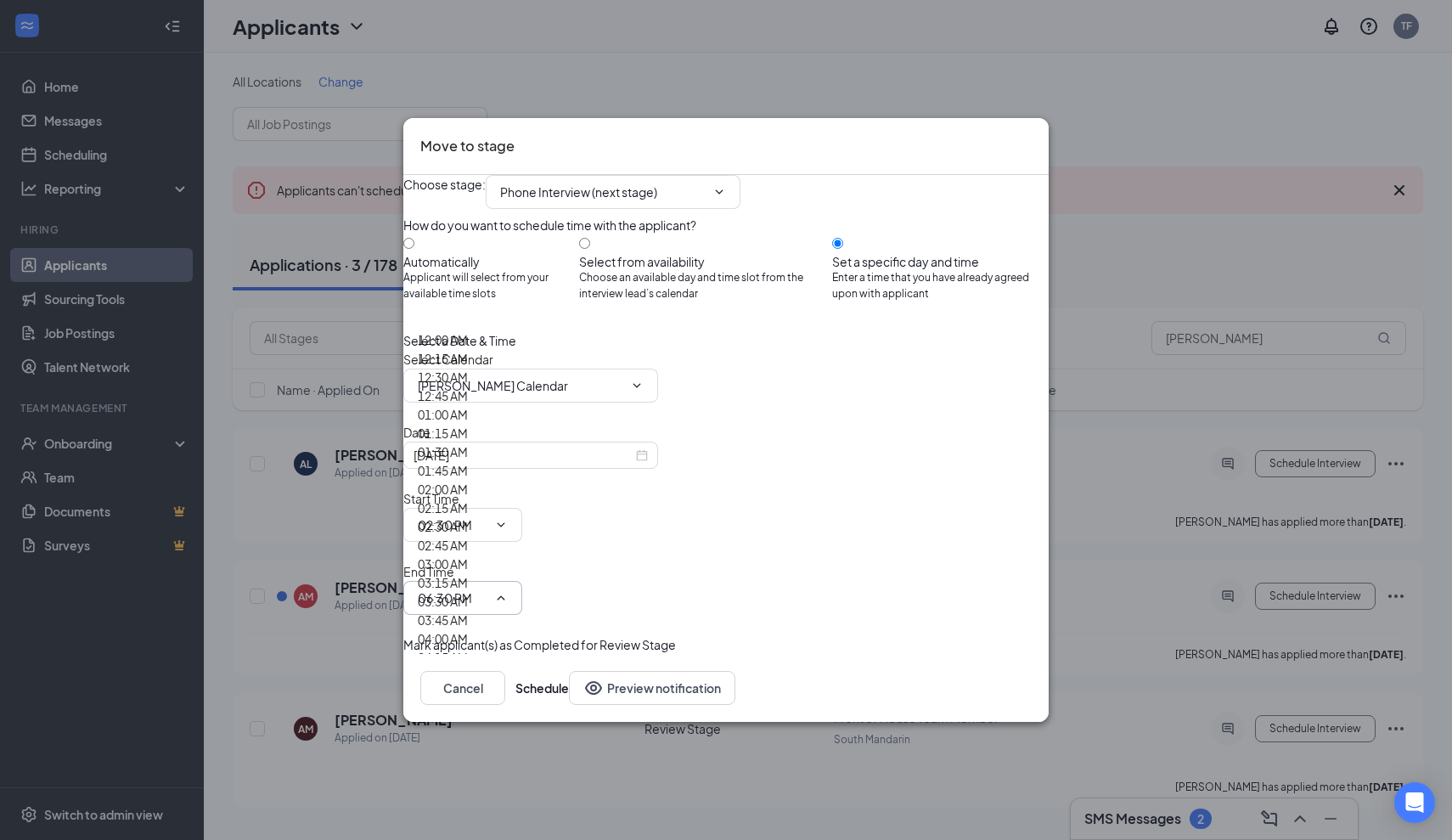
scroll to position [2184, 0]
type input "03:00 PM"
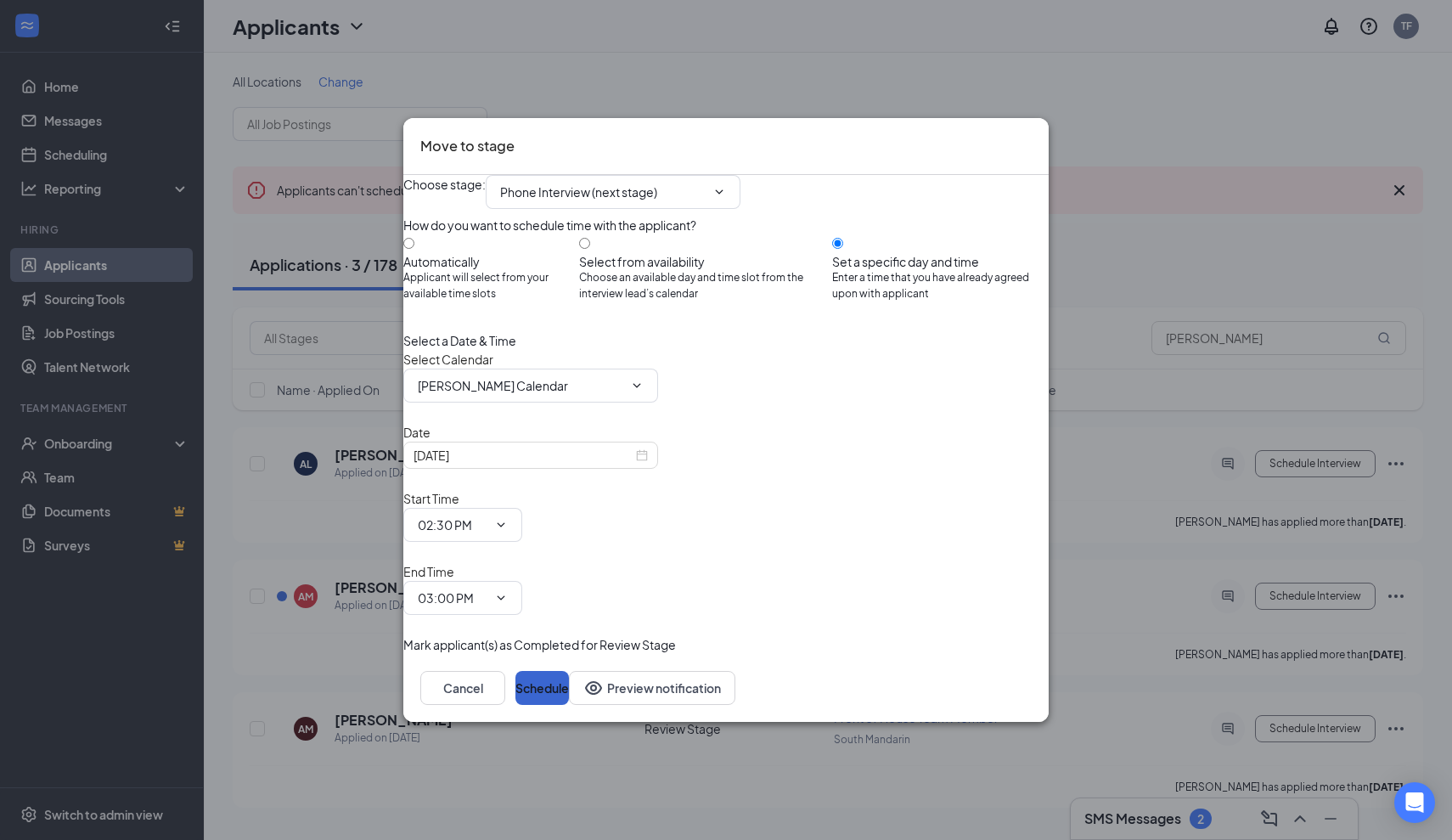
click at [569, 671] on button "Schedule" at bounding box center [542, 688] width 54 height 34
